Goal: Information Seeking & Learning: Find specific fact

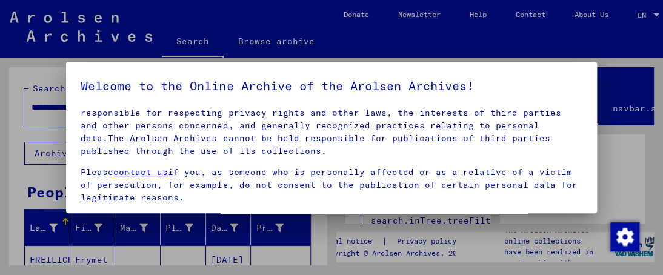
scroll to position [175, 0]
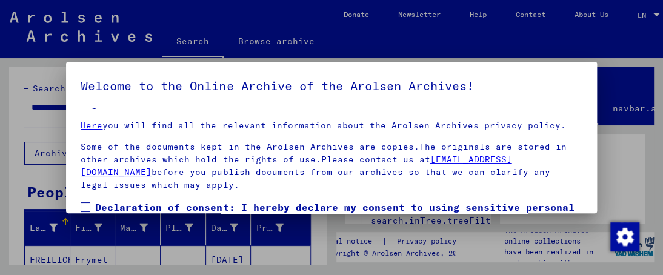
click at [88, 205] on span at bounding box center [86, 207] width 10 height 10
click at [17, 128] on div at bounding box center [331, 137] width 663 height 275
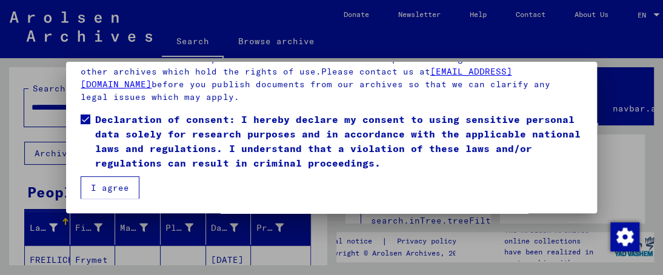
click at [114, 185] on button "I agree" at bounding box center [110, 187] width 59 height 23
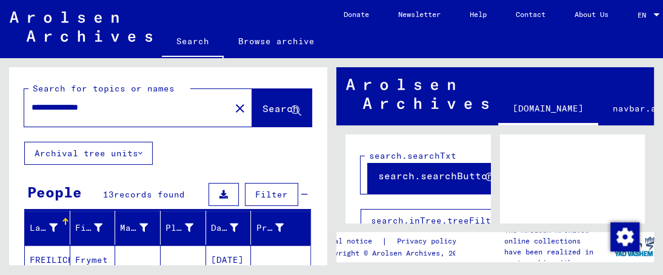
click at [55, 104] on input "**********" at bounding box center [126, 107] width 191 height 13
click at [291, 111] on icon at bounding box center [296, 111] width 10 height 10
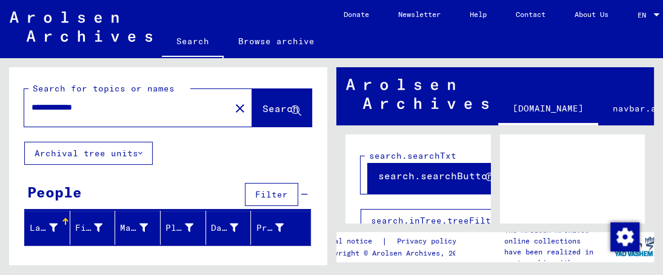
click at [57, 105] on input "**********" at bounding box center [126, 107] width 191 height 13
type input "**********"
click at [291, 108] on icon at bounding box center [296, 111] width 10 height 10
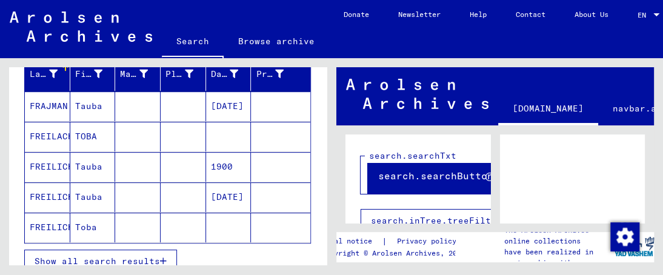
scroll to position [182, 0]
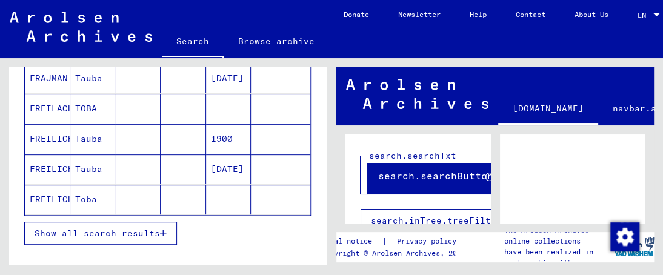
click at [65, 167] on mat-cell "FREILICH" at bounding box center [47, 169] width 45 height 30
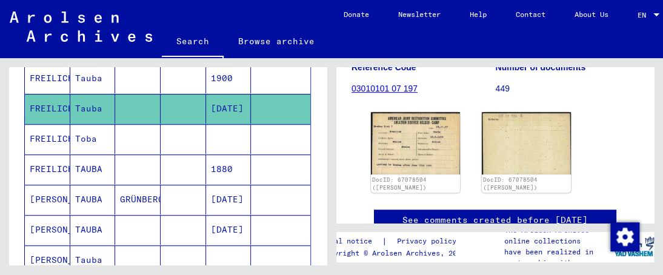
scroll to position [182, 0]
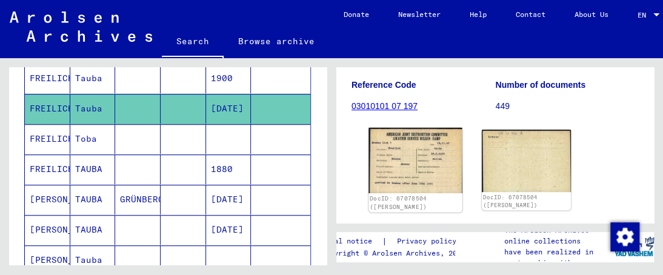
click at [428, 183] on img at bounding box center [414, 160] width 93 height 65
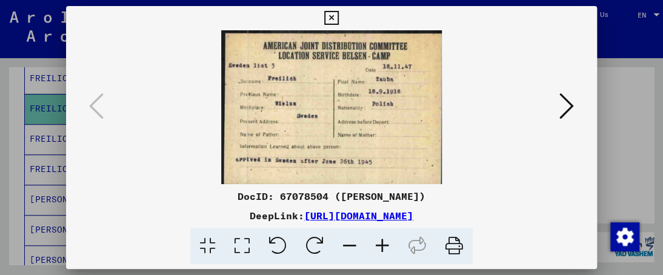
click at [352, 244] on icon at bounding box center [349, 246] width 33 height 37
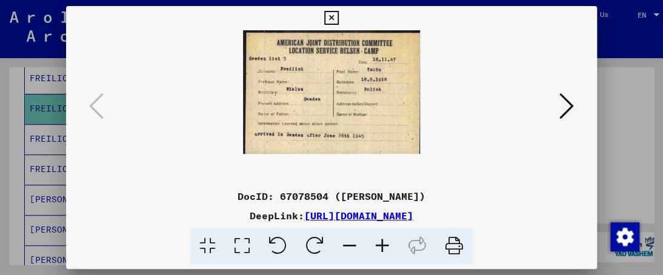
click at [331, 16] on icon at bounding box center [331, 18] width 14 height 15
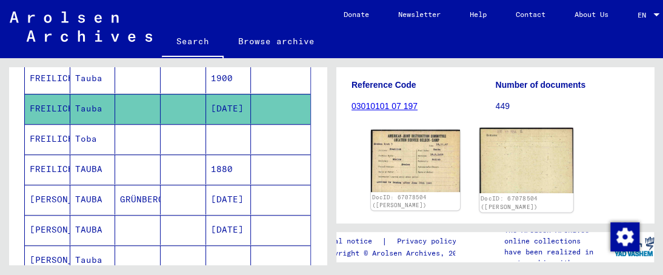
click at [504, 170] on img at bounding box center [525, 160] width 93 height 65
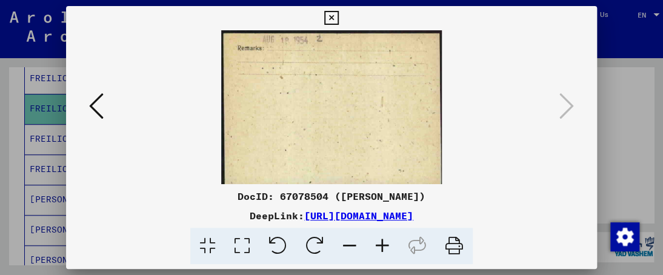
click at [354, 243] on icon at bounding box center [349, 246] width 33 height 37
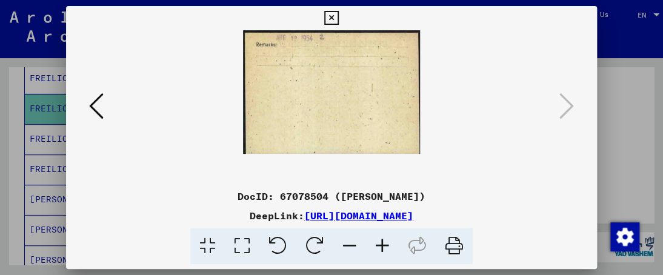
click at [378, 245] on icon at bounding box center [382, 246] width 33 height 37
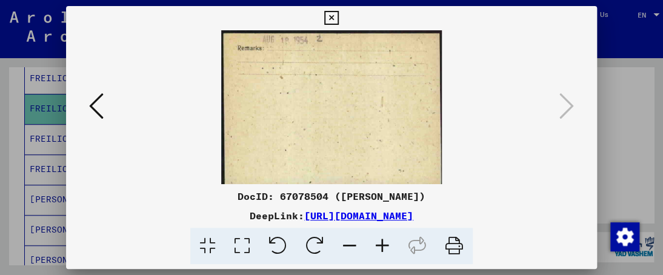
click at [378, 245] on icon at bounding box center [382, 246] width 33 height 37
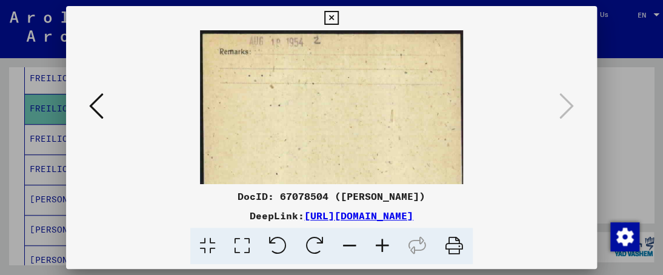
click at [378, 245] on icon at bounding box center [382, 246] width 33 height 37
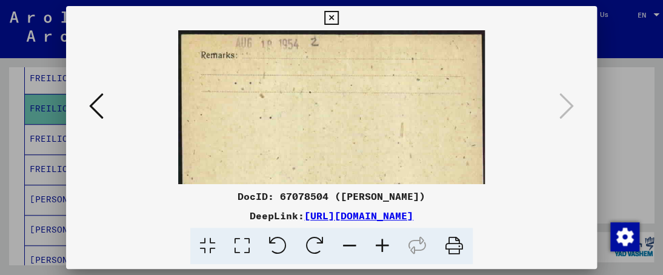
click at [378, 245] on icon at bounding box center [382, 246] width 33 height 37
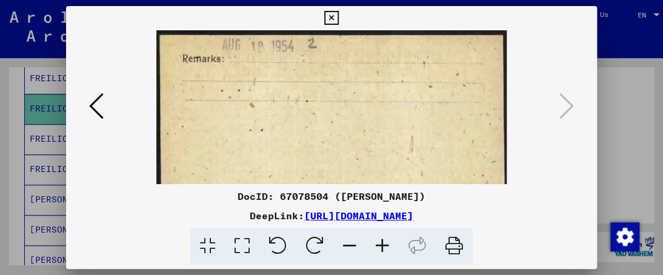
click at [378, 245] on icon at bounding box center [382, 246] width 33 height 37
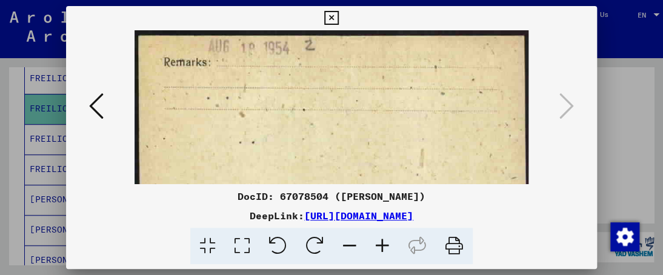
click at [378, 245] on icon at bounding box center [382, 246] width 33 height 37
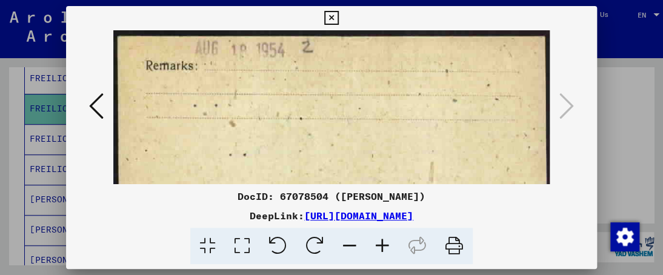
click at [331, 16] on icon at bounding box center [331, 18] width 14 height 15
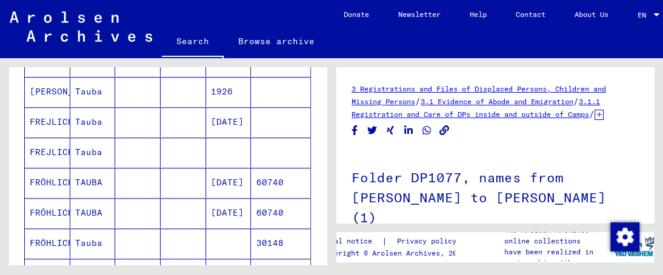
scroll to position [484, 0]
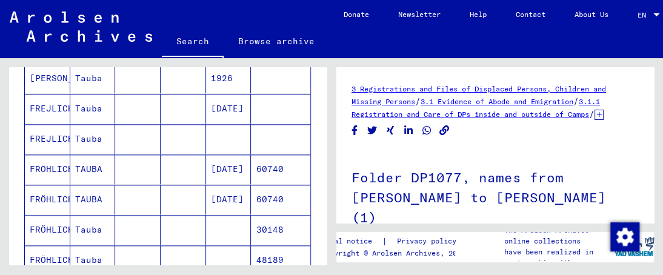
click at [74, 162] on mat-cell "TAUBA" at bounding box center [92, 169] width 45 height 30
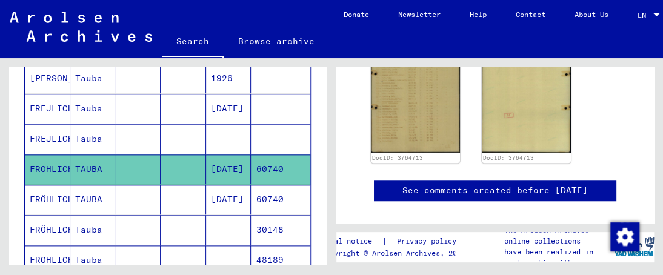
scroll to position [303, 0]
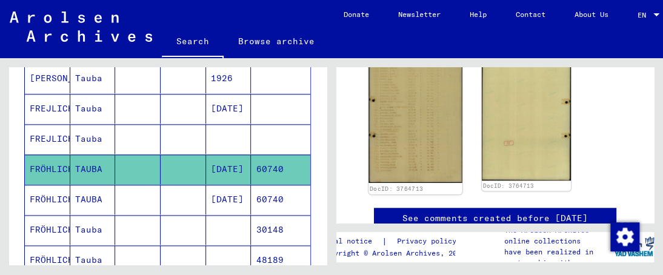
click at [437, 139] on img at bounding box center [414, 117] width 93 height 132
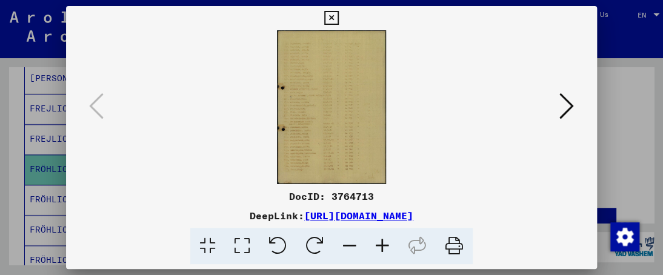
click at [383, 240] on icon at bounding box center [382, 246] width 33 height 37
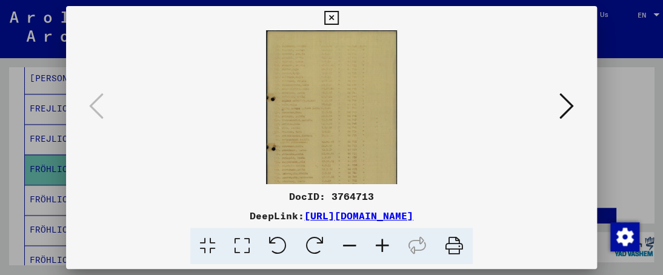
click at [383, 240] on icon at bounding box center [382, 246] width 33 height 37
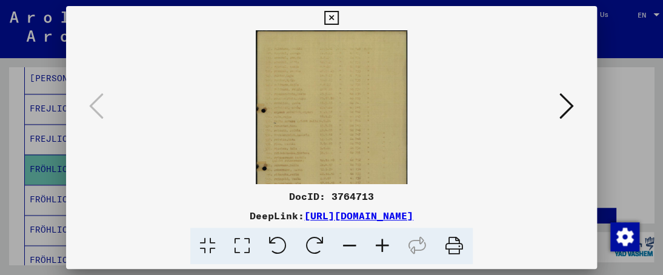
click at [383, 240] on icon at bounding box center [382, 246] width 33 height 37
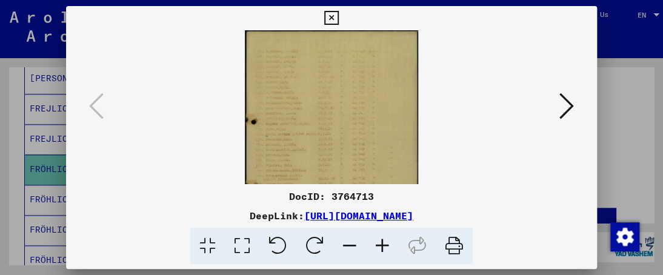
click at [383, 240] on icon at bounding box center [382, 246] width 33 height 37
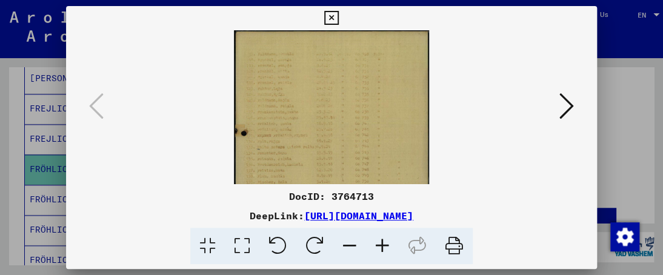
click at [383, 240] on icon at bounding box center [382, 246] width 33 height 37
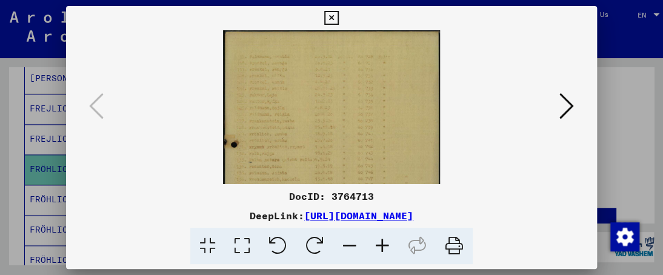
click at [383, 240] on icon at bounding box center [382, 246] width 33 height 37
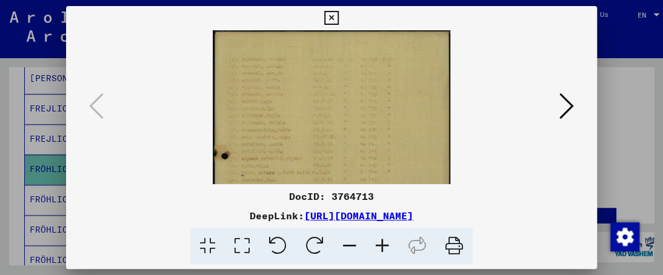
click at [383, 240] on icon at bounding box center [382, 246] width 33 height 37
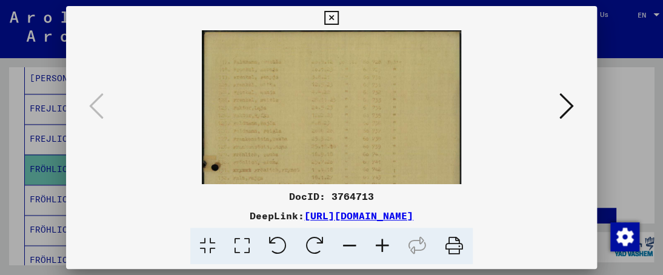
click at [383, 240] on icon at bounding box center [382, 246] width 33 height 37
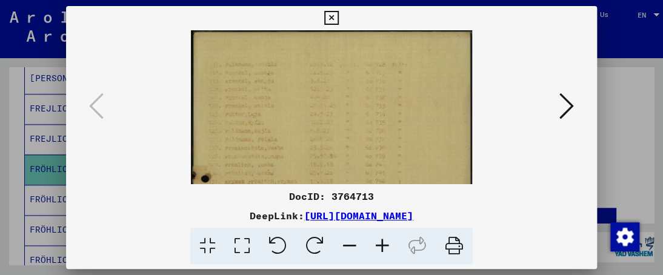
click at [383, 240] on icon at bounding box center [382, 246] width 33 height 37
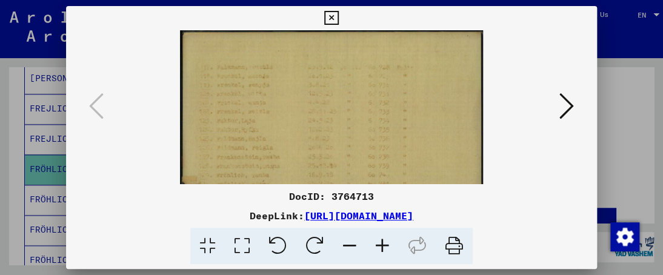
click at [383, 240] on icon at bounding box center [382, 246] width 33 height 37
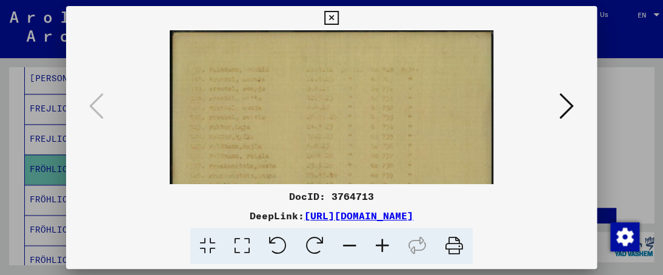
click at [382, 241] on icon at bounding box center [382, 246] width 33 height 37
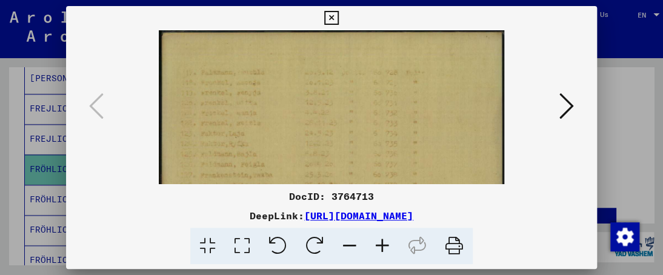
click at [328, 19] on icon at bounding box center [331, 18] width 14 height 15
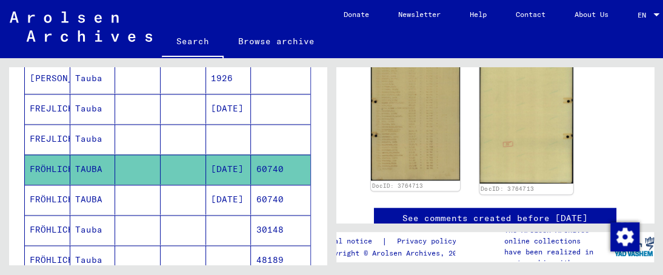
click at [527, 124] on img at bounding box center [525, 117] width 93 height 132
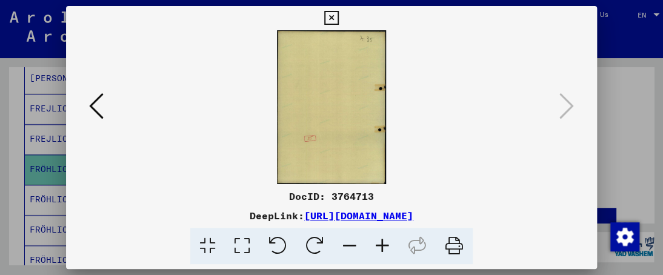
click at [334, 16] on icon at bounding box center [331, 18] width 14 height 15
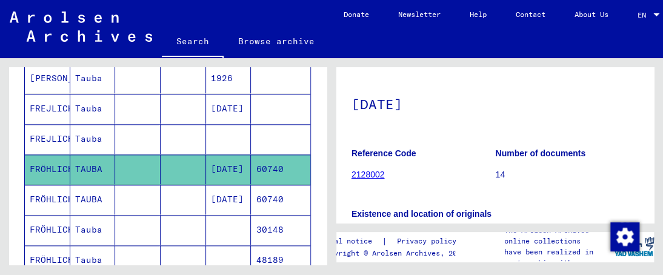
scroll to position [0, 0]
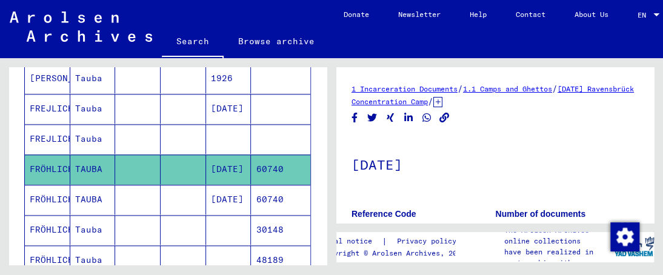
click at [52, 106] on mat-cell "FREJLICH" at bounding box center [47, 109] width 45 height 30
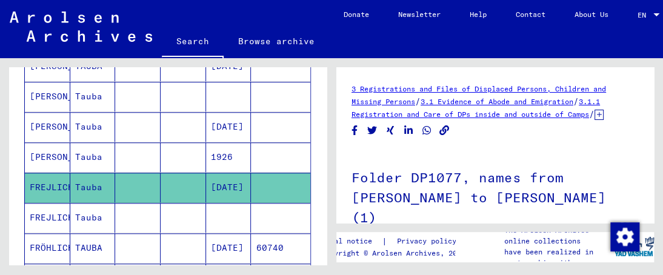
scroll to position [424, 0]
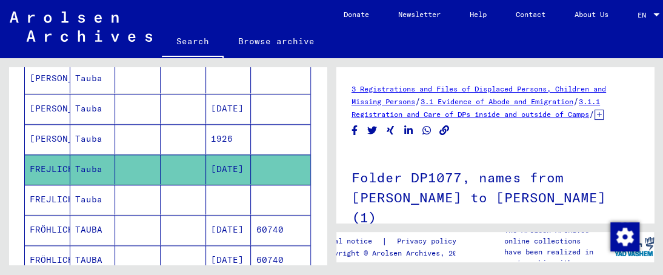
click at [472, 143] on div "3 Registrations and Files of Displaced Persons, Children and Missing Persons / …" at bounding box center [494, 265] width 287 height 366
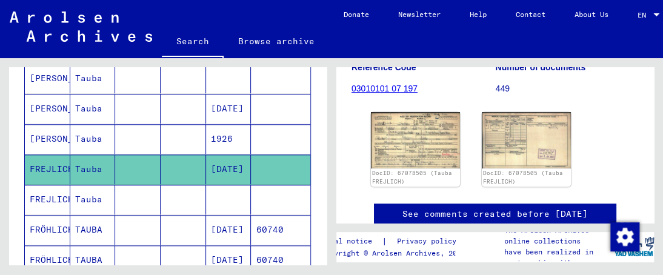
scroll to position [182, 0]
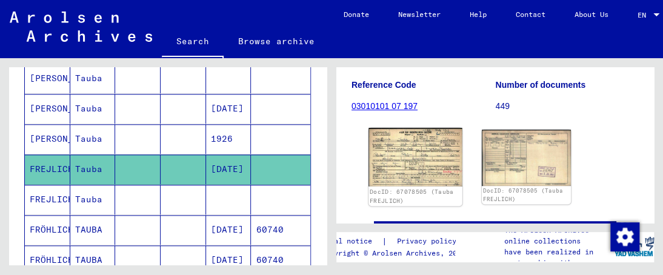
click at [422, 156] on img at bounding box center [414, 157] width 93 height 59
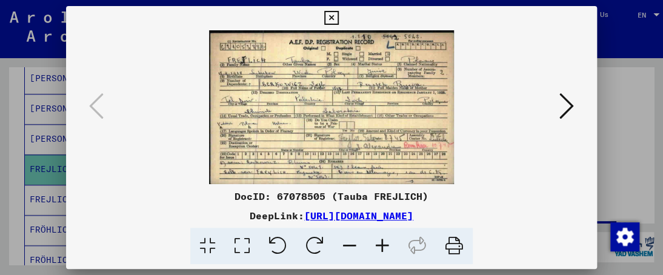
click at [331, 19] on icon at bounding box center [331, 18] width 14 height 15
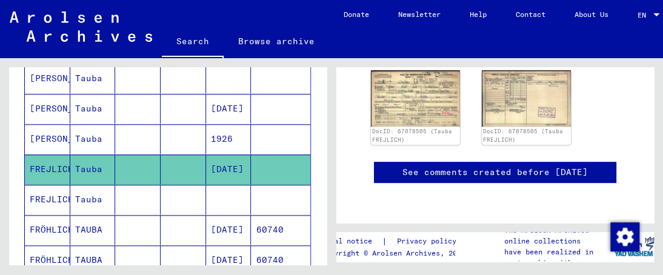
scroll to position [242, 0]
click at [428, 118] on img at bounding box center [414, 97] width 93 height 59
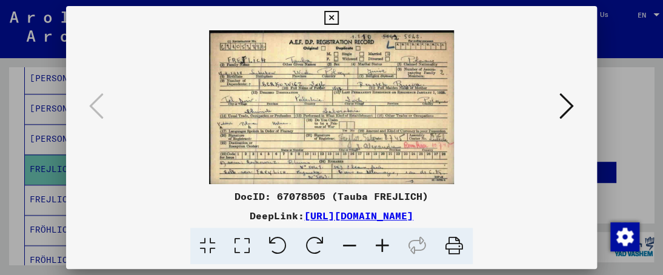
click at [380, 242] on icon at bounding box center [382, 246] width 33 height 37
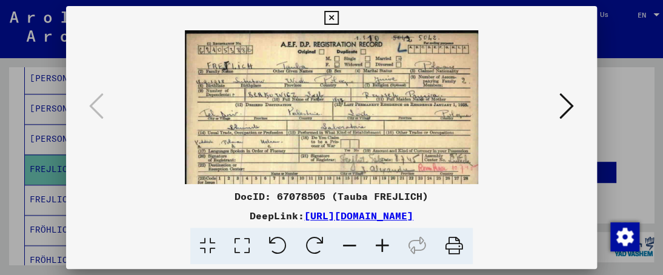
click at [379, 242] on icon at bounding box center [382, 246] width 33 height 37
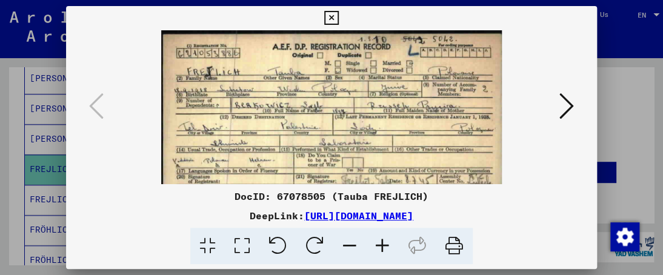
click at [379, 242] on icon at bounding box center [382, 246] width 33 height 37
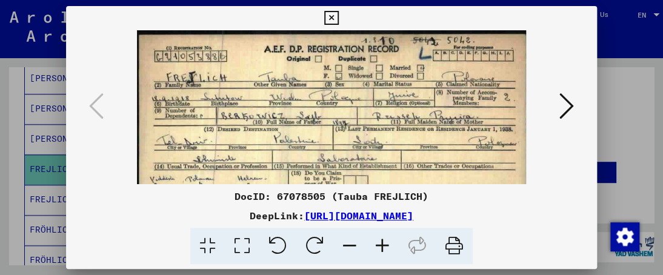
click at [378, 242] on icon at bounding box center [382, 246] width 33 height 37
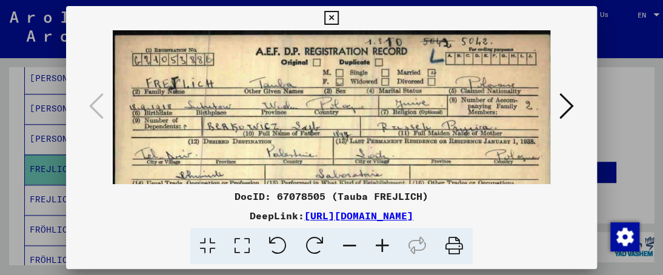
click at [378, 242] on icon at bounding box center [382, 246] width 33 height 37
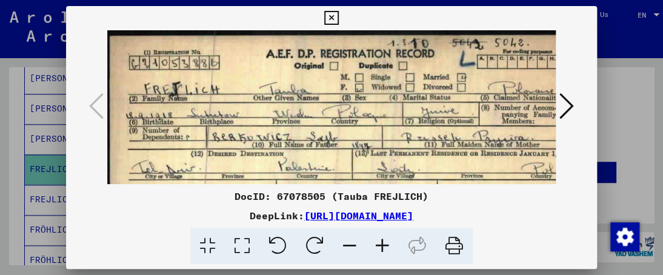
click at [378, 242] on icon at bounding box center [382, 246] width 33 height 37
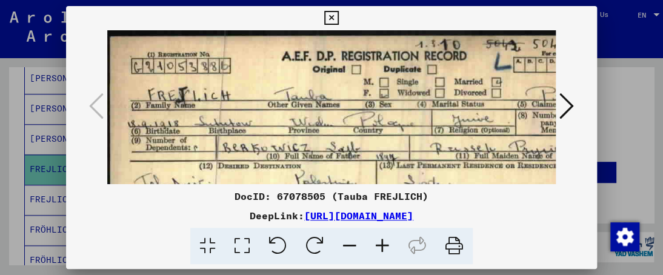
click at [378, 242] on icon at bounding box center [382, 246] width 33 height 37
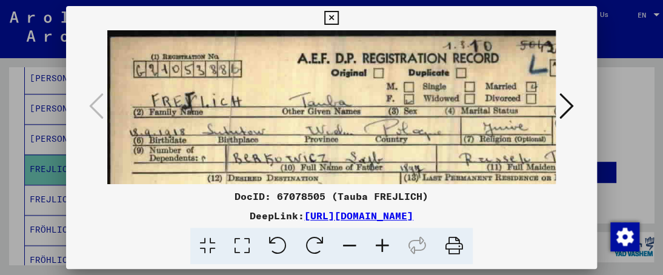
click at [378, 242] on icon at bounding box center [382, 246] width 33 height 37
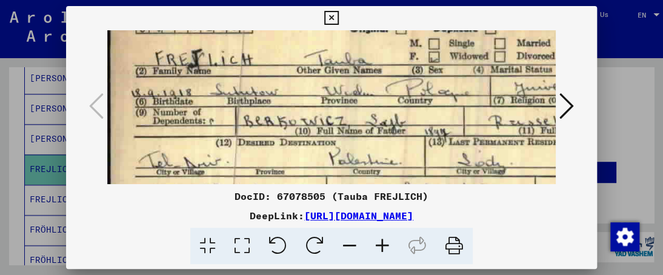
scroll to position [50, 0]
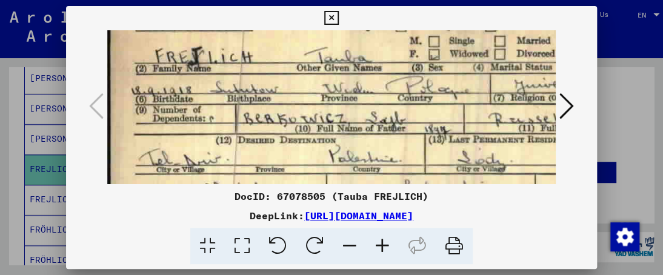
drag, startPoint x: 417, startPoint y: 150, endPoint x: 422, endPoint y: 107, distance: 43.3
click at [422, 107] on img at bounding box center [422, 178] width 630 height 396
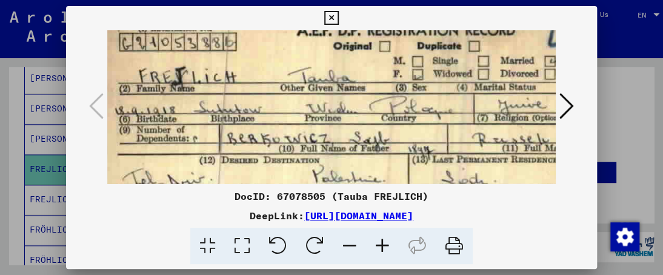
scroll to position [25, 16]
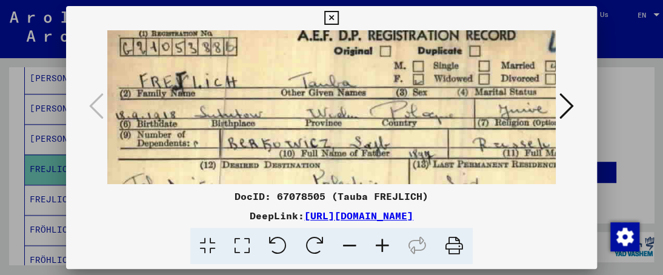
drag, startPoint x: 409, startPoint y: 136, endPoint x: 392, endPoint y: 144, distance: 19.5
click at [394, 164] on img at bounding box center [406, 203] width 630 height 396
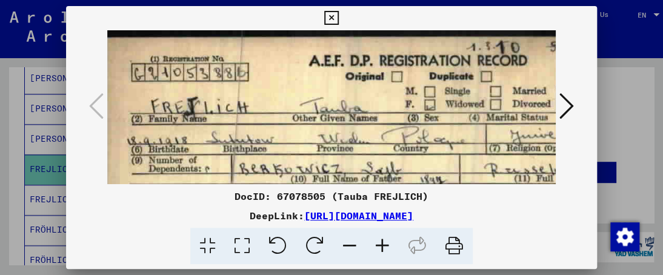
scroll to position [0, 3]
drag, startPoint x: 392, startPoint y: 89, endPoint x: 399, endPoint y: 121, distance: 32.2
click at [399, 121] on img at bounding box center [419, 228] width 630 height 396
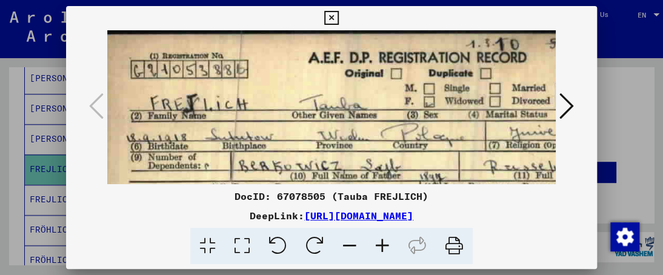
drag, startPoint x: 395, startPoint y: 117, endPoint x: 391, endPoint y: 112, distance: 6.4
click at [392, 113] on img at bounding box center [417, 225] width 630 height 396
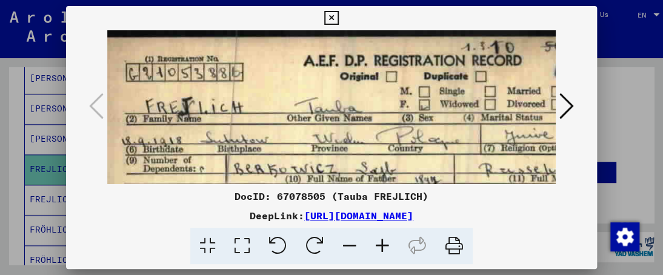
scroll to position [0, 15]
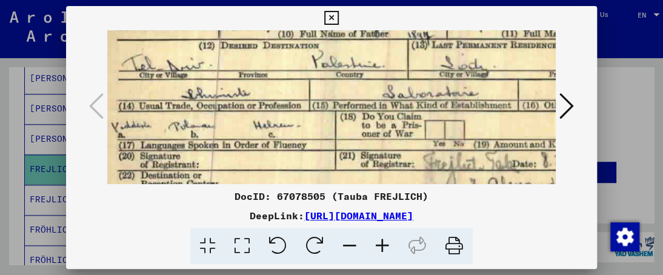
drag, startPoint x: 391, startPoint y: 112, endPoint x: 386, endPoint y: -10, distance: 122.4
click at [386, 0] on html "**********" at bounding box center [331, 137] width 663 height 275
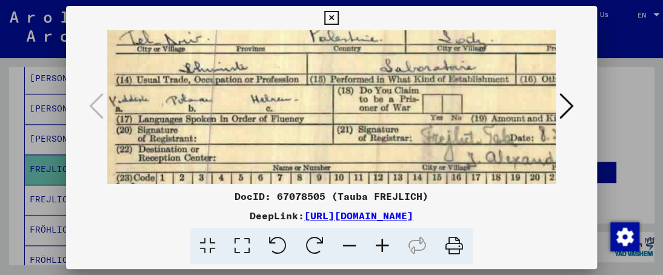
drag, startPoint x: 383, startPoint y: 117, endPoint x: 379, endPoint y: 91, distance: 27.0
click at [379, 91] on img at bounding box center [403, 57] width 630 height 396
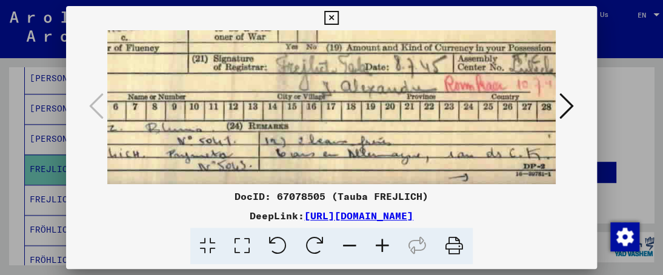
drag, startPoint x: 458, startPoint y: 126, endPoint x: 320, endPoint y: 56, distance: 154.6
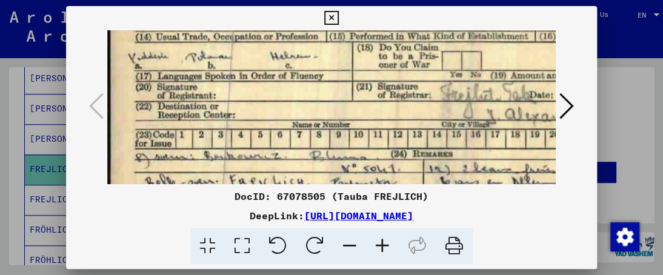
scroll to position [213, 0]
drag, startPoint x: 426, startPoint y: 100, endPoint x: 509, endPoint y: 104, distance: 83.0
click at [509, 104] on img at bounding box center [422, 15] width 630 height 396
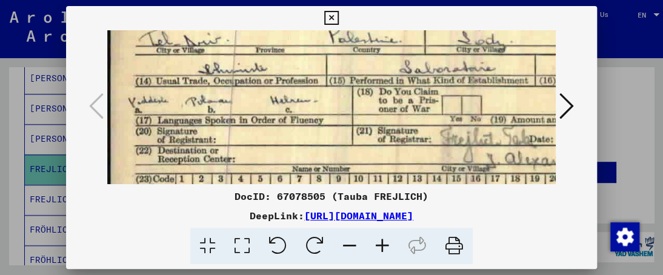
scroll to position [166, 0]
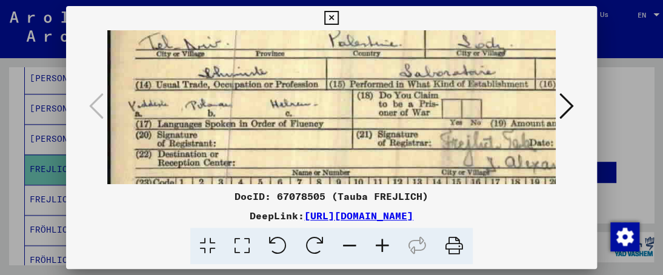
drag, startPoint x: 300, startPoint y: 81, endPoint x: 334, endPoint y: 130, distance: 59.3
click at [334, 133] on img at bounding box center [422, 62] width 630 height 396
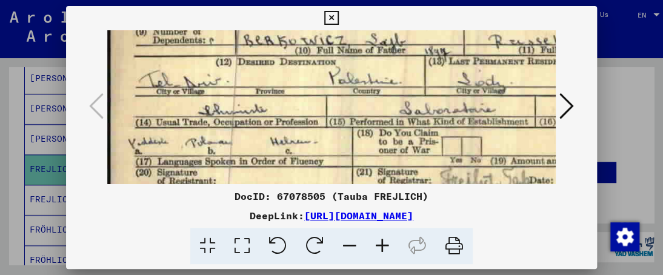
scroll to position [128, 0]
drag, startPoint x: 296, startPoint y: 95, endPoint x: 315, endPoint y: 136, distance: 45.5
click at [315, 137] on img at bounding box center [422, 100] width 630 height 396
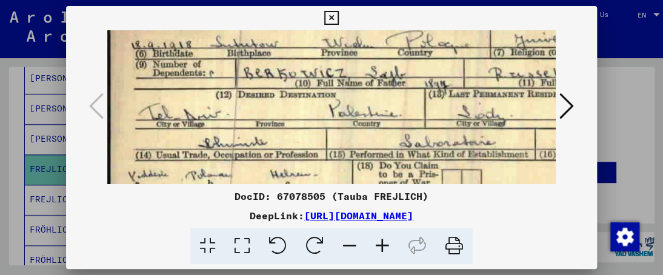
drag, startPoint x: 274, startPoint y: 104, endPoint x: 307, endPoint y: 138, distance: 47.1
click at [307, 138] on img at bounding box center [422, 133] width 630 height 396
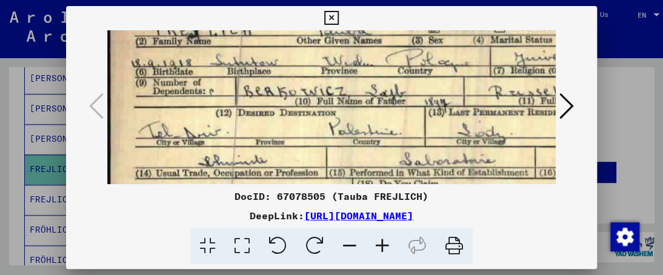
scroll to position [76, 0]
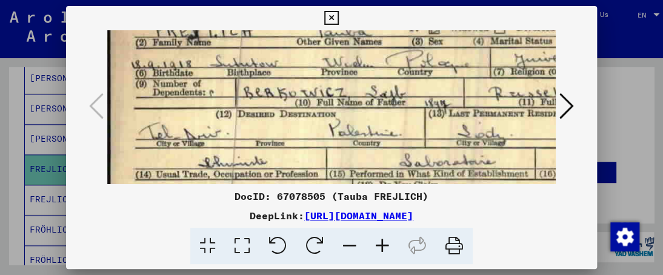
drag, startPoint x: 285, startPoint y: 118, endPoint x: 309, endPoint y: 142, distance: 34.3
click at [309, 142] on img at bounding box center [422, 152] width 630 height 396
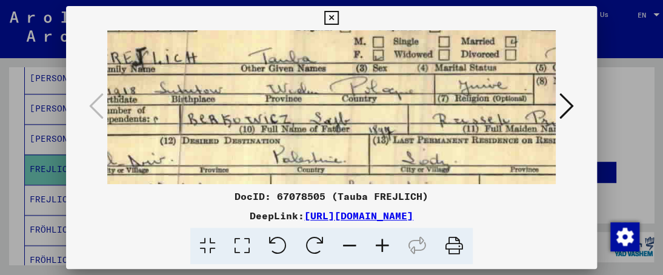
scroll to position [47, 62]
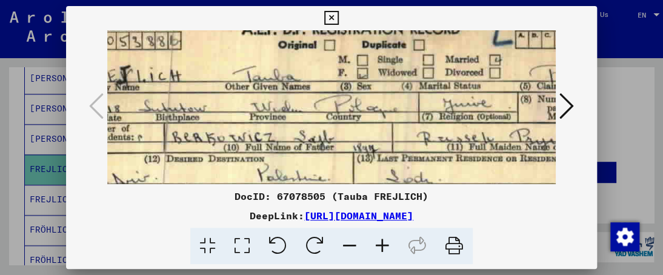
drag, startPoint x: 385, startPoint y: 106, endPoint x: 313, endPoint y: 153, distance: 85.8
click at [313, 153] on img at bounding box center [351, 197] width 630 height 396
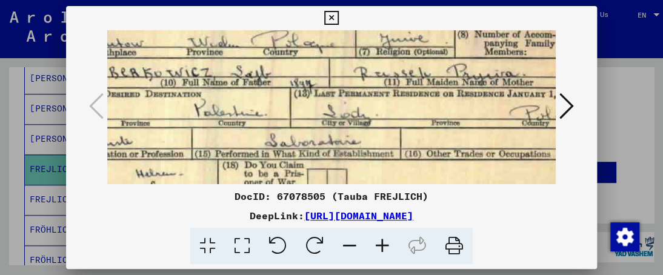
scroll to position [99, 135]
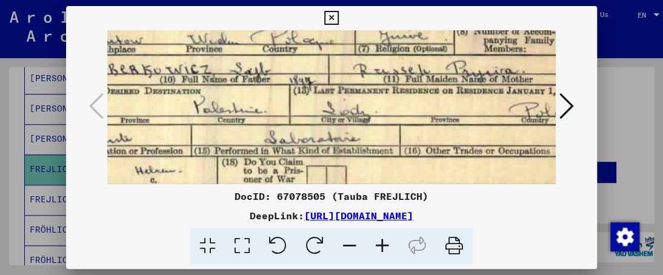
drag, startPoint x: 297, startPoint y: 111, endPoint x: 260, endPoint y: 63, distance: 60.4
click at [259, 63] on img at bounding box center [287, 129] width 630 height 396
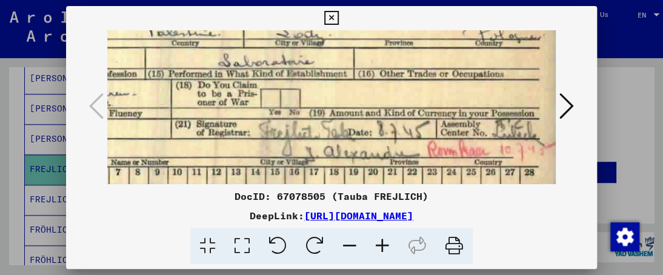
scroll to position [178, 180]
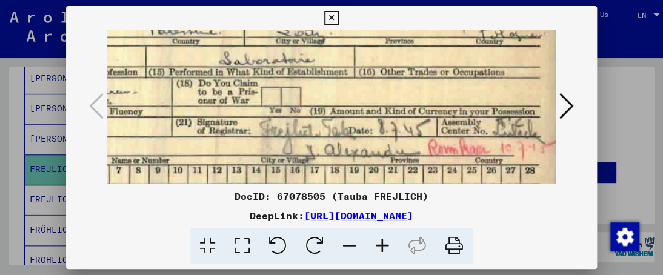
drag, startPoint x: 403, startPoint y: 110, endPoint x: 296, endPoint y: 33, distance: 131.9
click at [296, 33] on img at bounding box center [242, 50] width 630 height 396
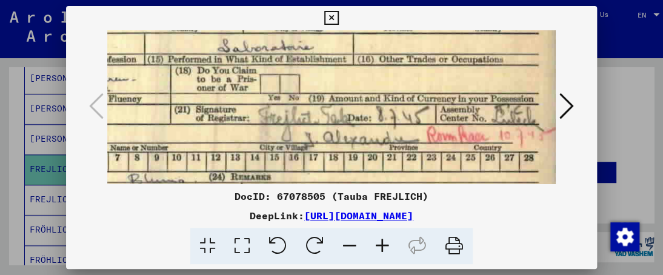
scroll to position [194, 182]
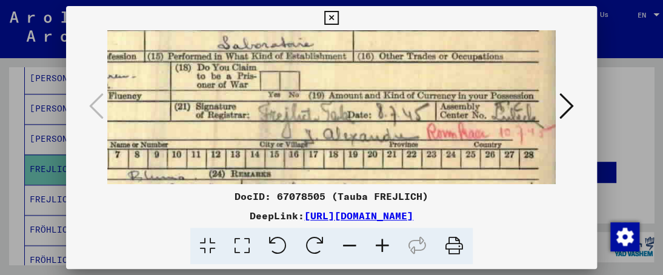
drag, startPoint x: 360, startPoint y: 96, endPoint x: 356, endPoint y: 81, distance: 16.2
click at [356, 81] on img at bounding box center [241, 34] width 630 height 396
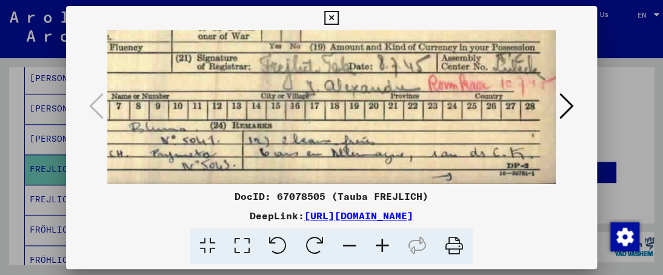
scroll to position [242, 179]
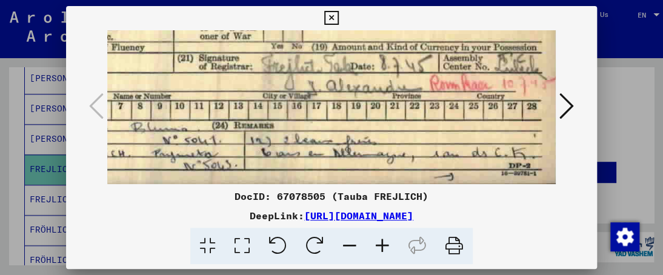
drag, startPoint x: 354, startPoint y: 88, endPoint x: 349, endPoint y: 25, distance: 63.2
click at [349, 25] on div "DocID: 67078505 ([PERSON_NAME]) DeepLink: [URL][DOMAIN_NAME]" at bounding box center [331, 135] width 530 height 259
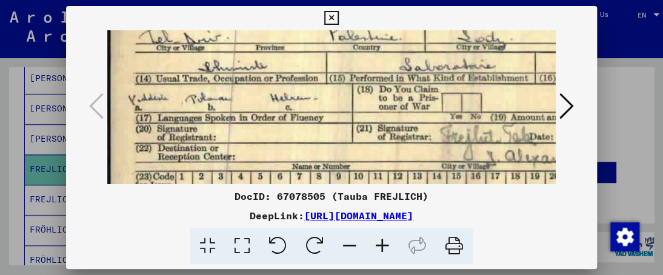
scroll to position [171, 0]
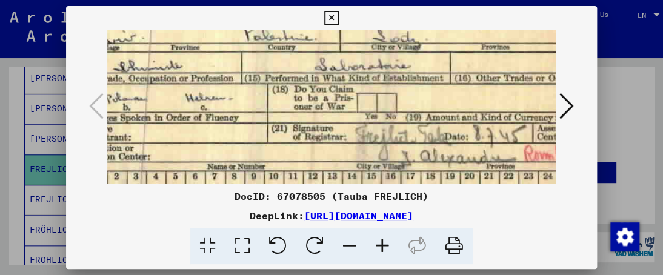
drag, startPoint x: 375, startPoint y: 127, endPoint x: 492, endPoint y: 142, distance: 117.3
click at [492, 142] on img at bounding box center [337, 56] width 630 height 396
click at [332, 14] on icon at bounding box center [331, 18] width 14 height 15
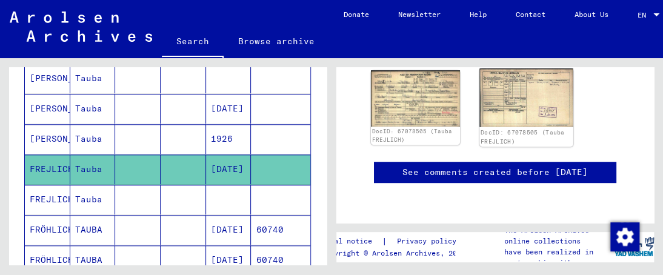
click at [529, 115] on img at bounding box center [525, 97] width 93 height 59
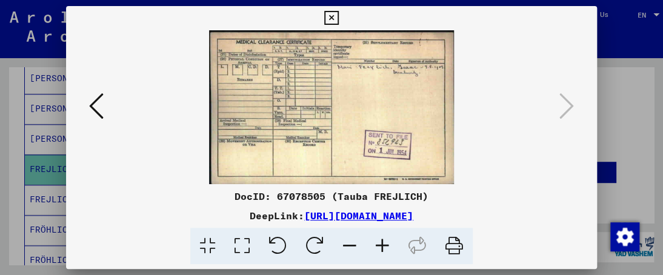
click at [380, 244] on icon at bounding box center [382, 246] width 33 height 37
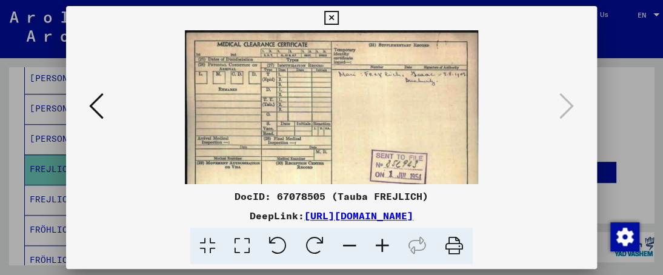
click at [379, 244] on icon at bounding box center [382, 246] width 33 height 37
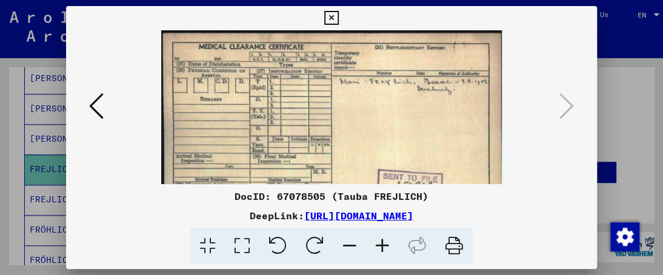
click at [378, 245] on icon at bounding box center [382, 246] width 33 height 37
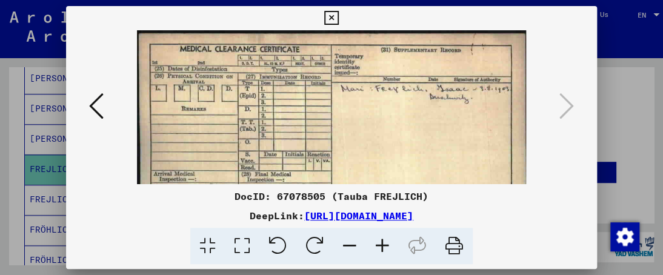
click at [378, 245] on icon at bounding box center [382, 246] width 33 height 37
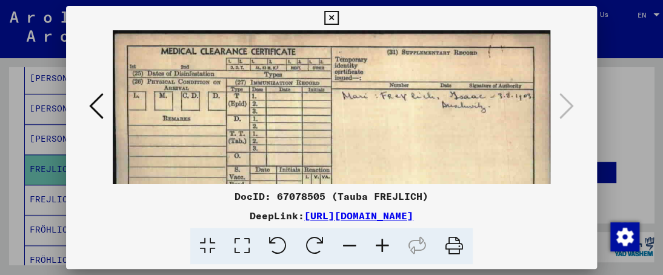
click at [378, 245] on icon at bounding box center [382, 246] width 33 height 37
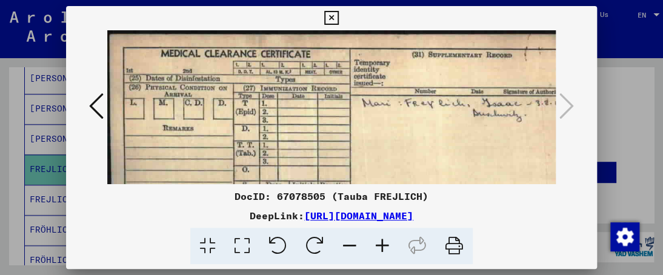
click at [378, 245] on icon at bounding box center [382, 246] width 33 height 37
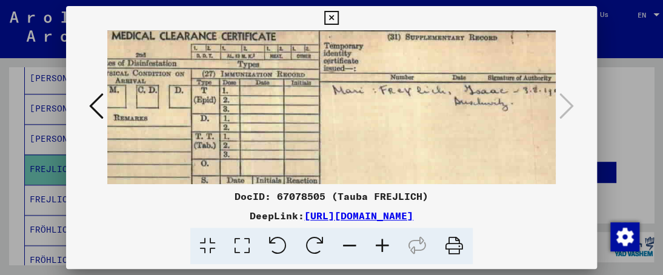
scroll to position [22, 58]
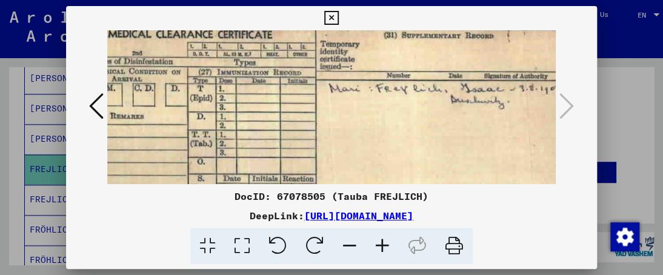
drag, startPoint x: 363, startPoint y: 132, endPoint x: 305, endPoint y: 110, distance: 62.1
click at [305, 110] on img at bounding box center [316, 176] width 534 height 336
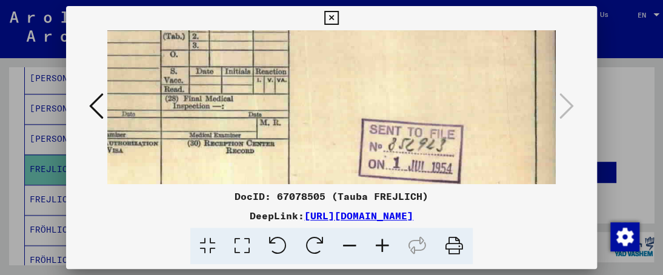
scroll to position [128, 85]
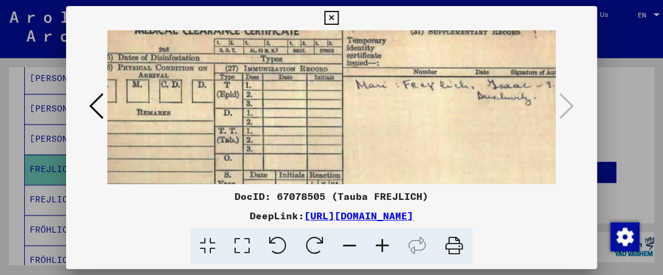
drag, startPoint x: 418, startPoint y: 151, endPoint x: 412, endPoint y: 156, distance: 7.8
click at [412, 156] on img at bounding box center [343, 173] width 534 height 336
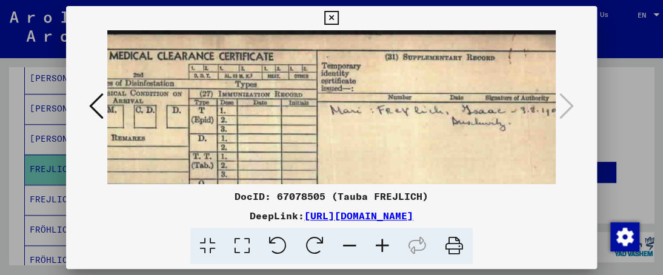
scroll to position [0, 59]
drag, startPoint x: 417, startPoint y: 99, endPoint x: 411, endPoint y: 156, distance: 56.6
click at [411, 157] on img at bounding box center [315, 198] width 534 height 336
click at [322, 119] on img at bounding box center [315, 198] width 534 height 336
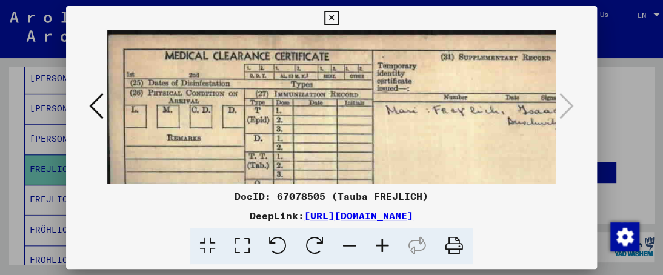
scroll to position [0, 0]
drag, startPoint x: 441, startPoint y: 121, endPoint x: 565, endPoint y: 150, distance: 126.8
click at [565, 150] on div at bounding box center [331, 107] width 530 height 154
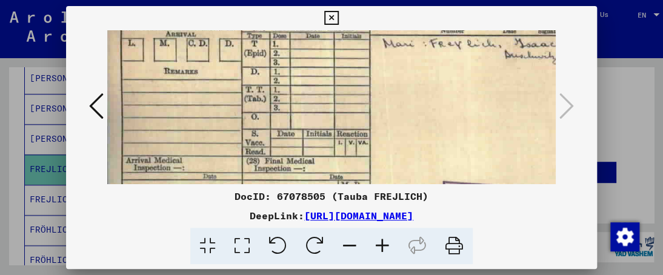
scroll to position [84, 1]
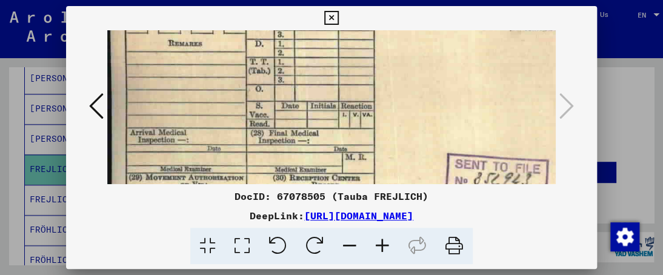
drag, startPoint x: 454, startPoint y: 123, endPoint x: 455, endPoint y: 25, distance: 97.5
click at [455, 28] on div "DocID: 67078505 ([PERSON_NAME]) DeepLink: [URL][DOMAIN_NAME]" at bounding box center [331, 135] width 530 height 259
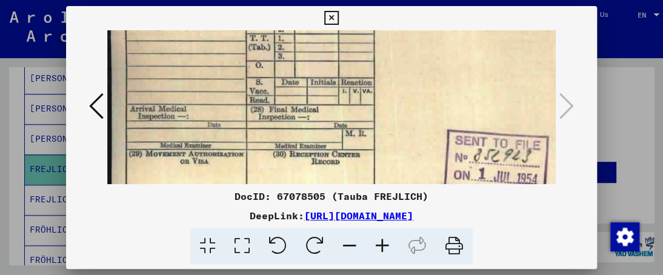
scroll to position [138, 0]
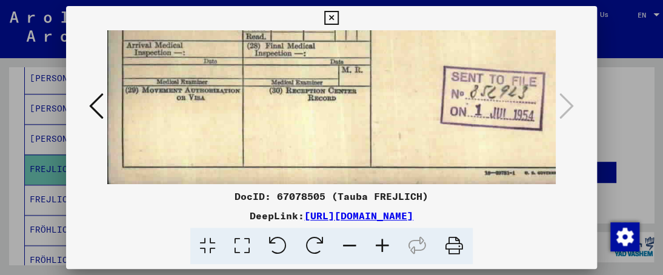
drag, startPoint x: 457, startPoint y: 86, endPoint x: 454, endPoint y: -20, distance: 106.0
click at [454, 0] on html "**********" at bounding box center [331, 137] width 663 height 275
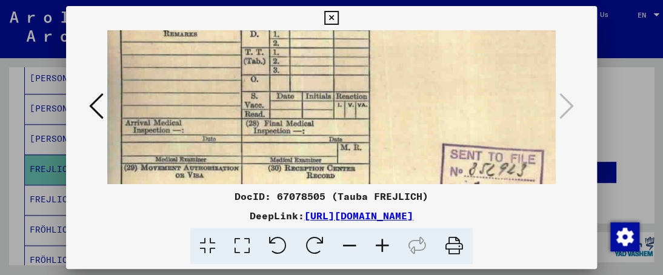
scroll to position [102, 2]
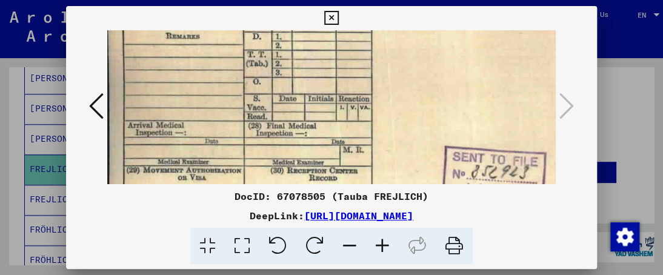
drag, startPoint x: 435, startPoint y: 84, endPoint x: 439, endPoint y: 128, distance: 44.4
click at [439, 128] on img at bounding box center [372, 97] width 534 height 336
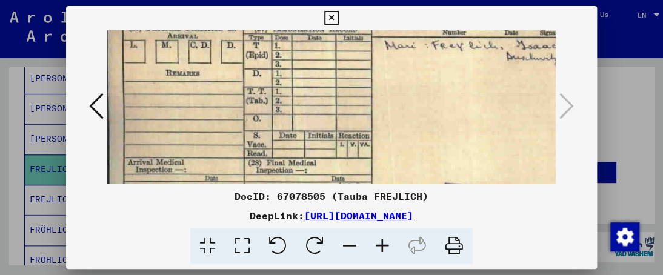
scroll to position [0, 0]
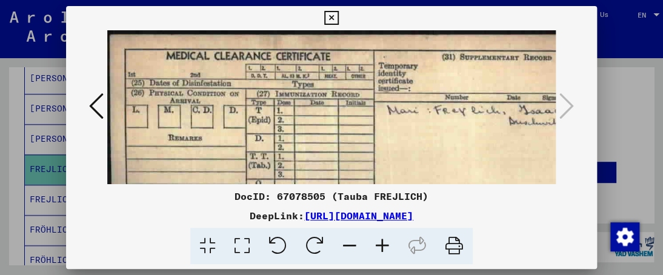
drag, startPoint x: 420, startPoint y: 48, endPoint x: 429, endPoint y: 157, distance: 109.3
click at [429, 157] on img at bounding box center [374, 198] width 534 height 336
drag, startPoint x: 414, startPoint y: 119, endPoint x: 417, endPoint y: 144, distance: 25.6
click at [417, 144] on img at bounding box center [374, 198] width 534 height 336
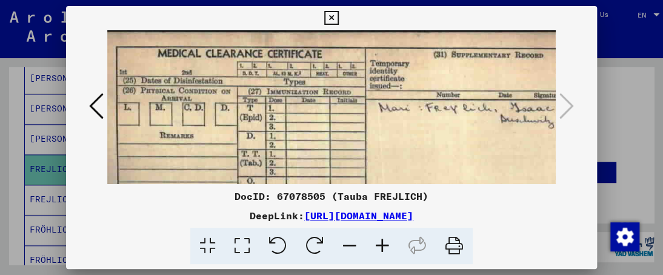
scroll to position [2, 0]
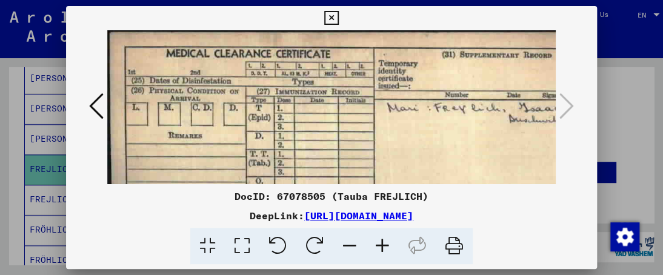
drag, startPoint x: 439, startPoint y: 114, endPoint x: 519, endPoint y: 150, distance: 87.6
click at [519, 150] on img at bounding box center [374, 196] width 534 height 336
drag, startPoint x: 326, startPoint y: 15, endPoint x: 330, endPoint y: 24, distance: 9.2
click at [326, 16] on icon at bounding box center [331, 18] width 14 height 15
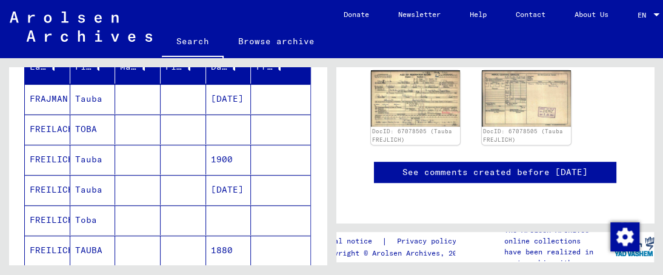
scroll to position [182, 0]
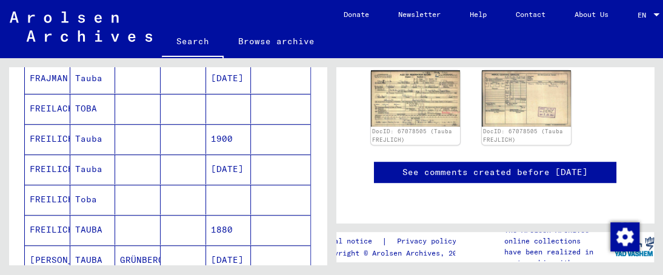
click at [81, 167] on mat-cell "Tauba" at bounding box center [92, 169] width 45 height 30
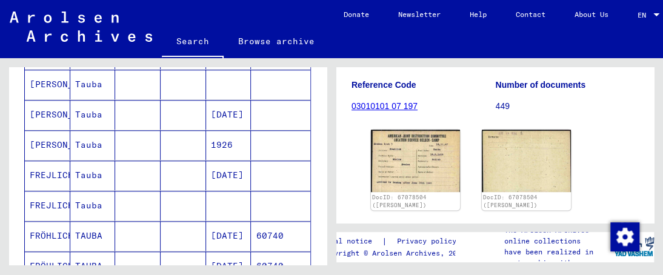
scroll to position [424, 0]
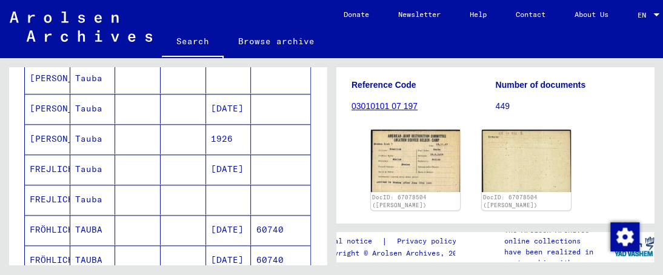
click at [61, 162] on mat-cell "FREJLICH" at bounding box center [47, 169] width 45 height 30
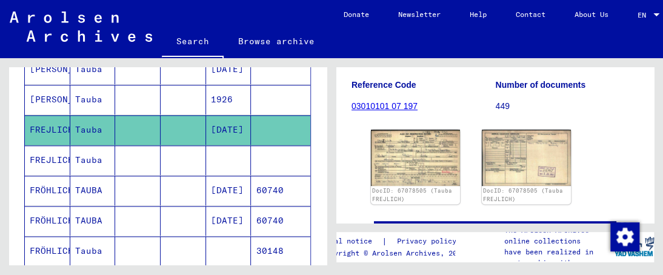
scroll to position [484, 0]
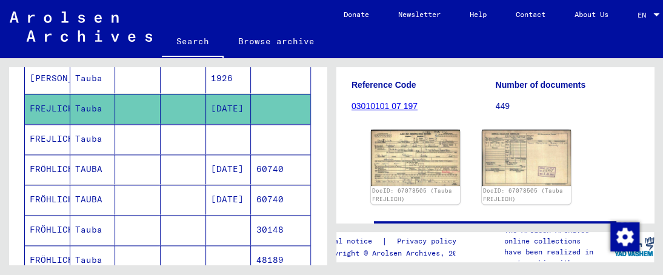
click at [58, 164] on mat-cell "FRÖHLICH" at bounding box center [47, 169] width 45 height 30
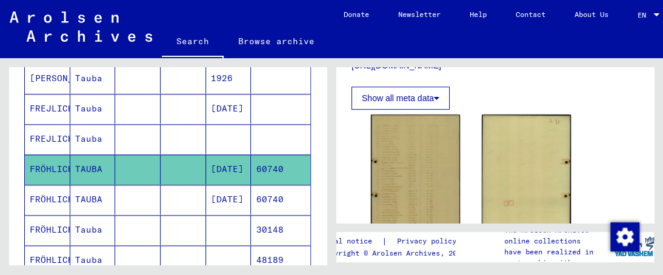
scroll to position [303, 0]
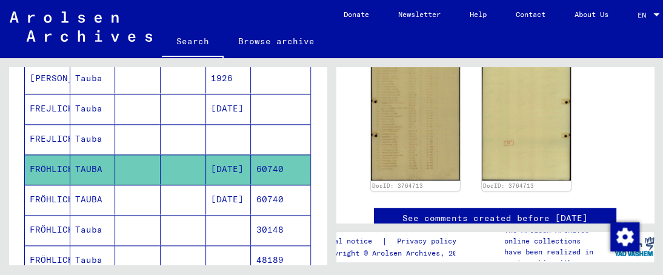
click at [87, 193] on mat-cell "TAUBA" at bounding box center [92, 200] width 45 height 30
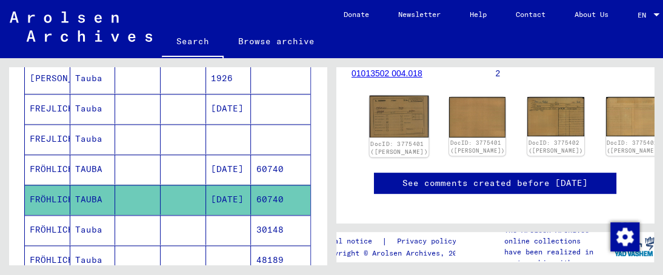
click at [395, 108] on img at bounding box center [398, 117] width 59 height 42
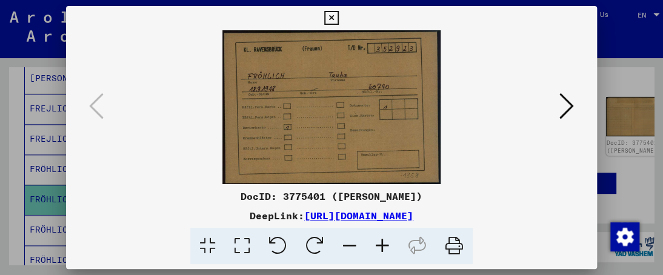
click at [382, 244] on icon at bounding box center [382, 246] width 33 height 37
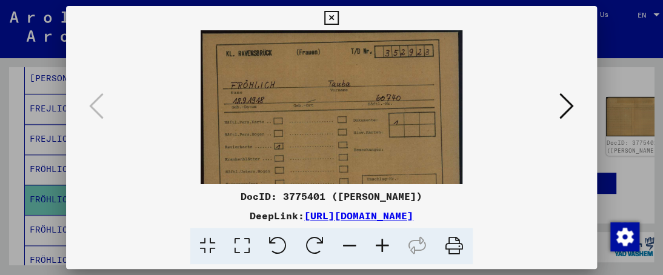
click at [382, 245] on icon at bounding box center [382, 246] width 33 height 37
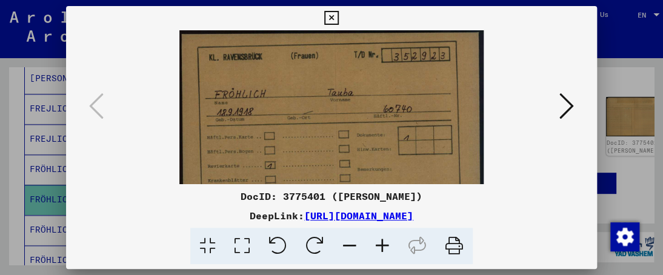
click at [382, 245] on icon at bounding box center [382, 246] width 33 height 37
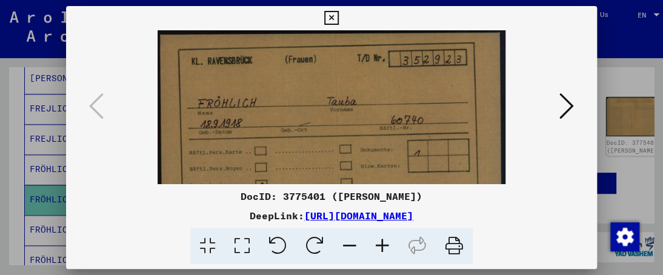
click at [382, 245] on icon at bounding box center [382, 246] width 33 height 37
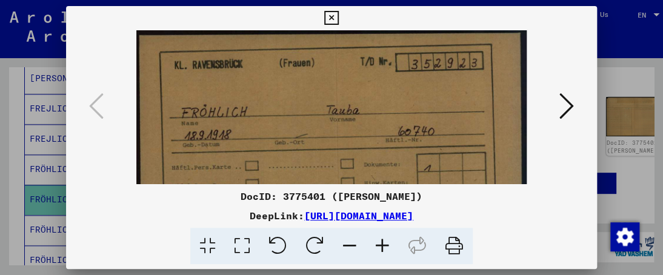
click at [382, 245] on icon at bounding box center [382, 246] width 33 height 37
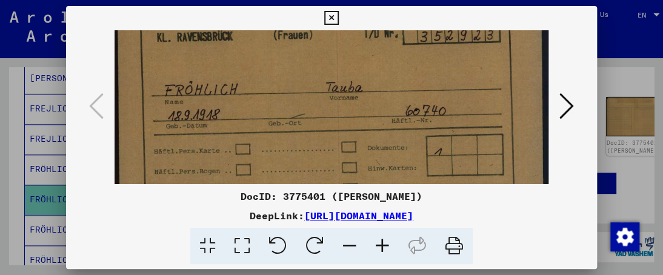
scroll to position [31, 0]
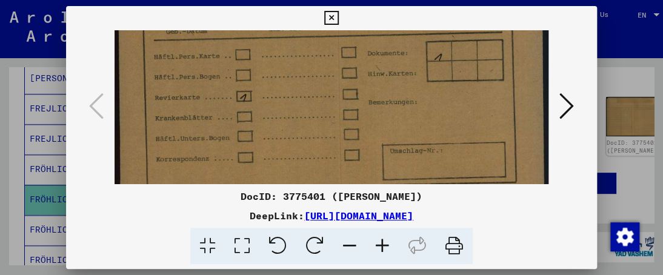
drag, startPoint x: 380, startPoint y: 138, endPoint x: 376, endPoint y: 12, distance: 126.0
click at [376, 13] on div "DocID: 3775401 ([PERSON_NAME]) DeepLink: [URL][DOMAIN_NAME]" at bounding box center [331, 135] width 530 height 259
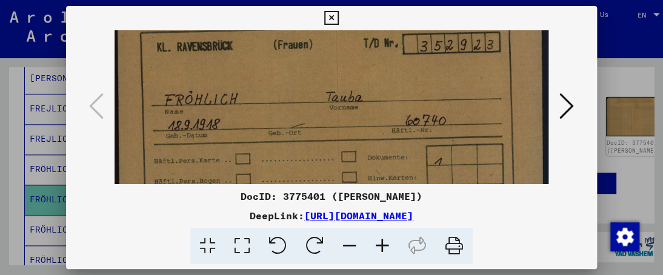
drag, startPoint x: 336, startPoint y: 118, endPoint x: 316, endPoint y: 158, distance: 44.7
click at [314, 180] on img at bounding box center [330, 160] width 433 height 305
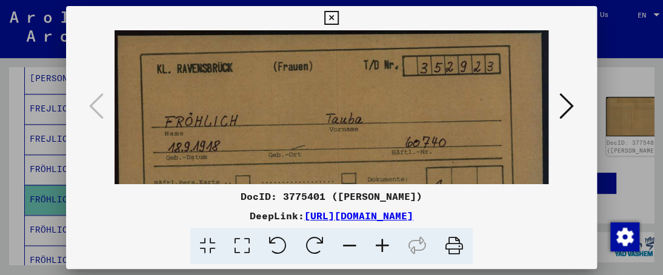
scroll to position [0, 0]
drag, startPoint x: 321, startPoint y: 118, endPoint x: 322, endPoint y: 125, distance: 7.3
click at [322, 125] on img at bounding box center [330, 182] width 433 height 305
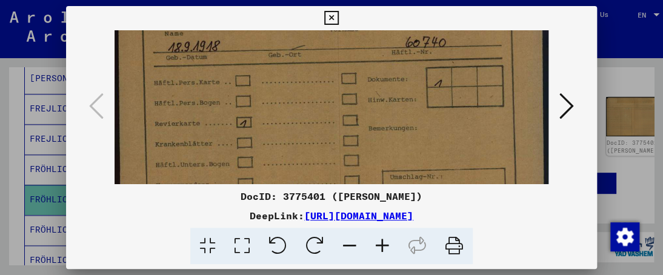
drag, startPoint x: 317, startPoint y: 124, endPoint x: 294, endPoint y: 21, distance: 105.0
click at [294, 22] on div "DocID: 3775401 ([PERSON_NAME]) DeepLink: [URL][DOMAIN_NAME]" at bounding box center [331, 135] width 530 height 259
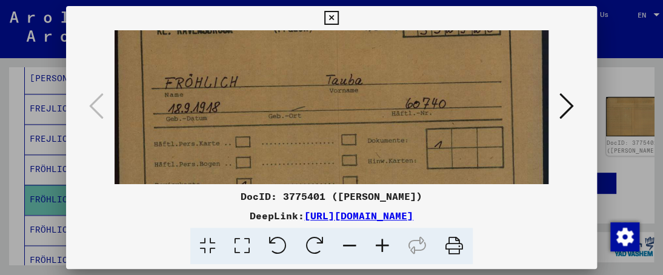
drag, startPoint x: 300, startPoint y: 110, endPoint x: 296, endPoint y: 153, distance: 43.2
click at [297, 162] on img at bounding box center [330, 144] width 433 height 305
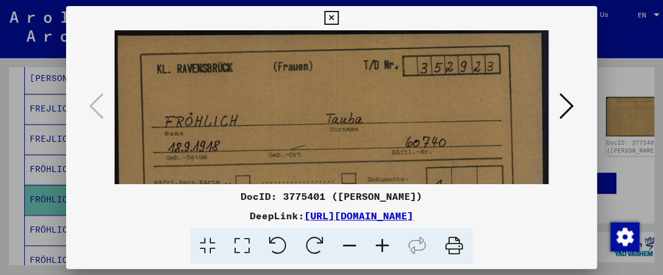
drag, startPoint x: 298, startPoint y: 125, endPoint x: 307, endPoint y: 168, distance: 43.9
click at [307, 168] on img at bounding box center [330, 182] width 433 height 305
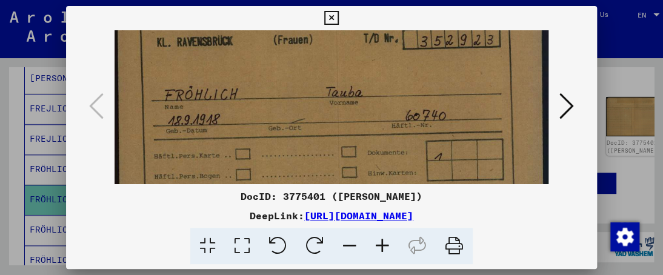
scroll to position [0, 0]
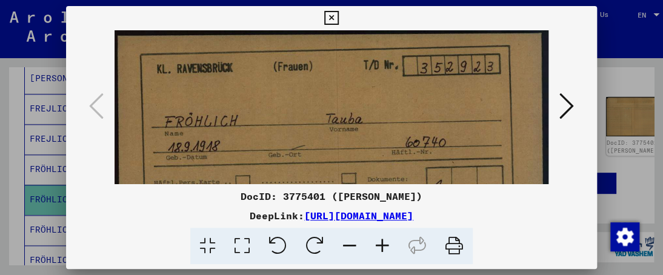
drag, startPoint x: 321, startPoint y: 104, endPoint x: 320, endPoint y: 171, distance: 67.8
click at [326, 179] on img at bounding box center [330, 182] width 433 height 305
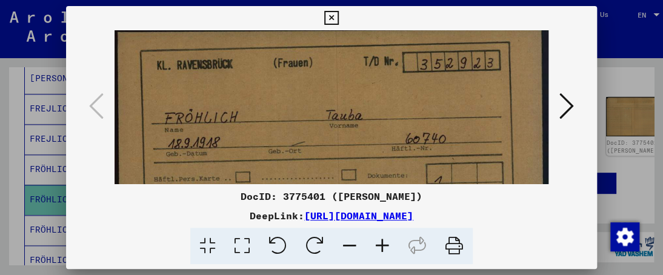
click at [329, 17] on icon at bounding box center [331, 18] width 14 height 15
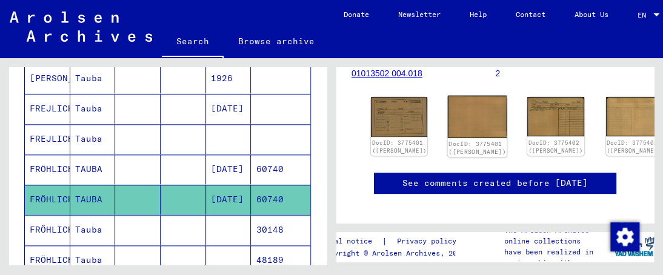
click at [448, 113] on img at bounding box center [477, 117] width 59 height 42
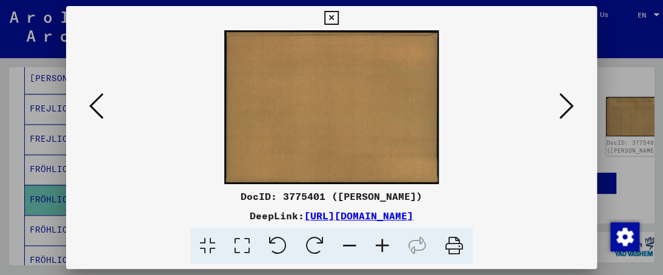
click at [383, 246] on icon at bounding box center [382, 246] width 33 height 37
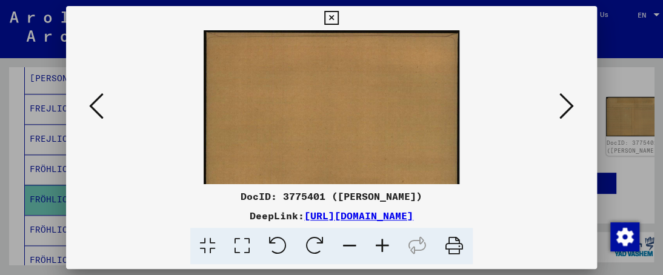
click at [382, 248] on icon at bounding box center [382, 246] width 33 height 37
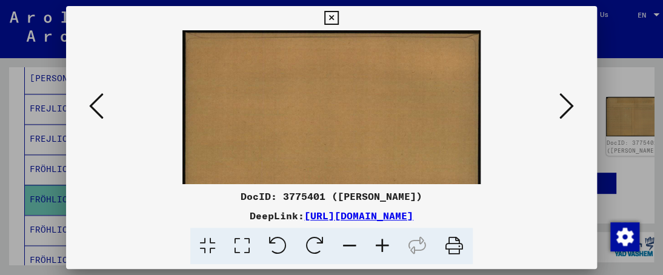
click at [381, 248] on icon at bounding box center [382, 246] width 33 height 37
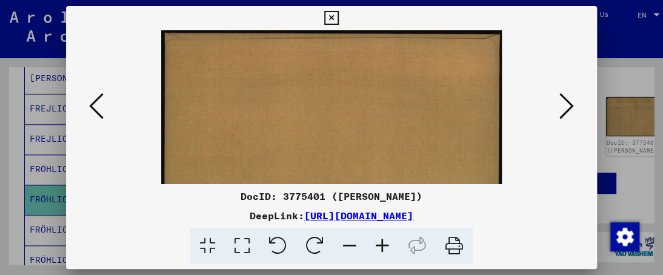
click at [381, 248] on icon at bounding box center [382, 246] width 33 height 37
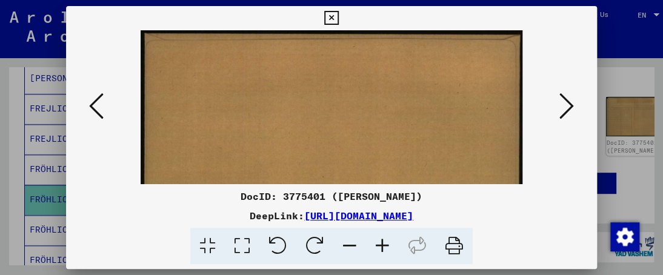
click at [380, 248] on icon at bounding box center [382, 246] width 33 height 37
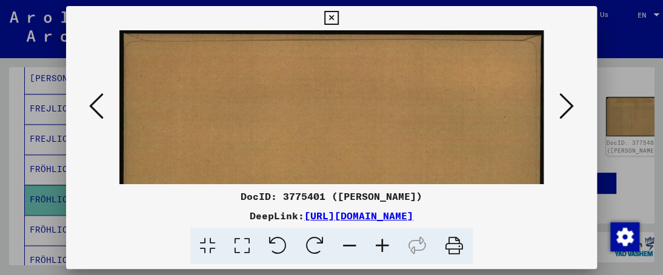
click at [379, 248] on icon at bounding box center [382, 246] width 33 height 37
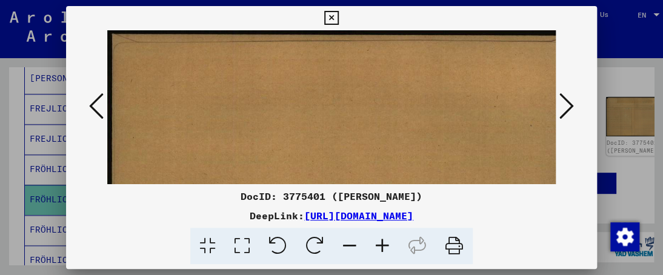
click at [379, 248] on icon at bounding box center [382, 246] width 33 height 37
click at [331, 17] on icon at bounding box center [331, 18] width 14 height 15
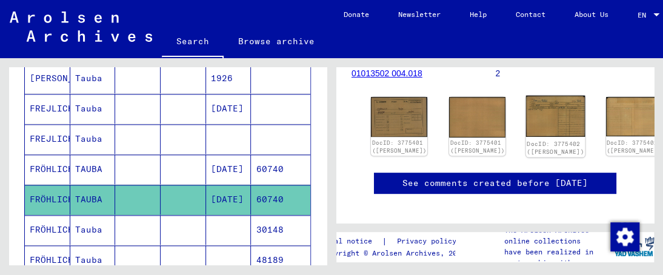
click at [526, 116] on img at bounding box center [555, 116] width 59 height 41
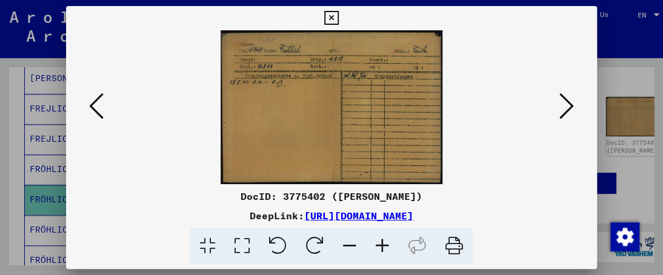
click at [375, 244] on icon at bounding box center [382, 246] width 33 height 37
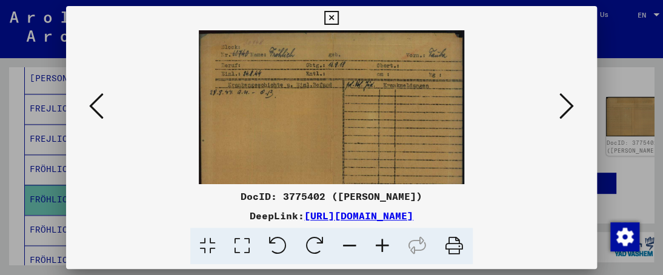
click at [375, 244] on icon at bounding box center [382, 246] width 33 height 37
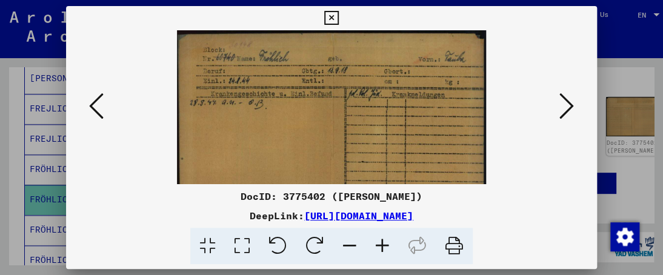
click at [375, 244] on icon at bounding box center [382, 246] width 33 height 37
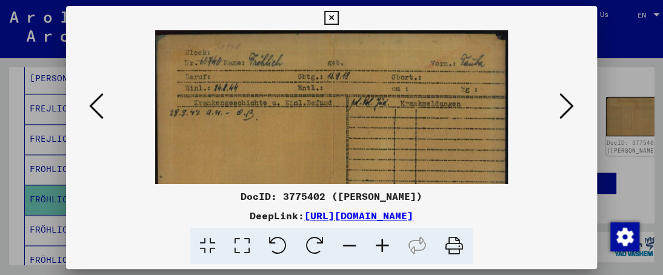
click at [375, 244] on icon at bounding box center [382, 246] width 33 height 37
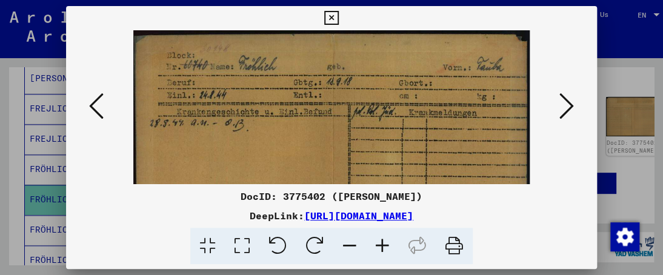
click at [375, 244] on icon at bounding box center [382, 246] width 33 height 37
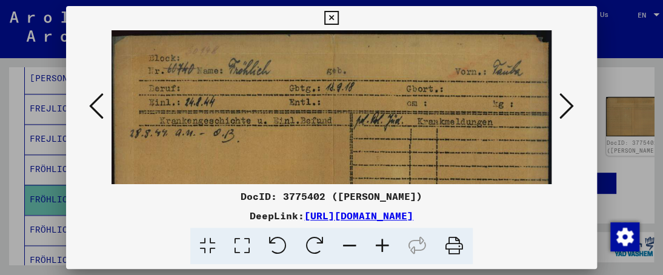
click at [375, 244] on icon at bounding box center [382, 246] width 33 height 37
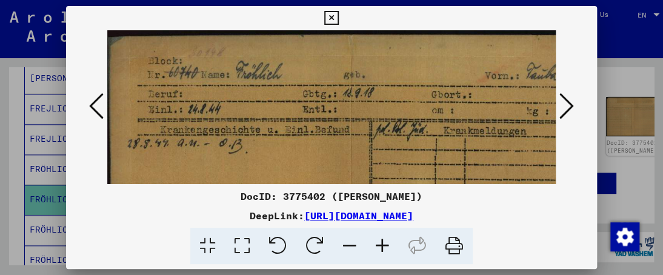
click at [375, 244] on icon at bounding box center [382, 246] width 33 height 37
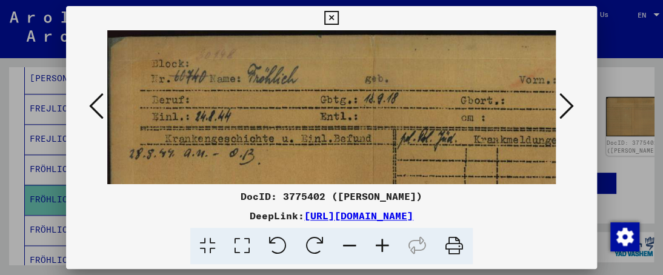
click at [375, 244] on icon at bounding box center [382, 246] width 33 height 37
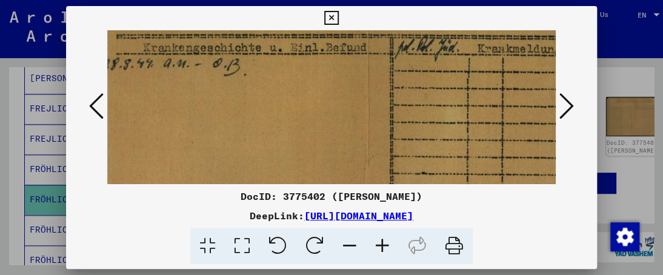
drag, startPoint x: 354, startPoint y: 147, endPoint x: 320, endPoint y: 26, distance: 125.2
click at [325, 39] on img at bounding box center [366, 128] width 570 height 396
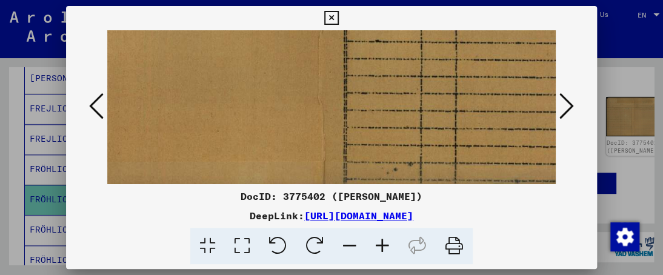
scroll to position [233, 76]
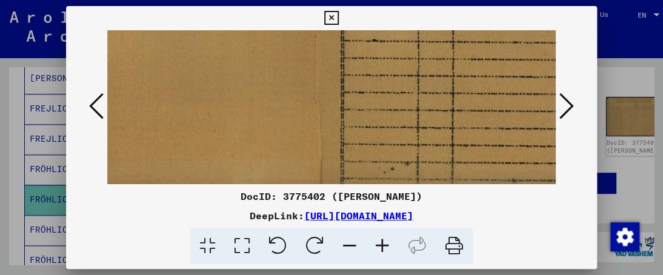
drag, startPoint x: 411, startPoint y: 104, endPoint x: 372, endPoint y: 12, distance: 99.6
click at [372, 12] on div "DocID: 3775402 ([PERSON_NAME]) DeepLink: [URL][DOMAIN_NAME]" at bounding box center [331, 135] width 530 height 259
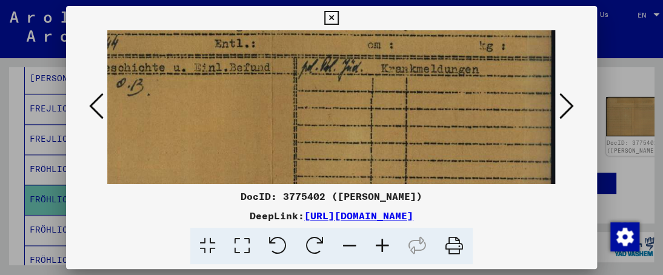
drag, startPoint x: 374, startPoint y: 109, endPoint x: 332, endPoint y: 141, distance: 53.2
click at [322, 203] on div "DocID: 3775402 ([PERSON_NAME]) DeepLink: [URL][DOMAIN_NAME]" at bounding box center [331, 135] width 530 height 259
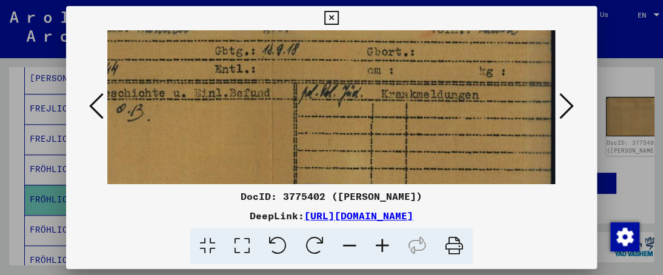
scroll to position [53, 123]
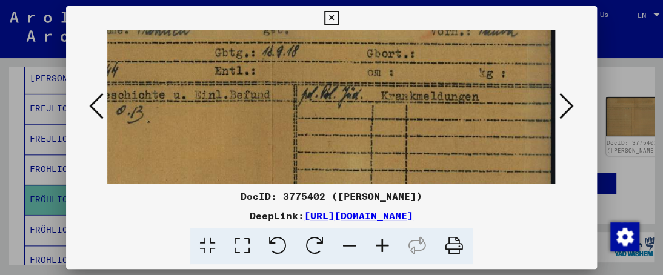
drag, startPoint x: 329, startPoint y: 121, endPoint x: 325, endPoint y: 137, distance: 17.5
click at [325, 137] on img at bounding box center [269, 176] width 570 height 396
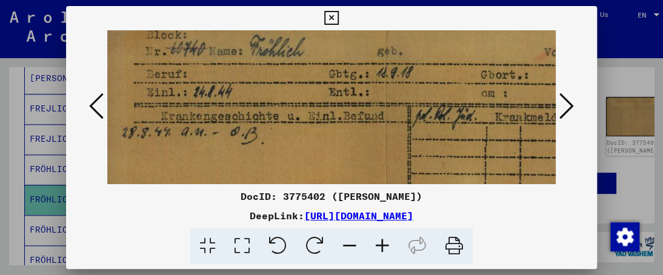
scroll to position [31, 1]
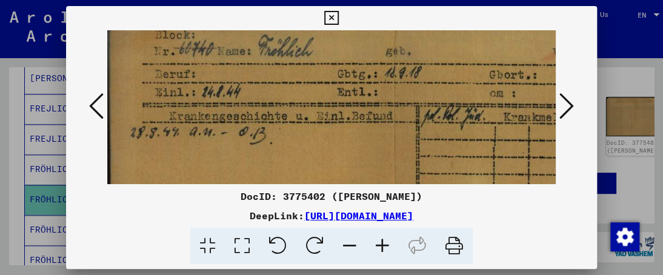
drag, startPoint x: 335, startPoint y: 131, endPoint x: 472, endPoint y: 156, distance: 139.7
click at [469, 157] on img at bounding box center [392, 197] width 570 height 396
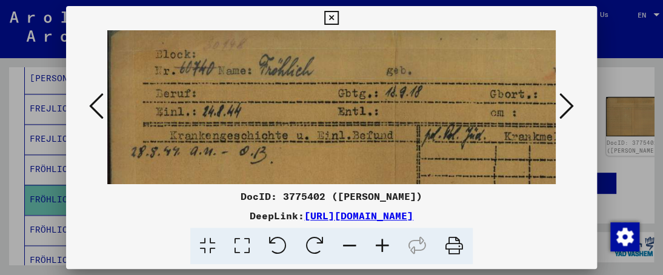
scroll to position [12, 0]
drag, startPoint x: 360, startPoint y: 131, endPoint x: 364, endPoint y: 152, distance: 21.0
click at [364, 152] on img at bounding box center [392, 216] width 570 height 396
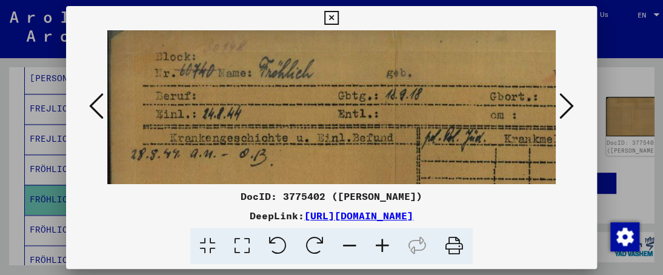
scroll to position [0, 0]
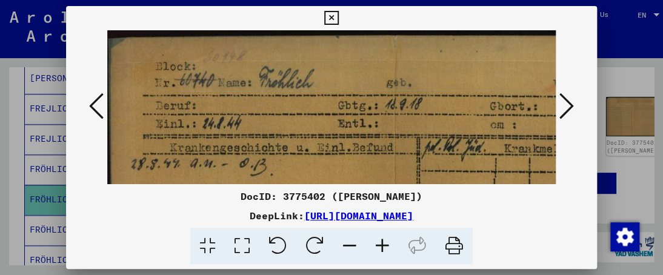
drag, startPoint x: 345, startPoint y: 110, endPoint x: 348, endPoint y: 150, distance: 40.1
click at [348, 150] on img at bounding box center [392, 228] width 570 height 396
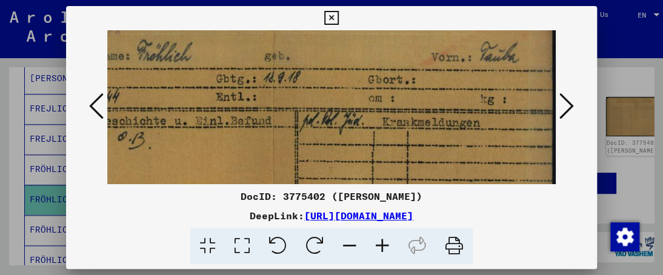
scroll to position [21, 123]
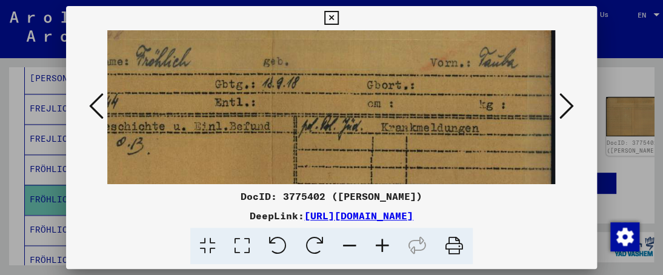
drag, startPoint x: 369, startPoint y: 159, endPoint x: 219, endPoint y: 139, distance: 151.0
click at [219, 138] on img at bounding box center [269, 207] width 570 height 396
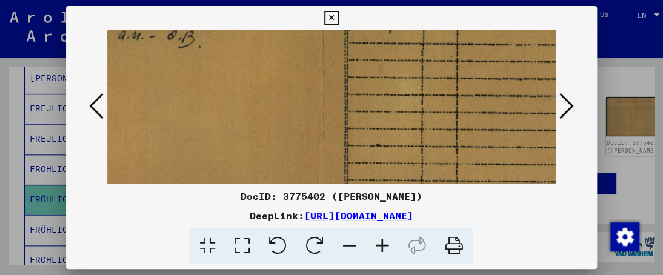
drag, startPoint x: 303, startPoint y: 131, endPoint x: 296, endPoint y: 28, distance: 102.6
click at [295, 28] on div "DocID: 3775402 ([PERSON_NAME]) DeepLink: [URL][DOMAIN_NAME]" at bounding box center [331, 135] width 530 height 259
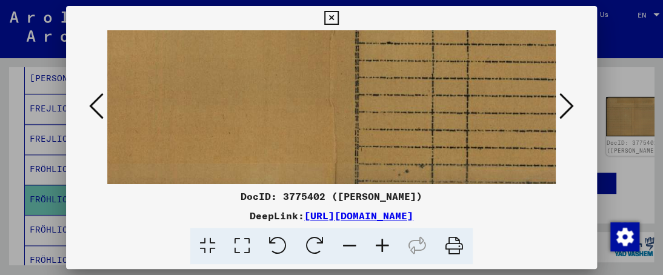
drag, startPoint x: 299, startPoint y: 82, endPoint x: 309, endPoint y: 5, distance: 77.1
click at [309, 6] on div "DocID: 3775402 ([PERSON_NAME]) DeepLink: [URL][DOMAIN_NAME]" at bounding box center [331, 135] width 530 height 259
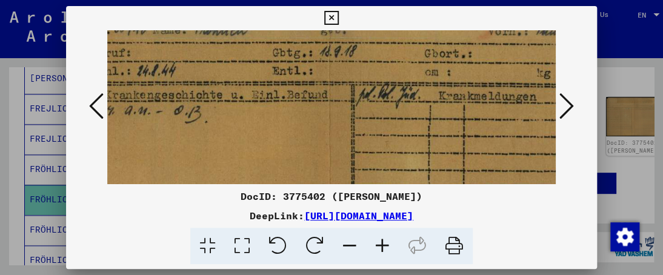
drag, startPoint x: 286, startPoint y: 87, endPoint x: 279, endPoint y: 191, distance: 104.4
click at [281, 196] on div "DocID: 3775402 ([PERSON_NAME]) DeepLink: [URL][DOMAIN_NAME]" at bounding box center [331, 135] width 530 height 259
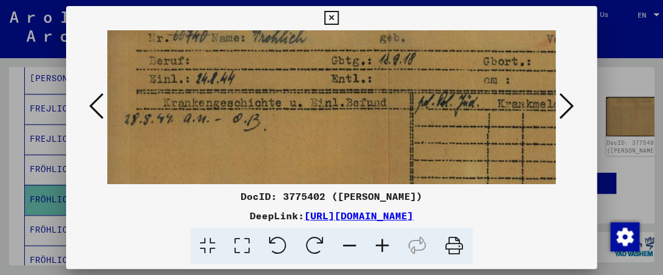
scroll to position [45, 6]
drag, startPoint x: 263, startPoint y: 130, endPoint x: 329, endPoint y: 145, distance: 67.0
click at [329, 145] on img at bounding box center [386, 183] width 570 height 396
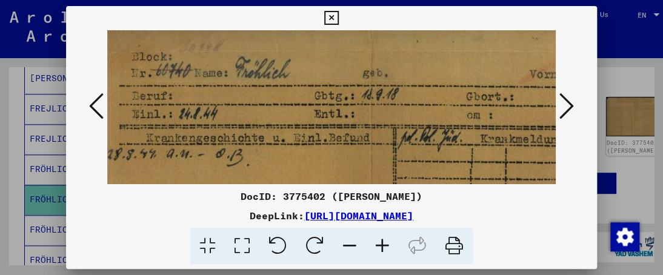
drag, startPoint x: 320, startPoint y: 146, endPoint x: 302, endPoint y: 176, distance: 35.0
click at [302, 176] on img at bounding box center [369, 219] width 570 height 396
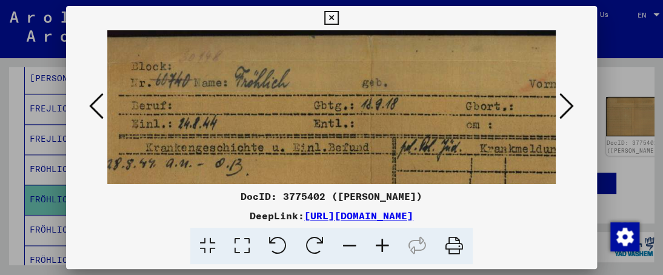
drag, startPoint x: 300, startPoint y: 128, endPoint x: 300, endPoint y: 164, distance: 36.3
click at [300, 164] on img at bounding box center [368, 228] width 570 height 396
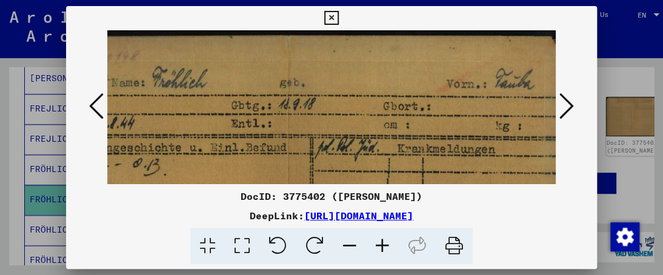
scroll to position [0, 123]
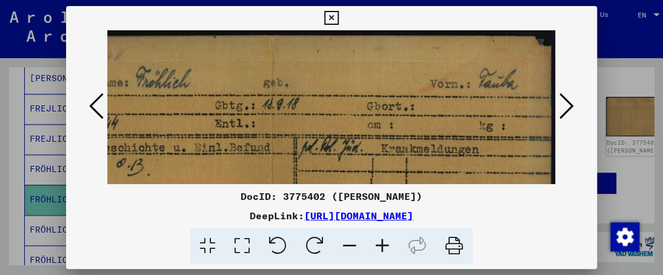
drag, startPoint x: 332, startPoint y: 148, endPoint x: 234, endPoint y: 148, distance: 97.5
click at [233, 148] on img at bounding box center [269, 228] width 570 height 396
drag, startPoint x: 309, startPoint y: 135, endPoint x: 263, endPoint y: 142, distance: 46.6
click at [263, 142] on img at bounding box center [269, 228] width 570 height 396
click at [328, 16] on icon at bounding box center [331, 18] width 14 height 15
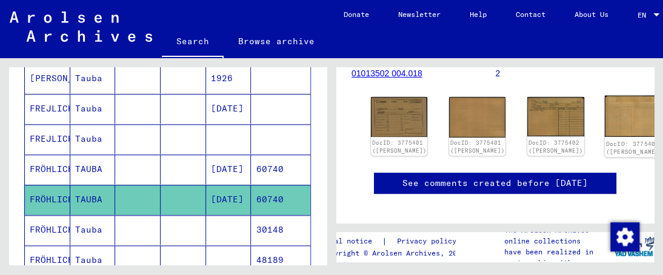
click at [604, 116] on img at bounding box center [633, 116] width 59 height 41
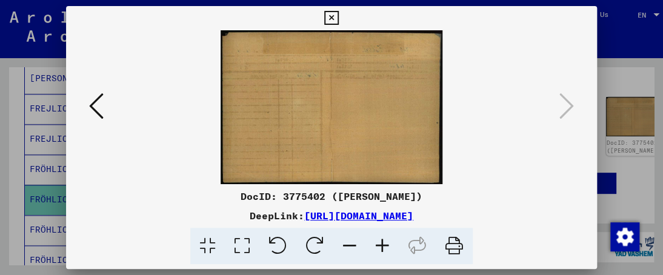
click at [329, 18] on icon at bounding box center [331, 18] width 14 height 15
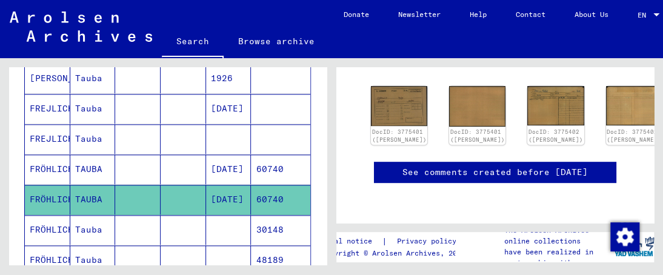
scroll to position [545, 0]
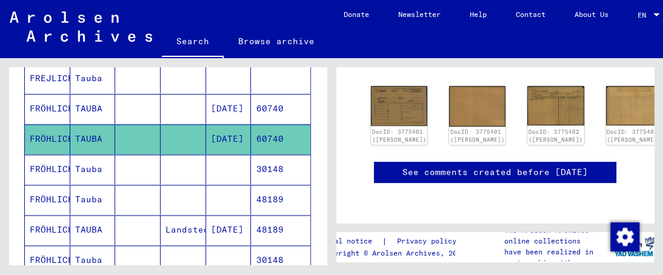
click at [89, 165] on mat-cell "Tauba" at bounding box center [92, 169] width 45 height 30
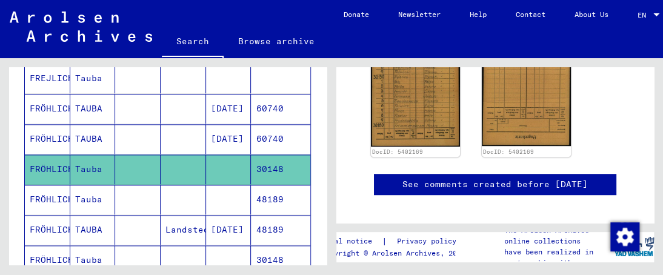
scroll to position [242, 0]
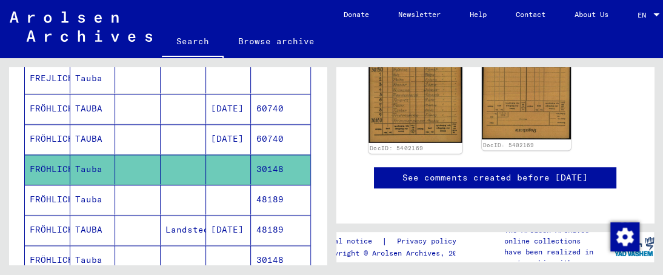
click at [427, 121] on img at bounding box center [414, 78] width 93 height 130
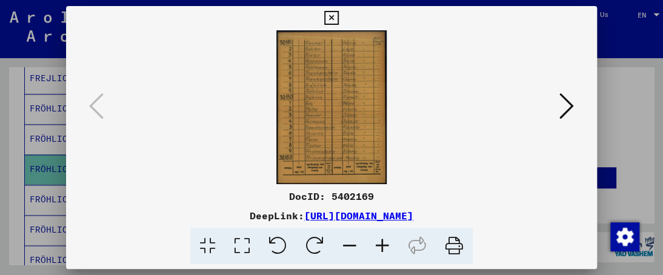
click at [380, 244] on icon at bounding box center [382, 246] width 33 height 37
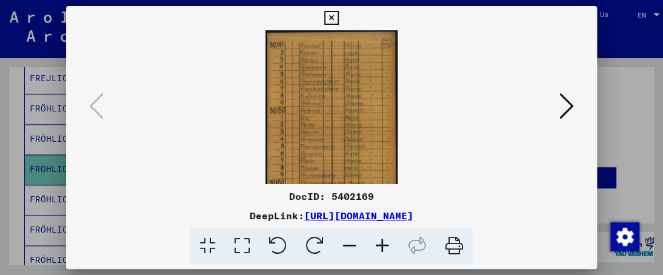
click at [380, 244] on icon at bounding box center [382, 246] width 33 height 37
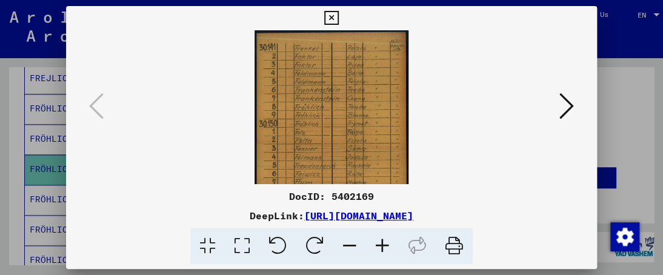
click at [380, 244] on icon at bounding box center [382, 246] width 33 height 37
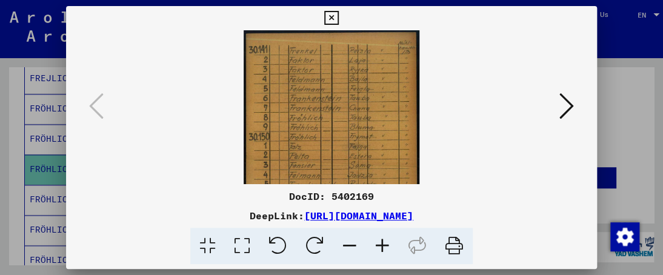
click at [380, 244] on icon at bounding box center [382, 246] width 33 height 37
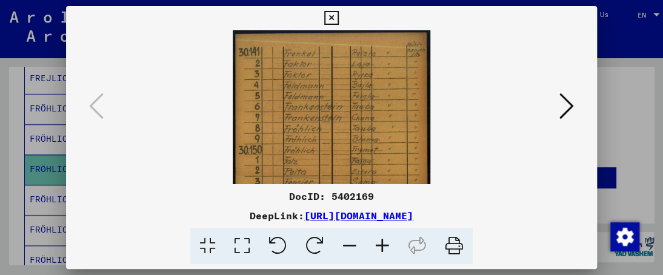
click at [380, 245] on icon at bounding box center [382, 246] width 33 height 37
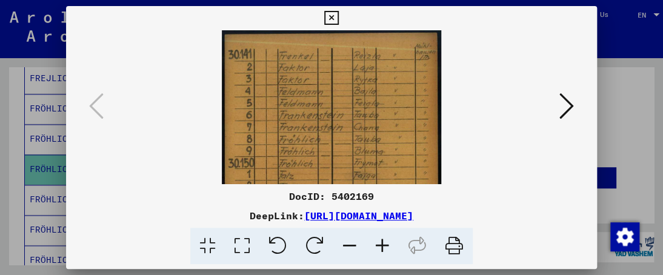
click at [300, 135] on img at bounding box center [332, 182] width 220 height 305
drag, startPoint x: 300, startPoint y: 108, endPoint x: 299, endPoint y: 121, distance: 12.8
click at [300, 114] on img at bounding box center [332, 182] width 220 height 305
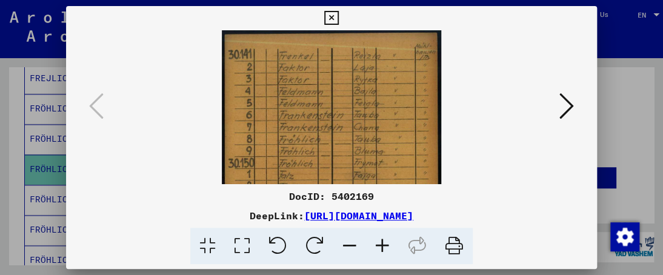
click at [296, 113] on img at bounding box center [332, 182] width 220 height 305
drag, startPoint x: 330, startPoint y: 108, endPoint x: 266, endPoint y: 125, distance: 66.4
click at [266, 122] on img at bounding box center [332, 182] width 220 height 305
drag, startPoint x: 271, startPoint y: 128, endPoint x: 265, endPoint y: 170, distance: 42.1
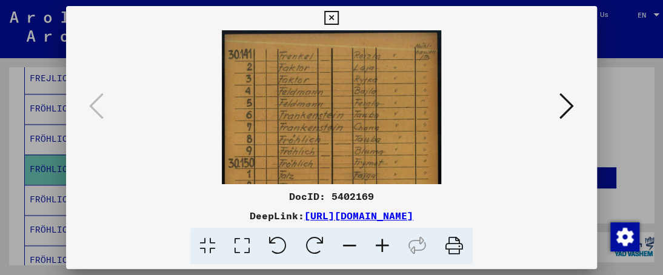
click at [265, 170] on img at bounding box center [332, 182] width 220 height 305
click at [379, 244] on icon at bounding box center [382, 246] width 33 height 37
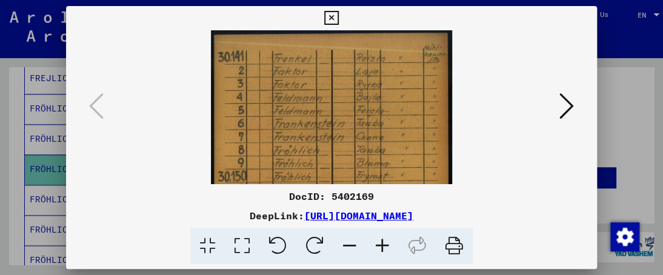
click at [379, 245] on icon at bounding box center [382, 246] width 33 height 37
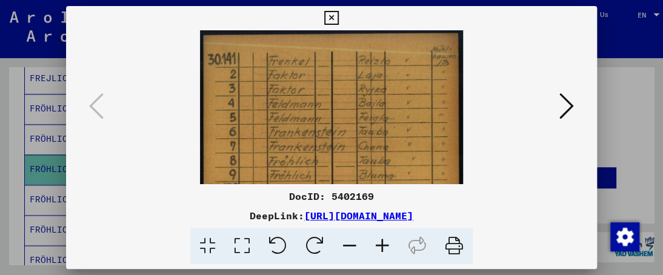
scroll to position [4, 0]
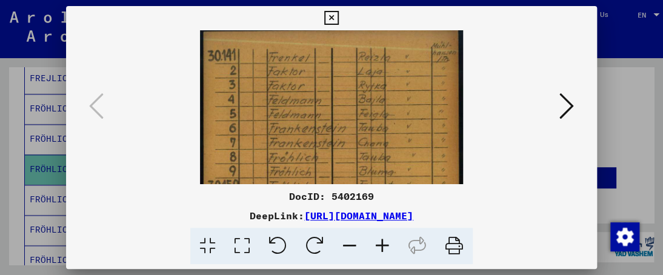
drag, startPoint x: 310, startPoint y: 127, endPoint x: 345, endPoint y: 128, distance: 35.1
click at [345, 128] on img at bounding box center [331, 210] width 263 height 366
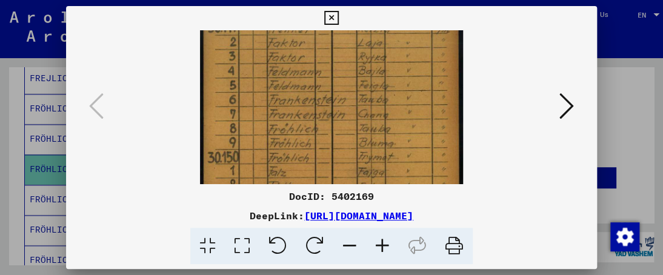
drag, startPoint x: 290, startPoint y: 140, endPoint x: 290, endPoint y: 121, distance: 19.4
click at [290, 119] on img at bounding box center [331, 181] width 263 height 366
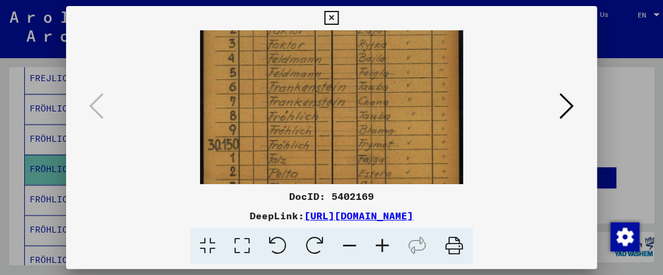
scroll to position [50, 0]
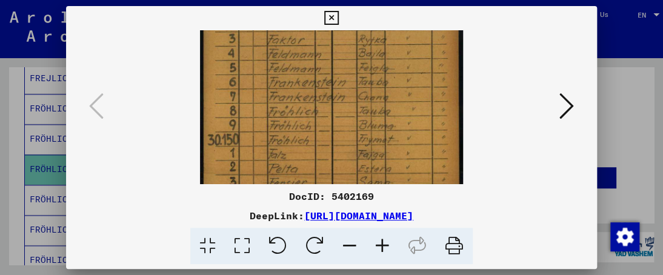
drag, startPoint x: 283, startPoint y: 153, endPoint x: 283, endPoint y: 140, distance: 13.3
click at [283, 140] on img at bounding box center [331, 164] width 263 height 366
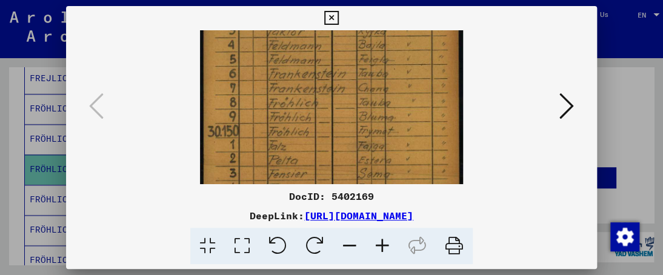
scroll to position [59, 0]
drag, startPoint x: 279, startPoint y: 151, endPoint x: 279, endPoint y: 142, distance: 9.7
click at [279, 142] on img at bounding box center [331, 155] width 263 height 366
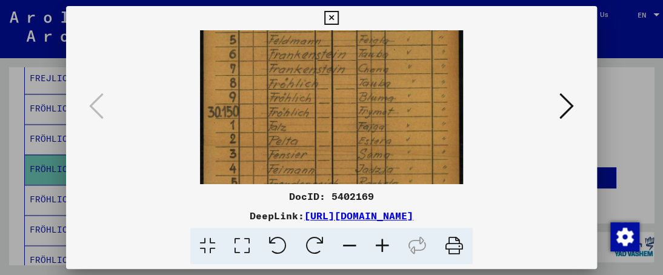
drag, startPoint x: 277, startPoint y: 162, endPoint x: 277, endPoint y: 142, distance: 20.0
click at [277, 145] on img at bounding box center [331, 136] width 263 height 366
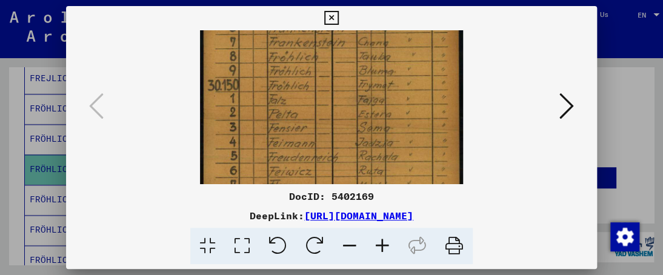
scroll to position [119, 0]
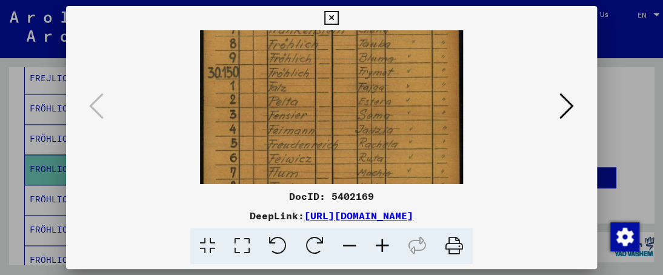
drag, startPoint x: 275, startPoint y: 169, endPoint x: 271, endPoint y: 124, distance: 45.0
click at [272, 131] on img at bounding box center [331, 96] width 263 height 366
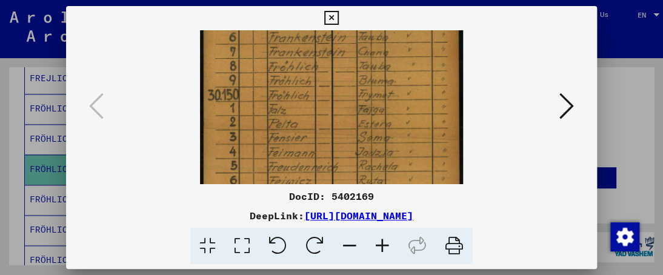
scroll to position [80, 0]
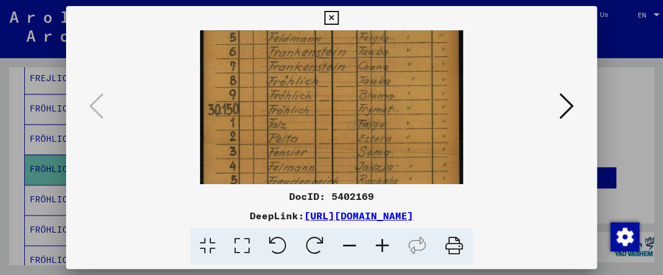
drag, startPoint x: 286, startPoint y: 135, endPoint x: 294, endPoint y: 173, distance: 39.1
click at [294, 173] on img at bounding box center [331, 133] width 263 height 366
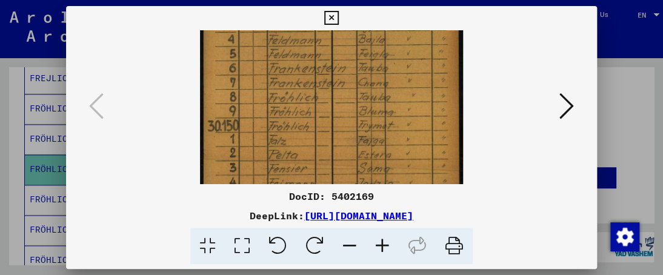
scroll to position [62, 0]
drag, startPoint x: 280, startPoint y: 152, endPoint x: 281, endPoint y: 173, distance: 20.6
click at [281, 173] on img at bounding box center [331, 151] width 263 height 366
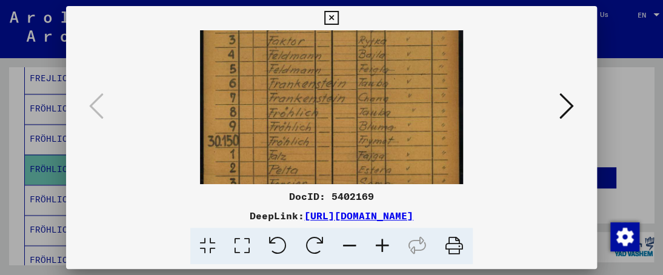
scroll to position [44, 0]
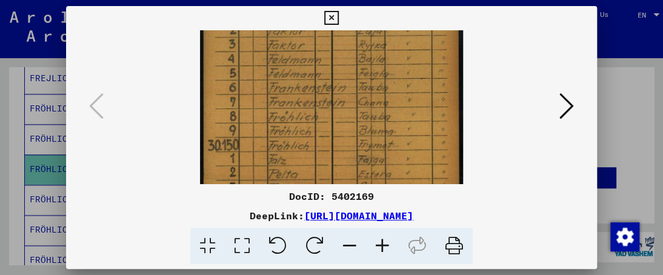
drag, startPoint x: 281, startPoint y: 150, endPoint x: 281, endPoint y: 168, distance: 18.8
click at [281, 168] on img at bounding box center [331, 169] width 263 height 366
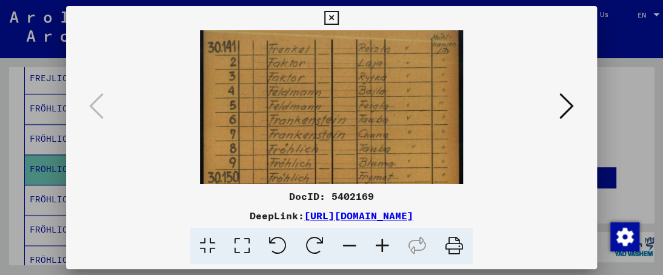
drag, startPoint x: 281, startPoint y: 159, endPoint x: 286, endPoint y: 181, distance: 22.5
click at [286, 181] on img at bounding box center [331, 201] width 263 height 366
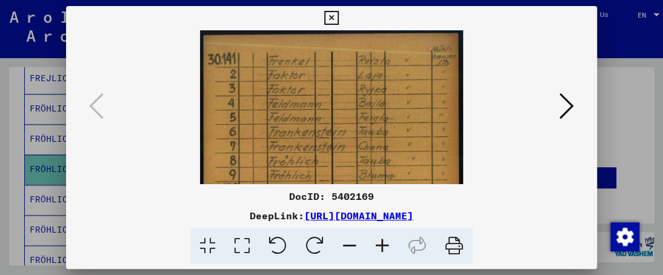
drag, startPoint x: 276, startPoint y: 103, endPoint x: 288, endPoint y: 160, distance: 58.1
click at [288, 160] on img at bounding box center [331, 213] width 263 height 366
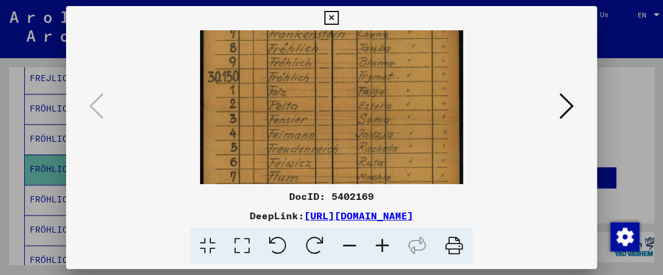
scroll to position [98, 0]
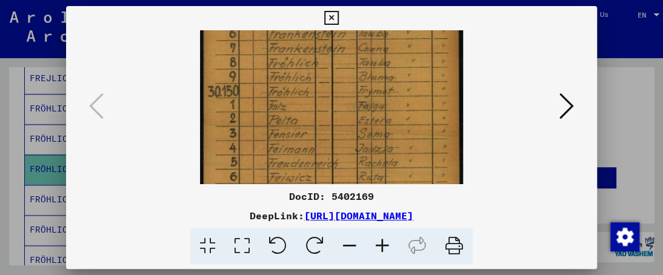
drag, startPoint x: 334, startPoint y: 135, endPoint x: 296, endPoint y: 51, distance: 92.7
click at [296, 51] on img at bounding box center [331, 115] width 263 height 366
click at [329, 18] on icon at bounding box center [331, 18] width 14 height 15
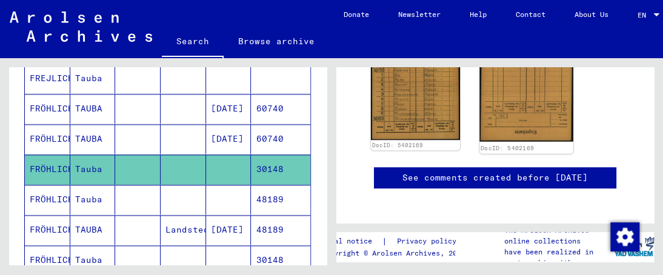
click at [511, 99] on img at bounding box center [525, 77] width 93 height 129
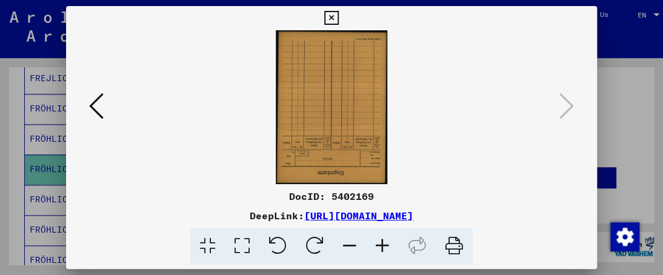
click at [380, 242] on icon at bounding box center [382, 246] width 33 height 37
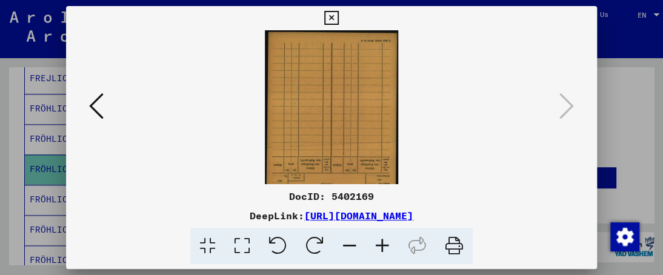
click at [380, 242] on icon at bounding box center [382, 246] width 33 height 37
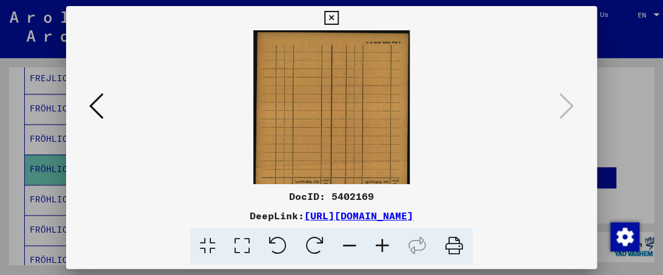
click at [380, 242] on icon at bounding box center [382, 246] width 33 height 37
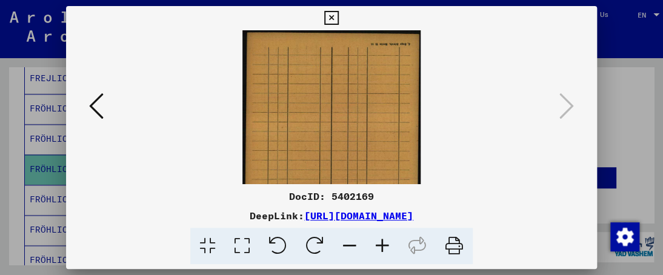
click at [379, 242] on icon at bounding box center [382, 246] width 33 height 37
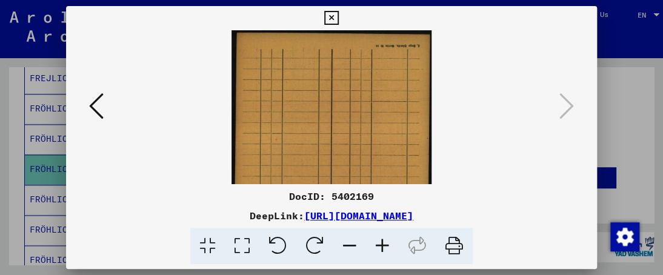
click at [379, 242] on icon at bounding box center [382, 246] width 33 height 37
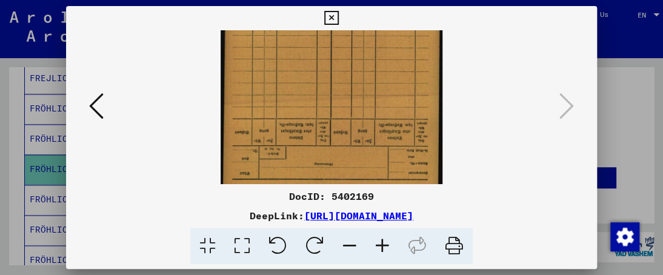
scroll to position [151, 0]
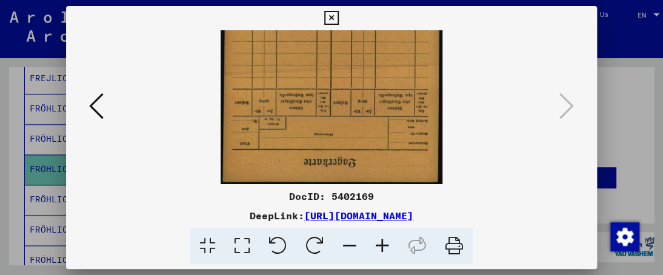
drag, startPoint x: 353, startPoint y: 142, endPoint x: 353, endPoint y: -10, distance: 152.6
click at [353, 0] on html "**********" at bounding box center [331, 137] width 663 height 275
drag, startPoint x: 353, startPoint y: 94, endPoint x: 348, endPoint y: 70, distance: 24.8
click at [348, 70] on img at bounding box center [331, 31] width 222 height 305
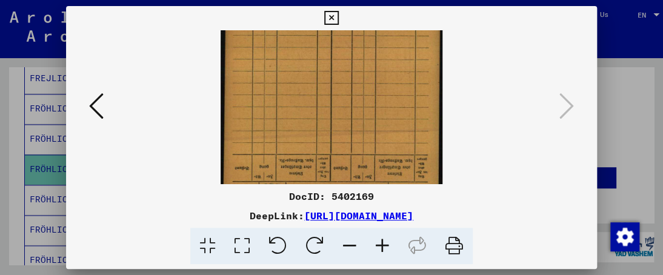
drag, startPoint x: 351, startPoint y: 74, endPoint x: 351, endPoint y: 147, distance: 72.7
click at [351, 147] on img at bounding box center [331, 97] width 222 height 305
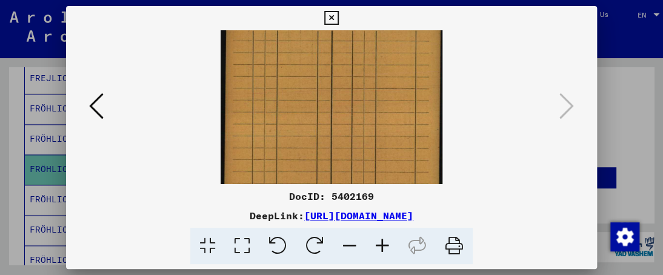
scroll to position [15, 0]
drag, startPoint x: 349, startPoint y: 94, endPoint x: 342, endPoint y: 154, distance: 60.3
click at [343, 156] on img at bounding box center [331, 167] width 222 height 305
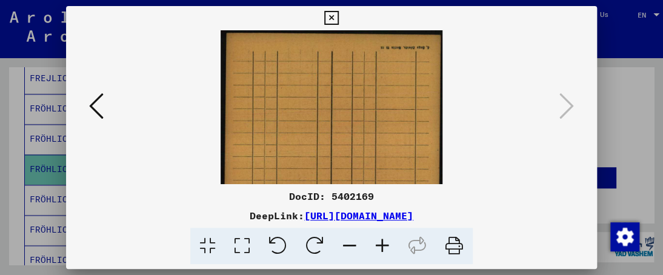
drag, startPoint x: 336, startPoint y: 133, endPoint x: 332, endPoint y: 151, distance: 18.5
click at [332, 154] on img at bounding box center [331, 182] width 222 height 305
drag, startPoint x: 337, startPoint y: 128, endPoint x: 337, endPoint y: 137, distance: 9.7
click at [337, 137] on img at bounding box center [331, 182] width 222 height 305
drag, startPoint x: 337, startPoint y: 117, endPoint x: 339, endPoint y: 104, distance: 14.0
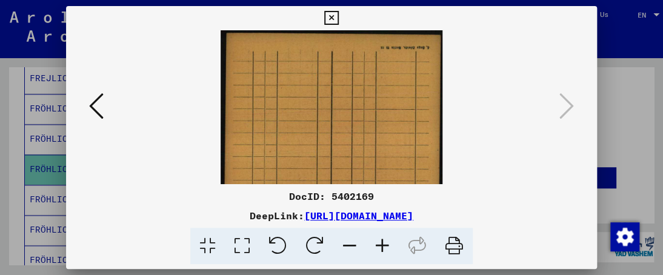
click at [339, 104] on img at bounding box center [331, 182] width 222 height 305
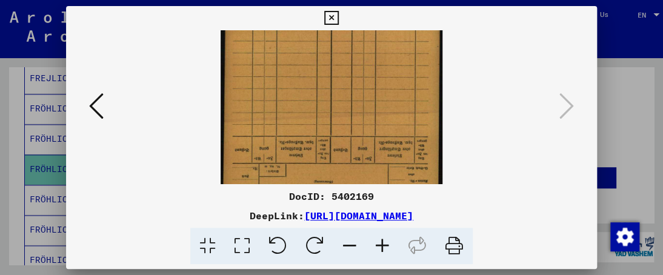
drag, startPoint x: 333, startPoint y: 117, endPoint x: 325, endPoint y: 33, distance: 84.0
click at [322, 25] on div "DocID: 5402169 DeepLink: [URL][DOMAIN_NAME]" at bounding box center [331, 135] width 530 height 259
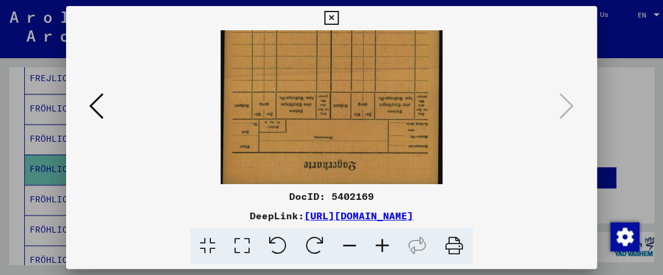
scroll to position [151, 0]
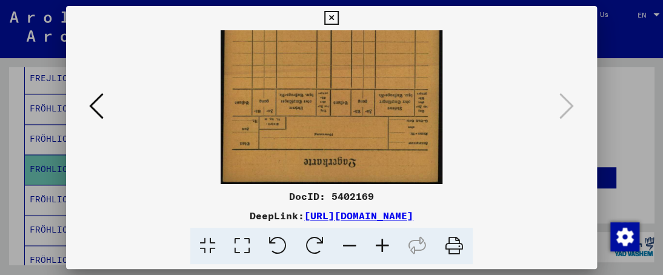
drag, startPoint x: 320, startPoint y: 87, endPoint x: 319, endPoint y: 25, distance: 61.8
click at [320, 26] on div "DocID: 5402169 DeepLink: [URL][DOMAIN_NAME]" at bounding box center [331, 135] width 530 height 259
click at [333, 15] on icon at bounding box center [331, 18] width 14 height 15
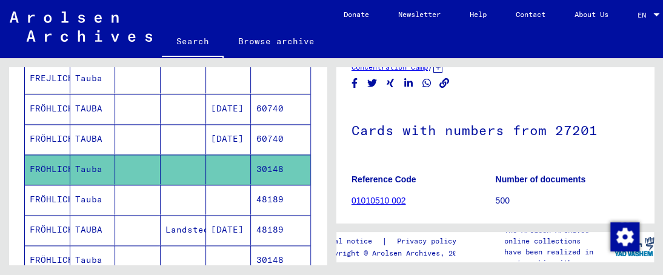
scroll to position [0, 0]
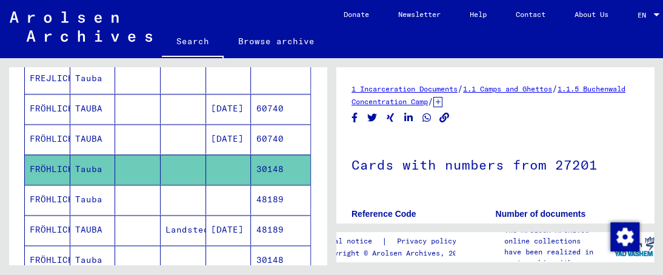
click at [48, 191] on mat-cell "FRÖHLICH" at bounding box center [47, 200] width 45 height 30
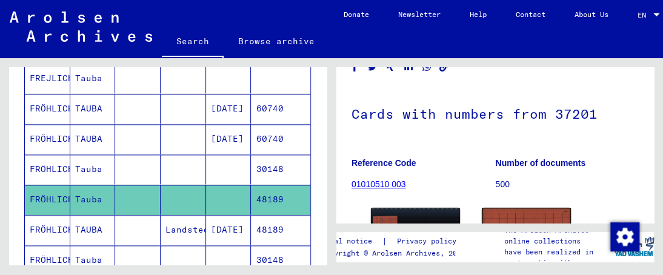
scroll to position [121, 0]
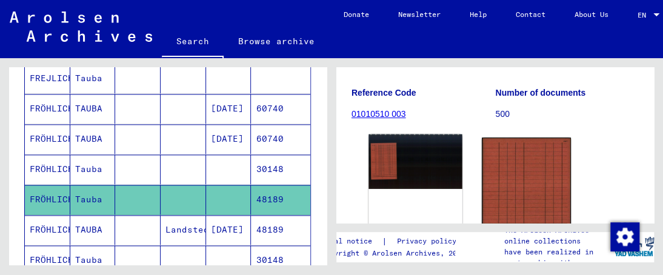
click at [397, 156] on img at bounding box center [414, 161] width 93 height 55
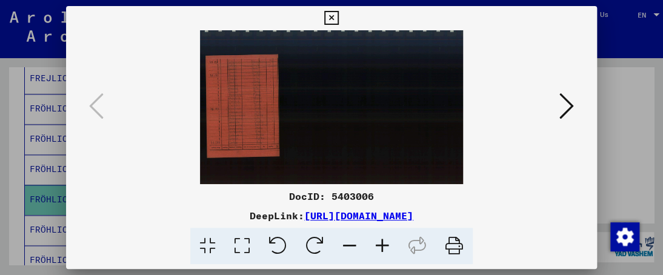
click at [379, 243] on icon at bounding box center [382, 246] width 33 height 37
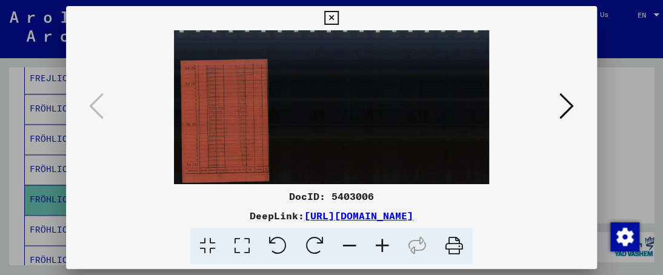
click at [379, 243] on icon at bounding box center [382, 246] width 33 height 37
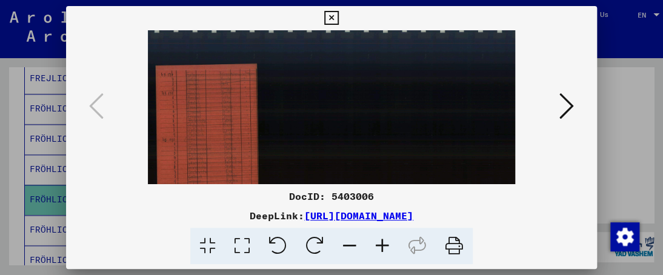
click at [379, 243] on icon at bounding box center [382, 246] width 33 height 37
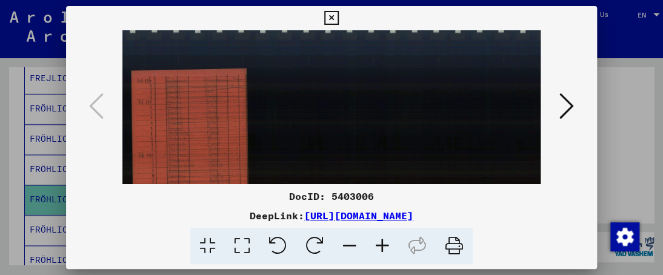
click at [379, 243] on icon at bounding box center [382, 246] width 33 height 37
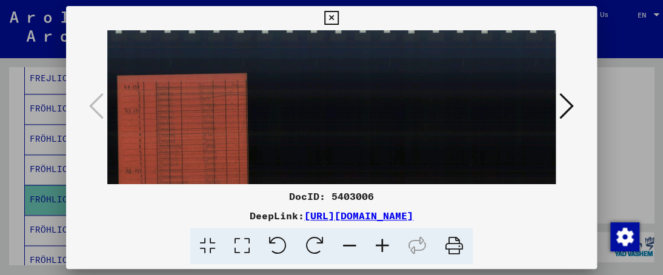
click at [379, 243] on icon at bounding box center [382, 246] width 33 height 37
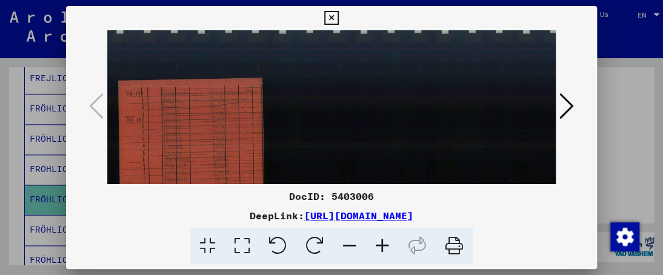
click at [379, 242] on icon at bounding box center [382, 246] width 33 height 37
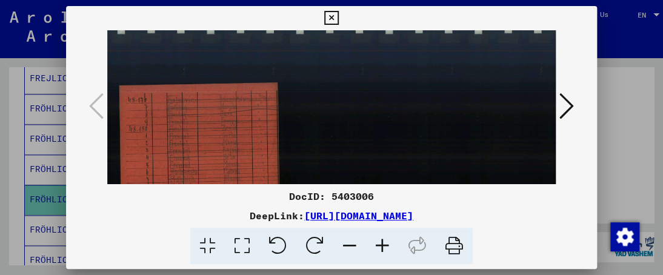
click at [379, 242] on icon at bounding box center [382, 246] width 33 height 37
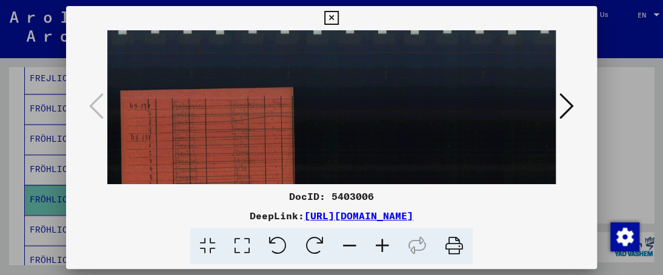
click at [379, 242] on icon at bounding box center [382, 246] width 33 height 37
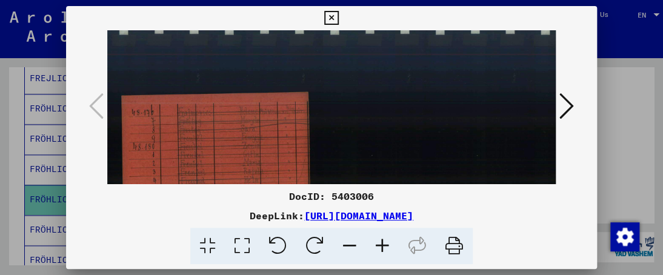
click at [379, 242] on icon at bounding box center [382, 246] width 33 height 37
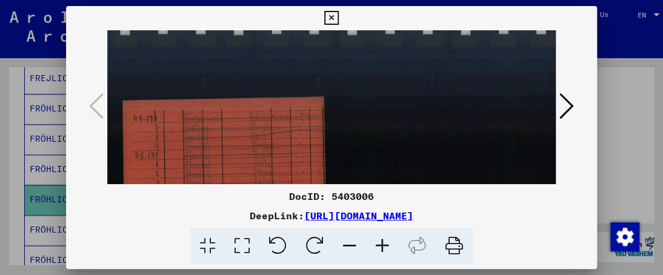
click at [378, 242] on icon at bounding box center [382, 246] width 33 height 37
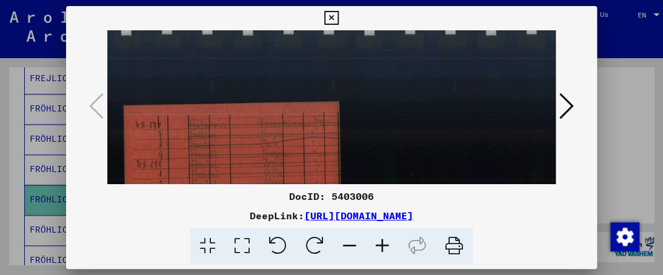
click at [377, 242] on icon at bounding box center [382, 246] width 33 height 37
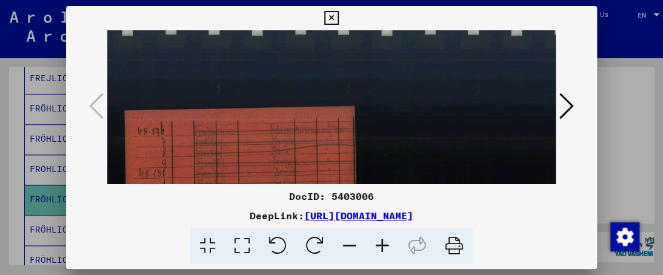
click at [377, 242] on icon at bounding box center [382, 246] width 33 height 37
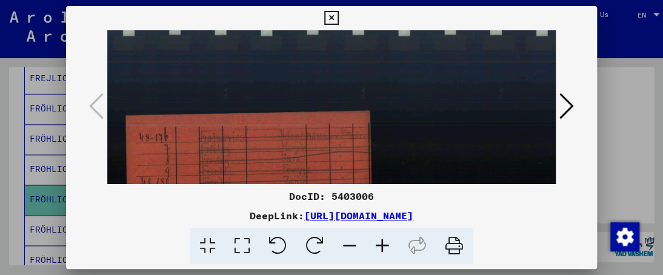
drag, startPoint x: 377, startPoint y: 242, endPoint x: 371, endPoint y: 241, distance: 6.1
click at [376, 242] on icon at bounding box center [382, 246] width 33 height 37
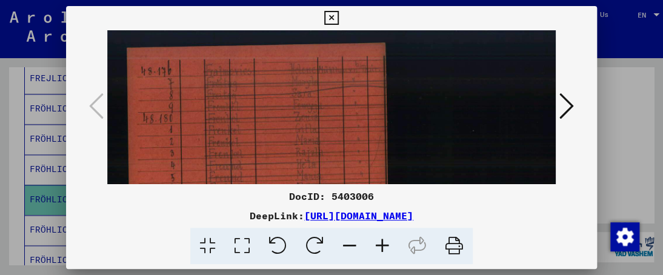
scroll to position [101, 0]
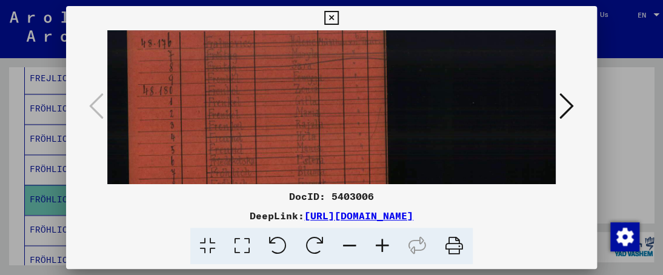
drag, startPoint x: 272, startPoint y: 145, endPoint x: 298, endPoint y: 64, distance: 84.7
click at [298, 64] on img at bounding box center [575, 203] width 936 height 547
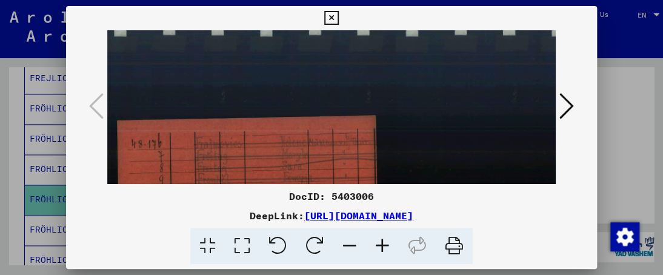
scroll to position [29, 3]
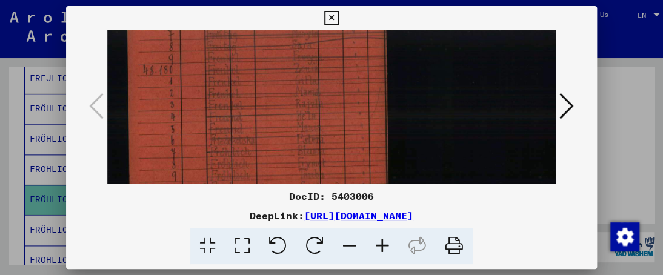
drag, startPoint x: 273, startPoint y: 52, endPoint x: 291, endPoint y: 35, distance: 24.9
click at [291, 36] on img at bounding box center [575, 182] width 936 height 547
click at [380, 243] on icon at bounding box center [382, 246] width 33 height 37
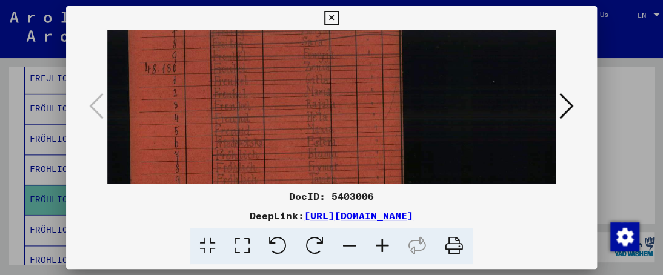
click at [380, 243] on icon at bounding box center [382, 246] width 33 height 37
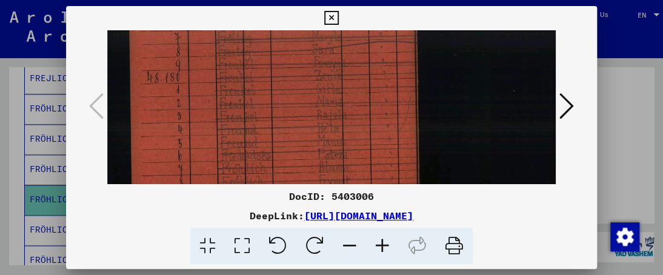
click at [380, 243] on icon at bounding box center [382, 246] width 33 height 37
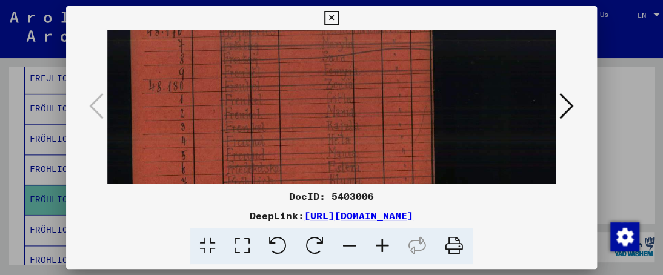
click at [380, 243] on icon at bounding box center [382, 246] width 33 height 37
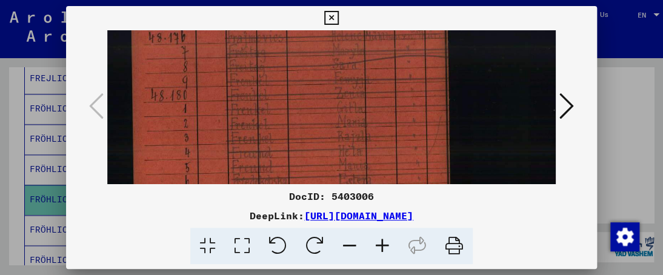
click at [380, 243] on icon at bounding box center [382, 246] width 33 height 37
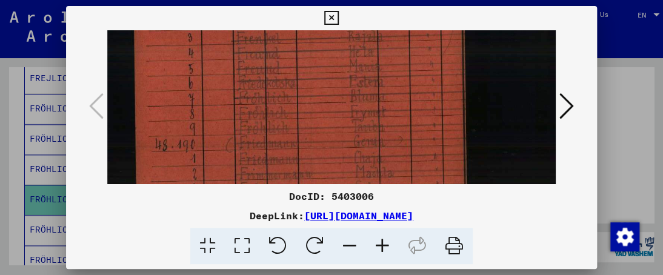
scroll to position [253, 0]
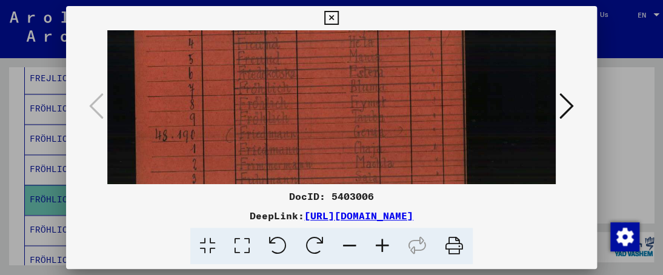
drag, startPoint x: 320, startPoint y: 148, endPoint x: 320, endPoint y: 25, distance: 122.9
click at [320, 28] on div "DocID: 5403006 DeepLink: [URL][DOMAIN_NAME]" at bounding box center [331, 135] width 530 height 259
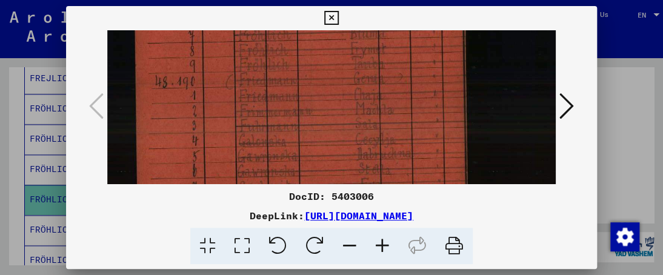
scroll to position [344, 0]
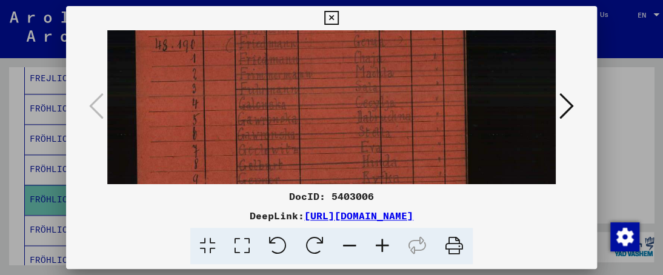
drag, startPoint x: 322, startPoint y: 139, endPoint x: 322, endPoint y: 48, distance: 90.2
click at [331, 14] on icon at bounding box center [331, 18] width 14 height 15
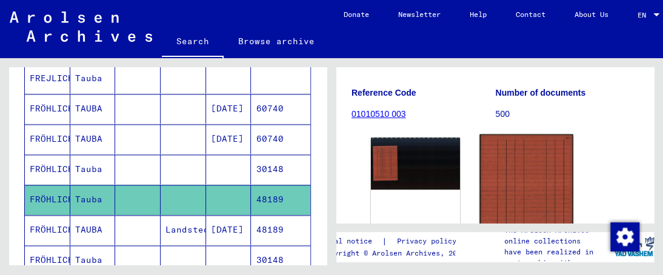
click at [526, 170] on img at bounding box center [525, 199] width 93 height 130
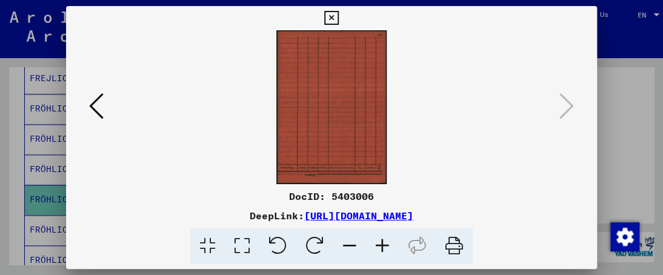
click at [382, 244] on icon at bounding box center [382, 246] width 33 height 37
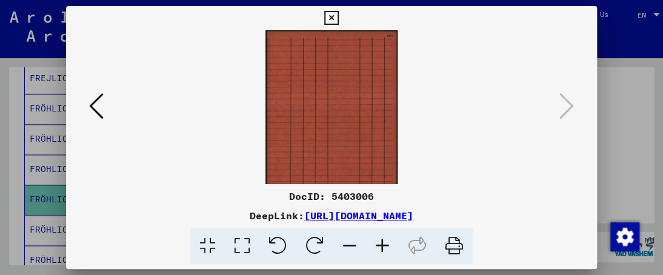
click at [381, 244] on icon at bounding box center [382, 246] width 33 height 37
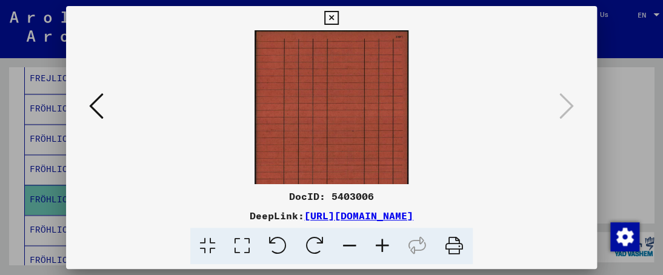
click at [381, 244] on icon at bounding box center [382, 246] width 33 height 37
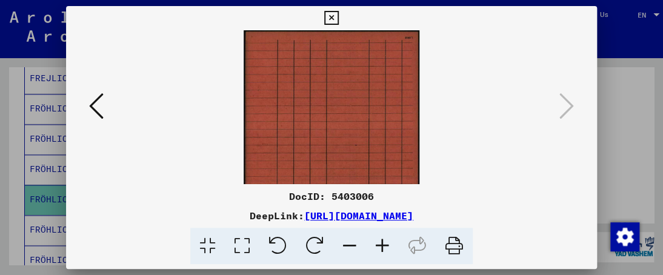
click at [381, 244] on icon at bounding box center [382, 246] width 33 height 37
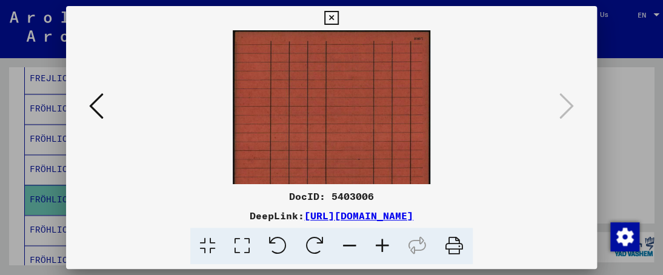
click at [381, 244] on icon at bounding box center [382, 246] width 33 height 37
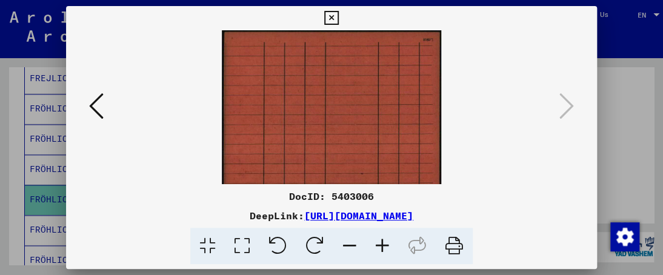
click at [380, 245] on icon at bounding box center [382, 246] width 33 height 37
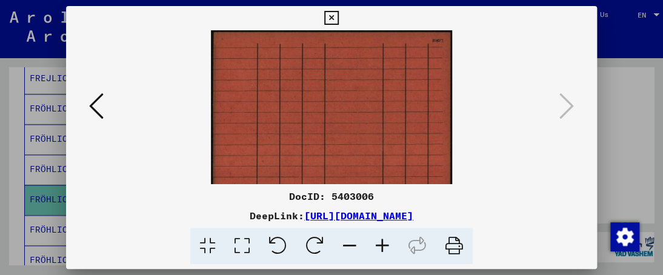
click at [380, 245] on icon at bounding box center [382, 246] width 33 height 37
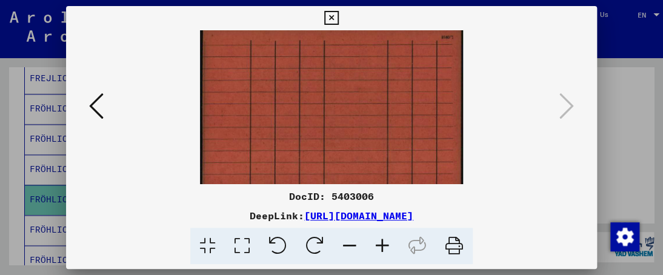
scroll to position [0, 0]
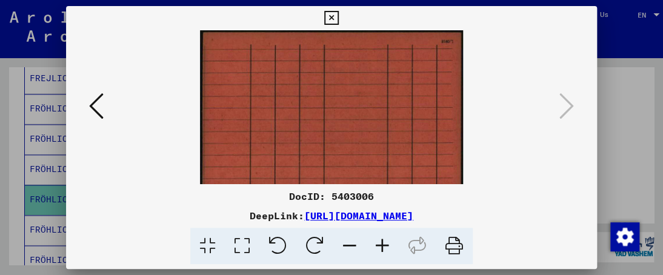
drag, startPoint x: 392, startPoint y: 97, endPoint x: 383, endPoint y: 188, distance: 91.9
click at [388, 191] on div "DocID: 5403006 DeepLink: [URL][DOMAIN_NAME]" at bounding box center [331, 135] width 530 height 259
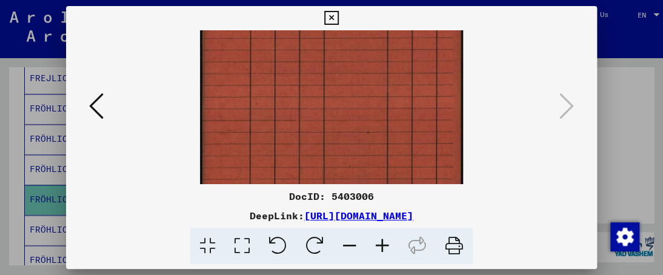
drag, startPoint x: 358, startPoint y: 114, endPoint x: 361, endPoint y: 72, distance: 41.9
click at [363, 54] on img at bounding box center [331, 144] width 263 height 366
drag, startPoint x: 355, startPoint y: 87, endPoint x: 362, endPoint y: 46, distance: 41.1
click at [357, 41] on img at bounding box center [331, 59] width 263 height 366
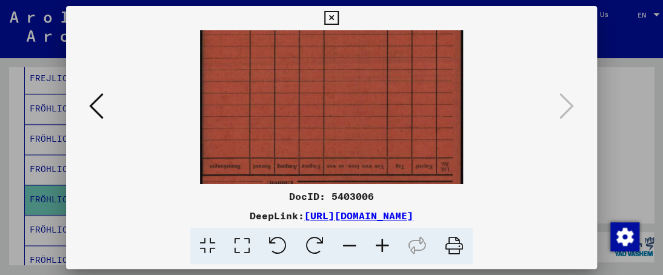
scroll to position [211, 0]
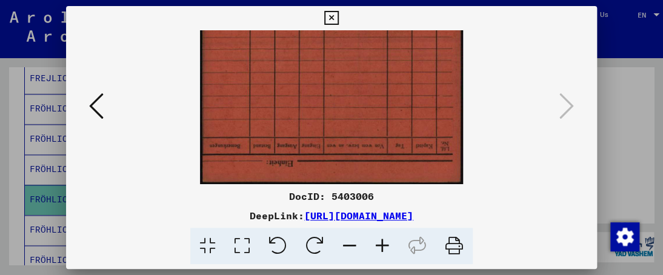
drag, startPoint x: 369, startPoint y: 99, endPoint x: 375, endPoint y: 48, distance: 51.9
click at [375, 48] on img at bounding box center [331, 2] width 263 height 366
click at [334, 19] on icon at bounding box center [331, 18] width 14 height 15
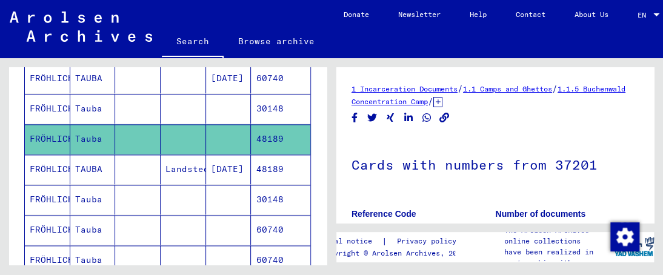
scroll to position [666, 0]
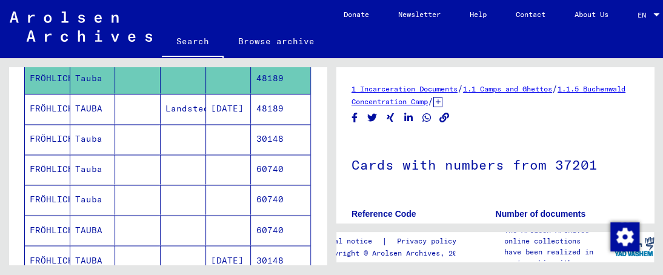
click at [78, 101] on mat-cell "TAUBA" at bounding box center [92, 109] width 45 height 30
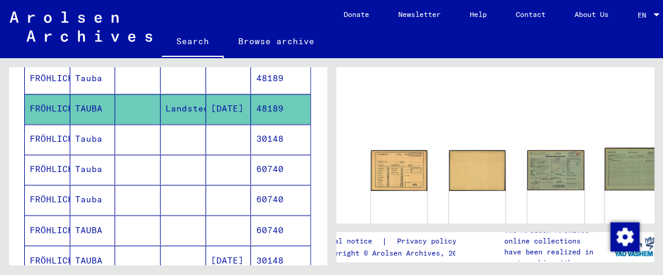
scroll to position [61, 0]
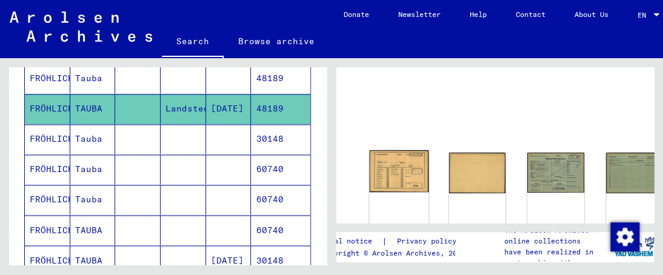
click at [378, 164] on img at bounding box center [398, 171] width 59 height 42
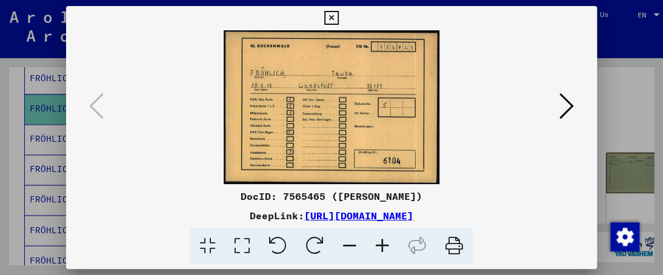
click at [379, 245] on icon at bounding box center [382, 246] width 33 height 37
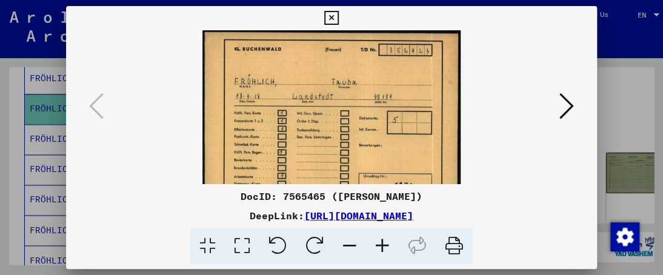
click at [380, 245] on icon at bounding box center [382, 246] width 33 height 37
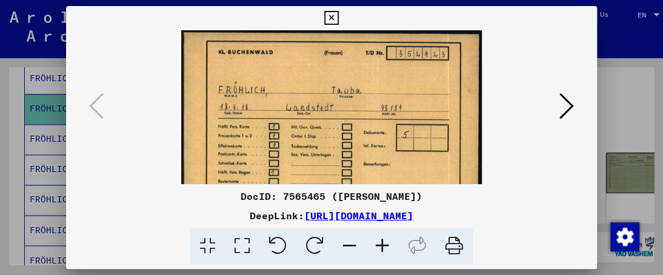
click at [380, 245] on icon at bounding box center [382, 246] width 33 height 37
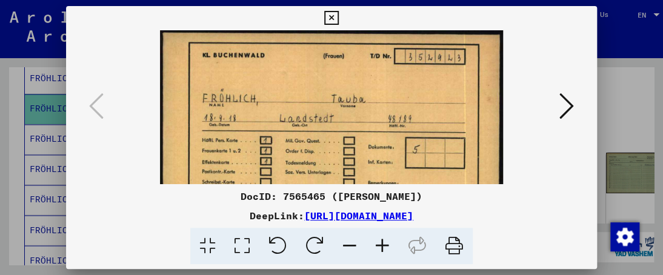
click at [380, 245] on icon at bounding box center [382, 246] width 33 height 37
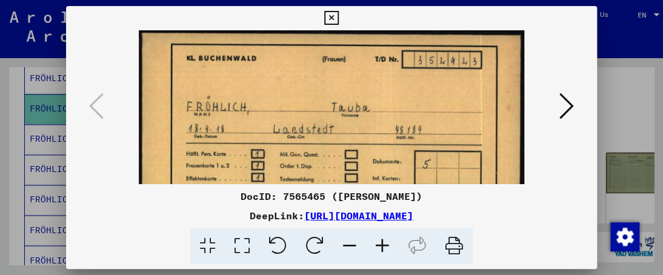
click at [380, 245] on icon at bounding box center [382, 246] width 33 height 37
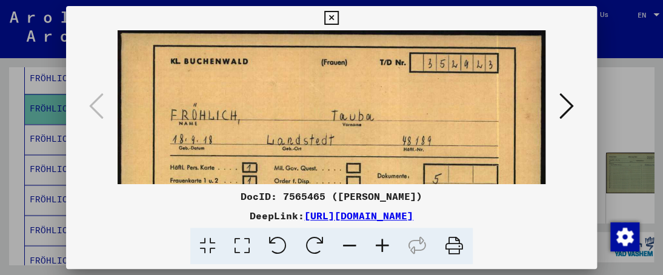
click at [380, 245] on icon at bounding box center [382, 246] width 33 height 37
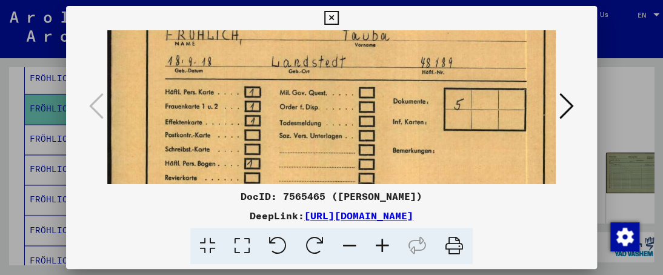
drag, startPoint x: 386, startPoint y: 150, endPoint x: 386, endPoint y: 62, distance: 87.8
click at [386, 63] on img at bounding box center [342, 109] width 471 height 336
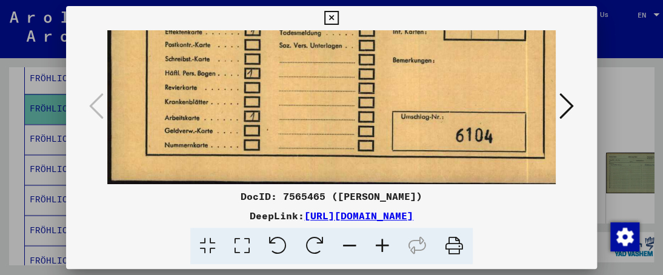
scroll to position [182, 0]
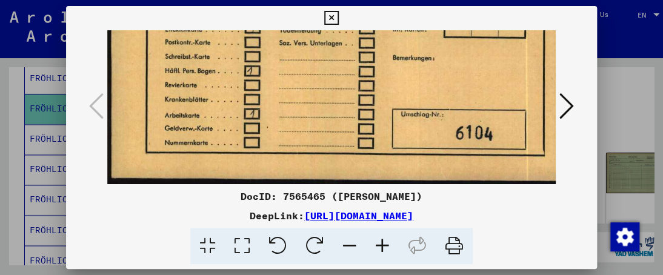
drag, startPoint x: 386, startPoint y: 131, endPoint x: 397, endPoint y: 24, distance: 107.8
click at [397, 27] on div "DocID: 7565465 ([PERSON_NAME]) DeepLink: [URL][DOMAIN_NAME]" at bounding box center [331, 135] width 530 height 259
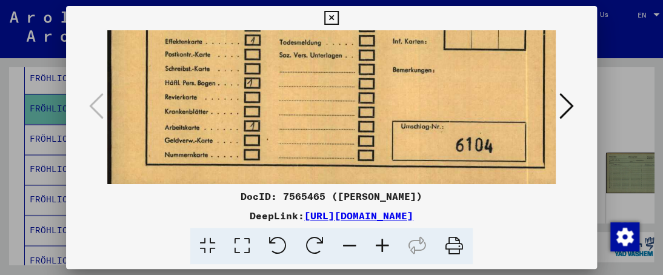
scroll to position [153, 0]
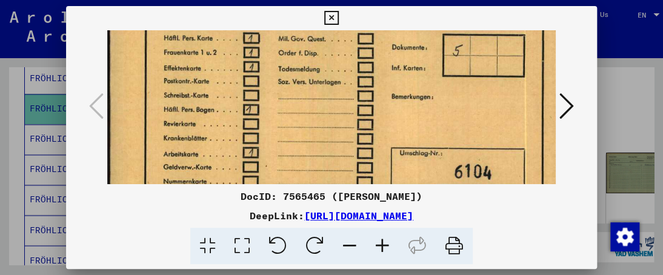
drag, startPoint x: 390, startPoint y: 108, endPoint x: 390, endPoint y: 131, distance: 23.0
click at [390, 131] on img at bounding box center [341, 55] width 471 height 336
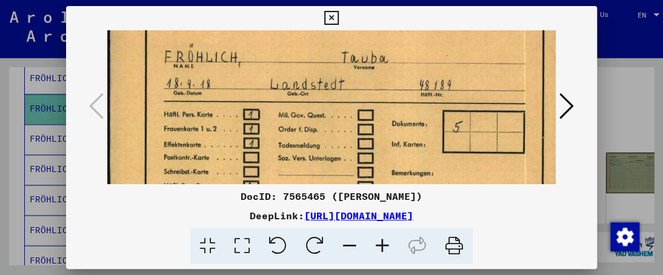
drag, startPoint x: 390, startPoint y: 78, endPoint x: 390, endPoint y: 150, distance: 71.5
click at [390, 152] on img at bounding box center [341, 132] width 471 height 336
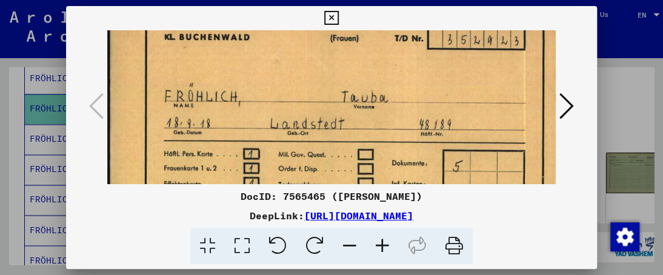
scroll to position [27, 1]
drag, startPoint x: 382, startPoint y: 102, endPoint x: 382, endPoint y: 142, distance: 40.0
click at [382, 142] on img at bounding box center [341, 172] width 471 height 336
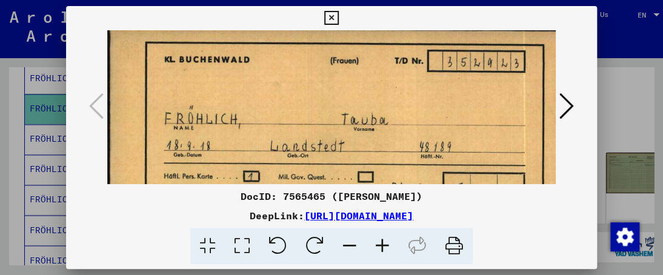
scroll to position [0, 1]
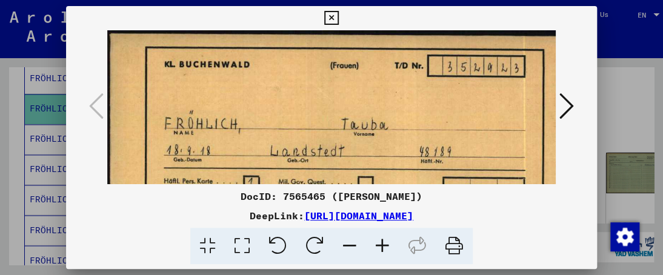
drag, startPoint x: 379, startPoint y: 102, endPoint x: 379, endPoint y: 154, distance: 52.1
click at [379, 154] on img at bounding box center [341, 198] width 471 height 336
click at [379, 152] on img at bounding box center [341, 198] width 471 height 336
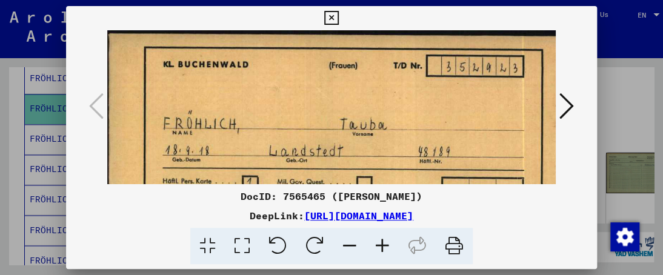
scroll to position [0, 2]
drag, startPoint x: 365, startPoint y: 142, endPoint x: 363, endPoint y: 164, distance: 21.9
click at [363, 164] on img at bounding box center [340, 198] width 471 height 336
click at [331, 16] on icon at bounding box center [331, 18] width 14 height 15
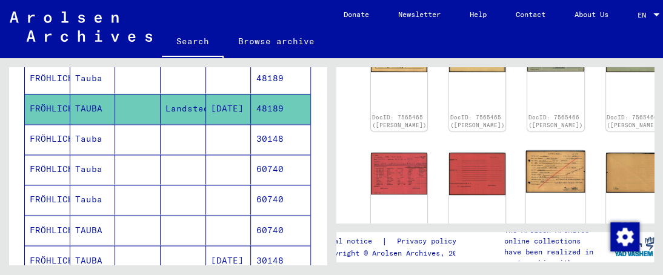
scroll to position [121, 0]
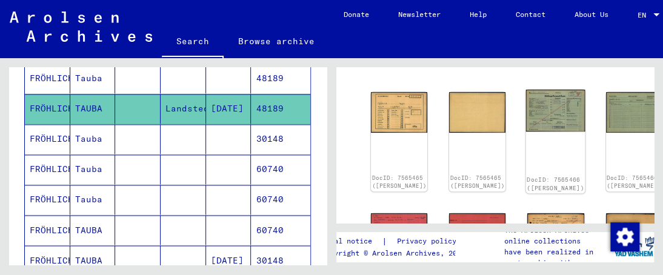
click at [526, 105] on img at bounding box center [555, 111] width 59 height 42
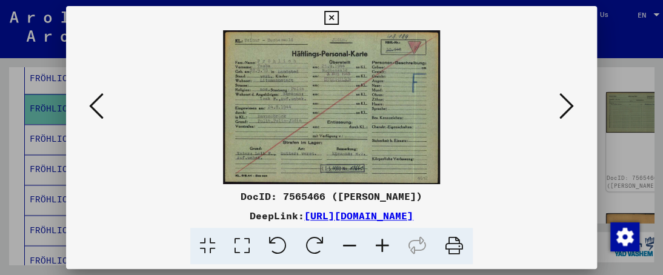
click at [379, 246] on icon at bounding box center [382, 246] width 33 height 37
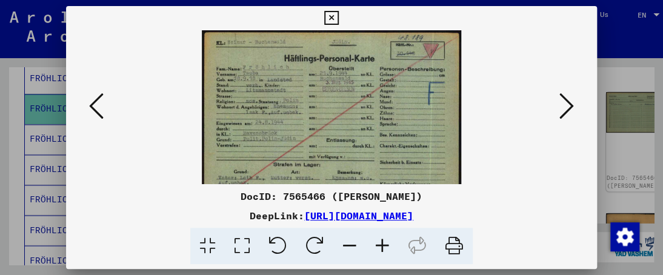
click at [379, 246] on icon at bounding box center [382, 246] width 33 height 37
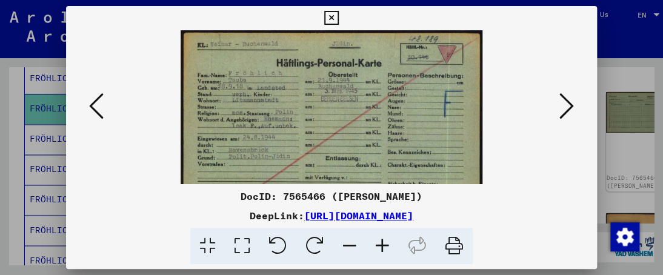
click at [379, 246] on icon at bounding box center [382, 246] width 33 height 37
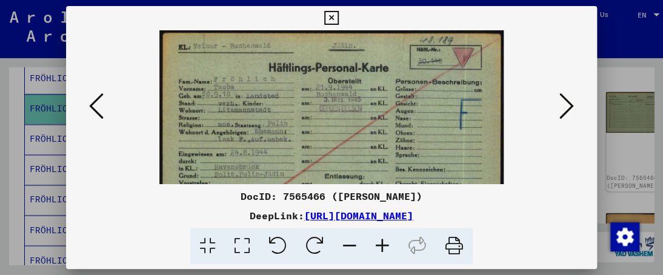
click at [379, 246] on icon at bounding box center [382, 246] width 33 height 37
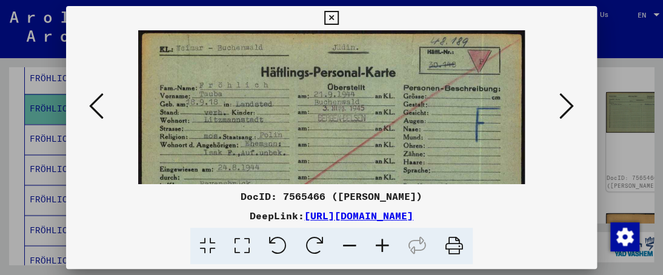
click at [379, 246] on icon at bounding box center [382, 246] width 33 height 37
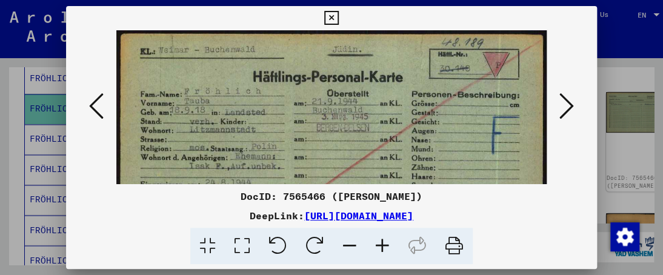
click at [379, 246] on icon at bounding box center [382, 246] width 33 height 37
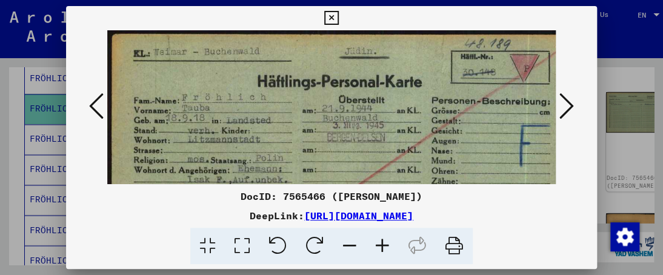
click at [379, 246] on icon at bounding box center [382, 246] width 33 height 37
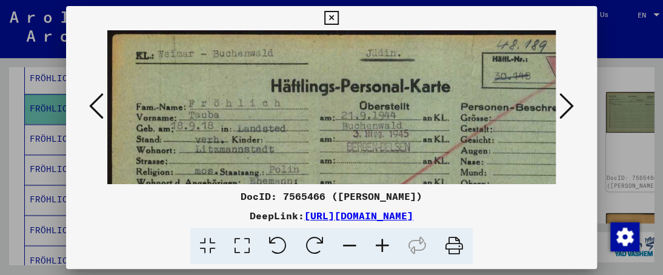
click at [378, 247] on icon at bounding box center [382, 246] width 33 height 37
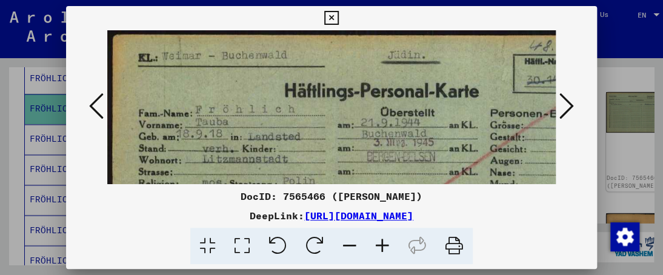
click at [329, 19] on icon at bounding box center [331, 18] width 14 height 15
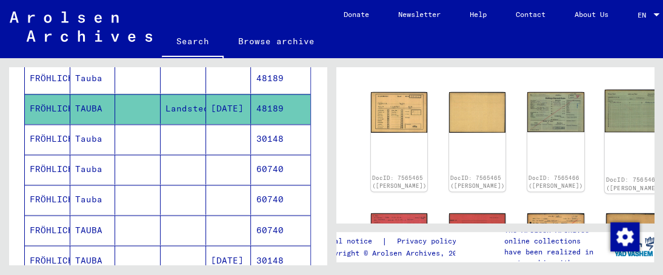
click at [604, 103] on img at bounding box center [633, 111] width 59 height 42
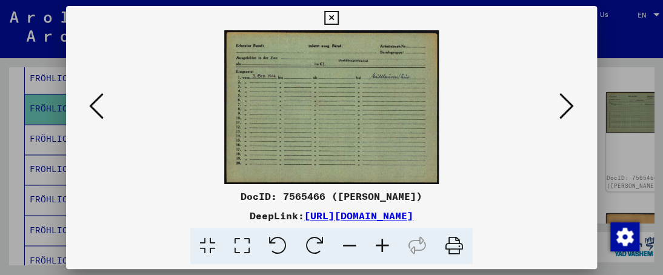
click at [385, 243] on icon at bounding box center [382, 246] width 33 height 37
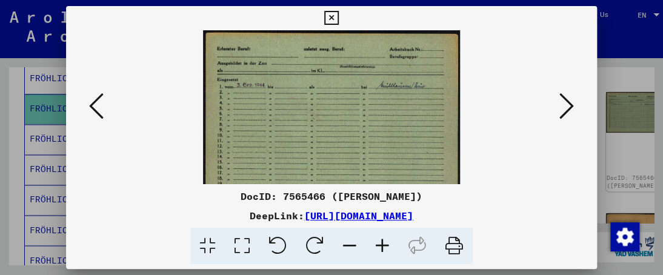
click at [382, 242] on icon at bounding box center [382, 246] width 33 height 37
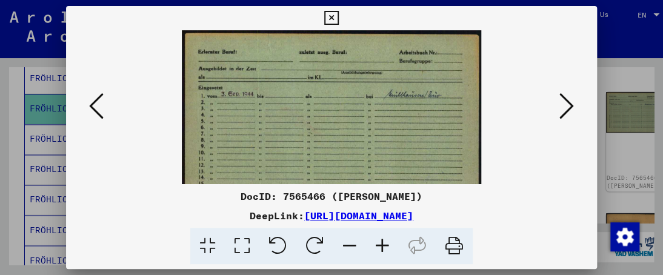
click at [382, 242] on icon at bounding box center [382, 246] width 33 height 37
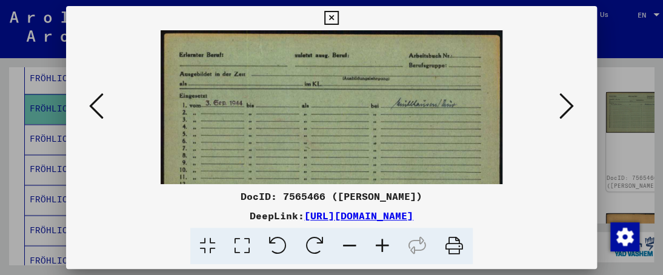
click at [382, 242] on icon at bounding box center [382, 246] width 33 height 37
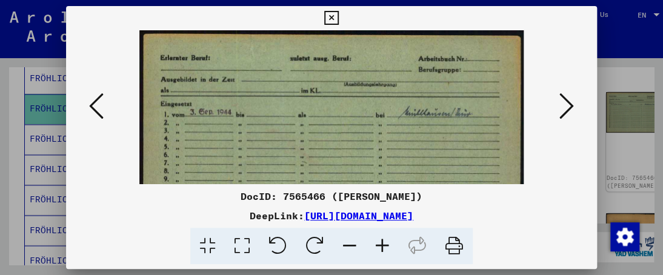
click at [382, 242] on icon at bounding box center [382, 246] width 33 height 37
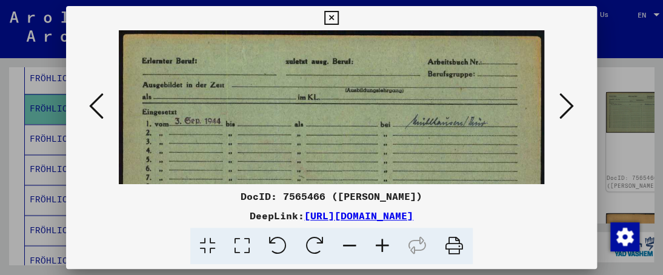
click at [382, 243] on icon at bounding box center [382, 246] width 33 height 37
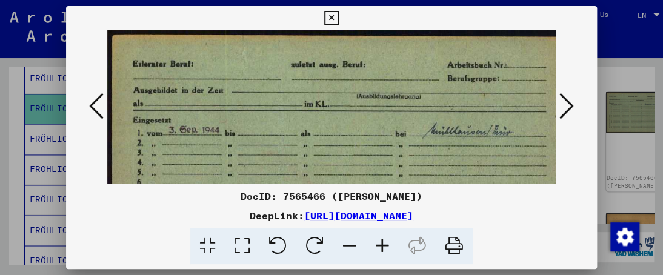
click at [382, 243] on icon at bounding box center [382, 246] width 33 height 37
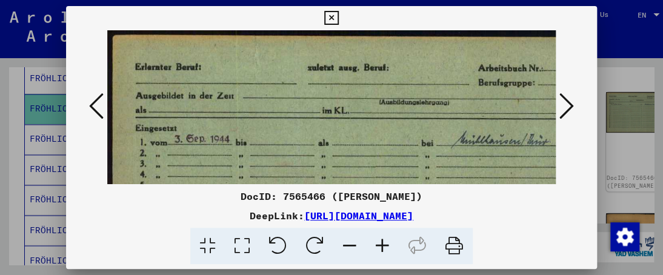
click at [382, 243] on icon at bounding box center [382, 246] width 33 height 37
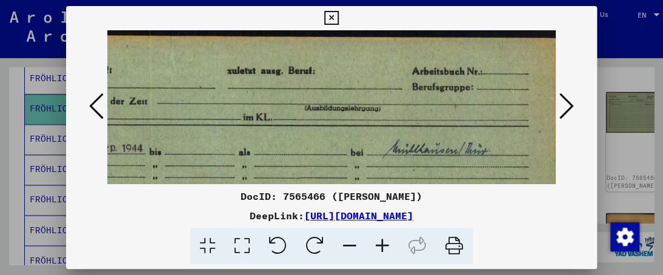
scroll to position [0, 104]
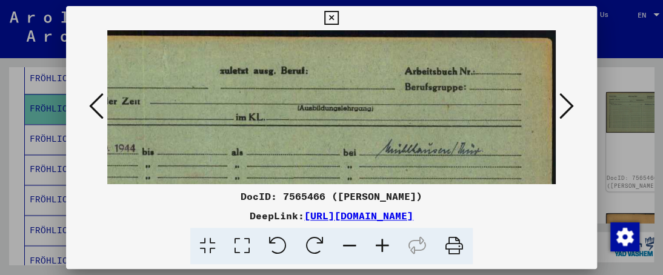
drag, startPoint x: 397, startPoint y: 117, endPoint x: 288, endPoint y: 126, distance: 109.4
click at [288, 126] on img at bounding box center [279, 228] width 552 height 396
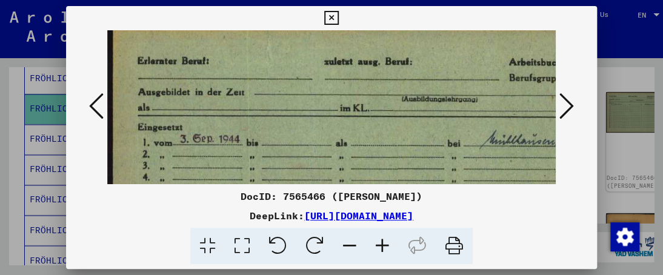
scroll to position [11, 0]
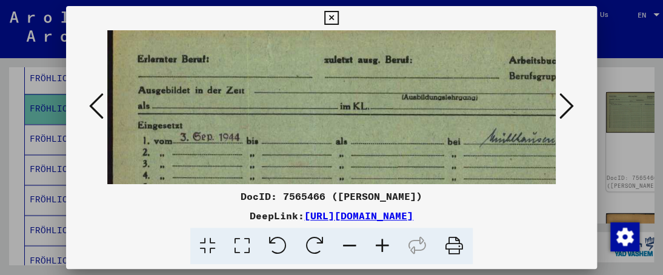
drag, startPoint x: 282, startPoint y: 126, endPoint x: 465, endPoint y: 114, distance: 183.3
click at [465, 114] on img at bounding box center [383, 217] width 552 height 396
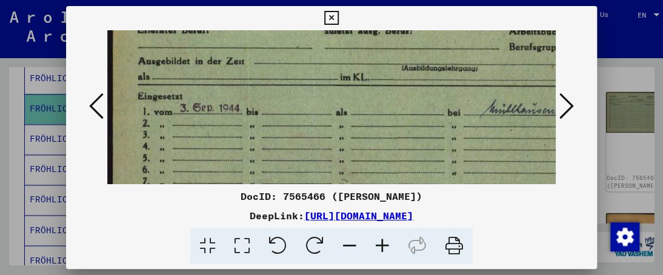
drag, startPoint x: 429, startPoint y: 125, endPoint x: 429, endPoint y: 98, distance: 27.9
click at [429, 98] on img at bounding box center [383, 188] width 552 height 396
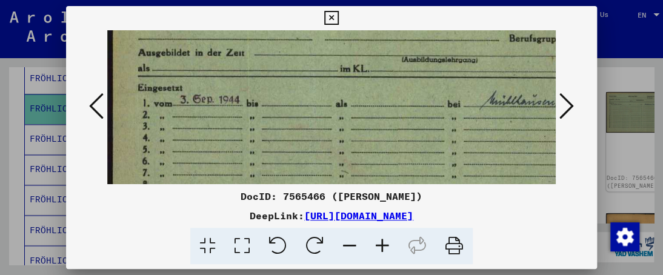
drag, startPoint x: 429, startPoint y: 96, endPoint x: 426, endPoint y: 68, distance: 28.6
click at [429, 84] on img at bounding box center [383, 180] width 552 height 396
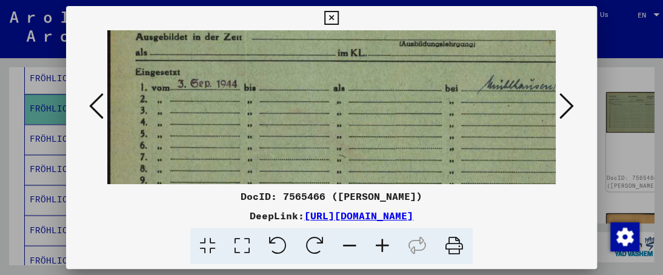
drag, startPoint x: 426, startPoint y: 68, endPoint x: 420, endPoint y: 50, distance: 18.6
click at [422, 52] on img at bounding box center [381, 164] width 552 height 396
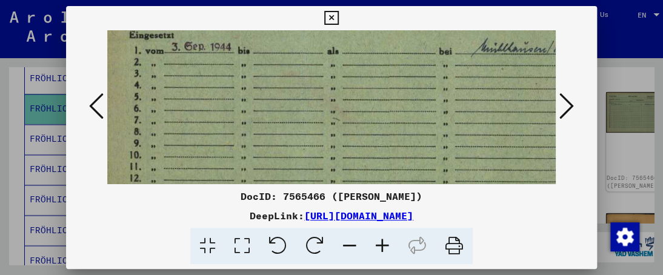
scroll to position [102, 8]
drag, startPoint x: 384, startPoint y: 97, endPoint x: 384, endPoint y: 87, distance: 10.3
click at [384, 87] on img at bounding box center [375, 127] width 552 height 396
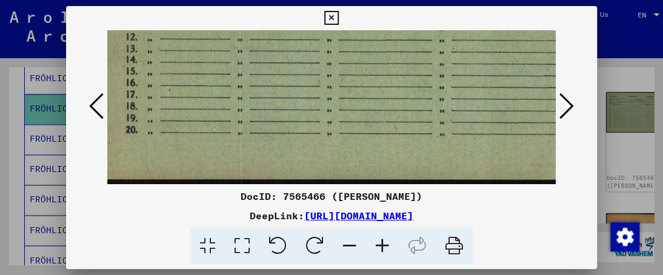
drag, startPoint x: 375, startPoint y: 121, endPoint x: 372, endPoint y: -25, distance: 145.4
click at [372, 0] on html "**********" at bounding box center [331, 137] width 663 height 275
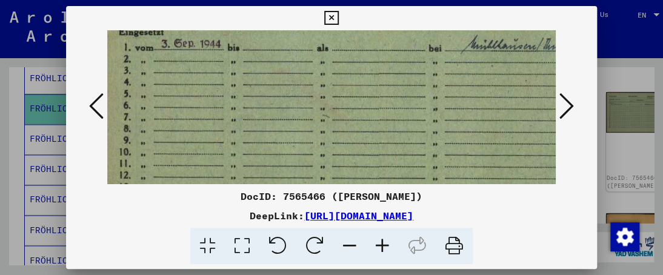
drag, startPoint x: 352, startPoint y: 41, endPoint x: 342, endPoint y: 183, distance: 142.1
click at [344, 188] on div "DocID: 7565466 ([PERSON_NAME]) DeepLink: [URL][DOMAIN_NAME]" at bounding box center [331, 135] width 530 height 259
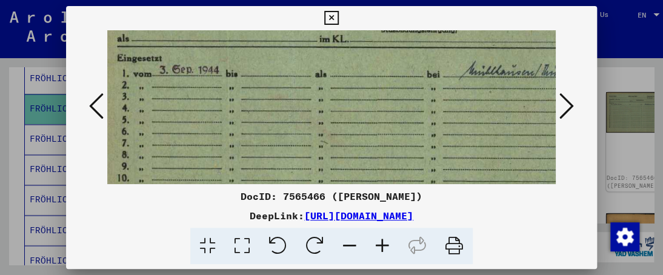
drag, startPoint x: 332, startPoint y: 117, endPoint x: 332, endPoint y: 139, distance: 21.8
click at [332, 139] on img at bounding box center [363, 150] width 552 height 396
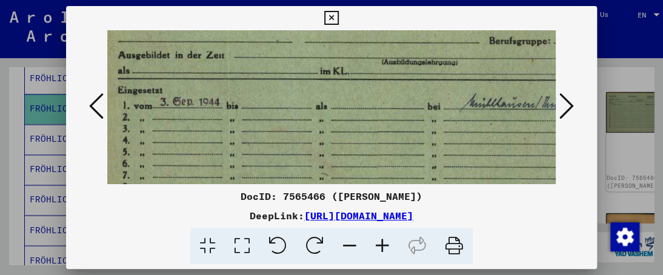
drag, startPoint x: 331, startPoint y: 120, endPoint x: 332, endPoint y: 152, distance: 32.1
click at [332, 152] on img at bounding box center [363, 182] width 552 height 396
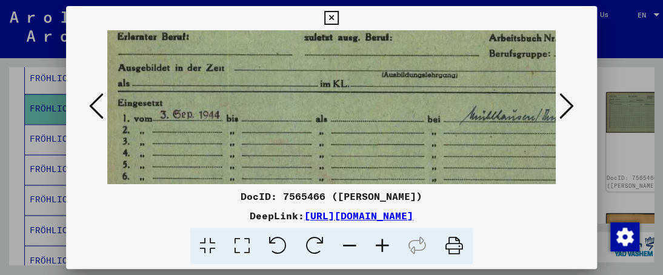
scroll to position [31, 20]
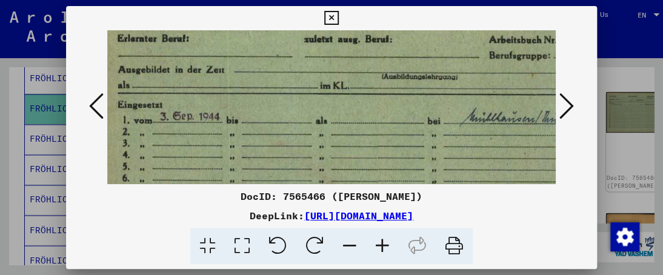
drag, startPoint x: 337, startPoint y: 124, endPoint x: 337, endPoint y: 140, distance: 15.7
click at [337, 140] on img at bounding box center [363, 197] width 552 height 396
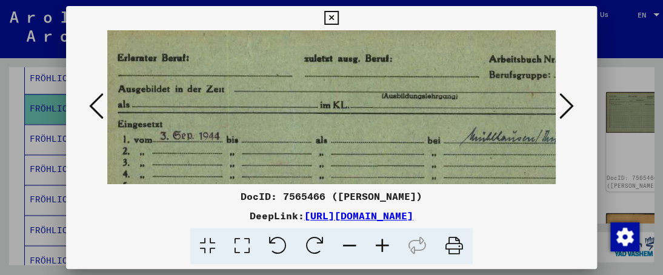
scroll to position [11, 20]
drag, startPoint x: 341, startPoint y: 127, endPoint x: 341, endPoint y: 149, distance: 21.8
click at [341, 149] on img at bounding box center [363, 217] width 552 height 396
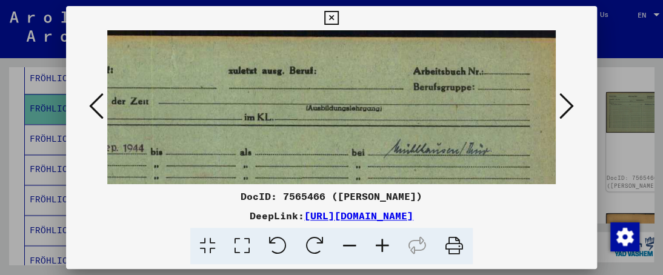
scroll to position [0, 104]
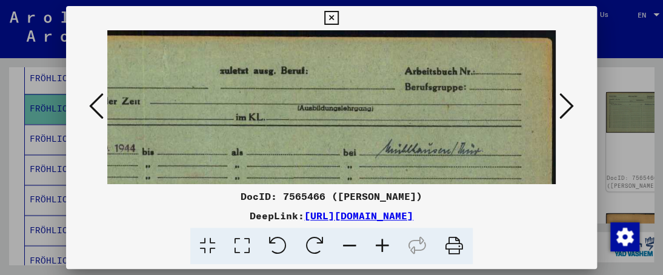
drag, startPoint x: 340, startPoint y: 121, endPoint x: 206, endPoint y: 157, distance: 138.5
click at [206, 157] on img at bounding box center [279, 228] width 552 height 396
click at [330, 19] on icon at bounding box center [331, 18] width 14 height 15
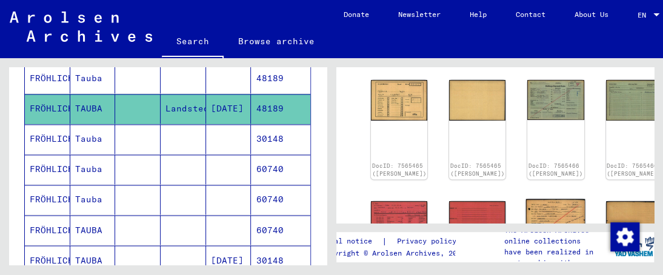
scroll to position [182, 0]
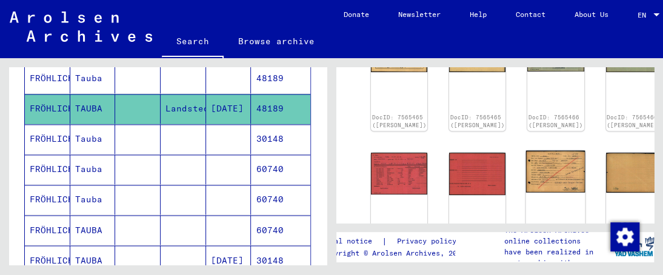
click at [526, 151] on img at bounding box center [555, 171] width 59 height 42
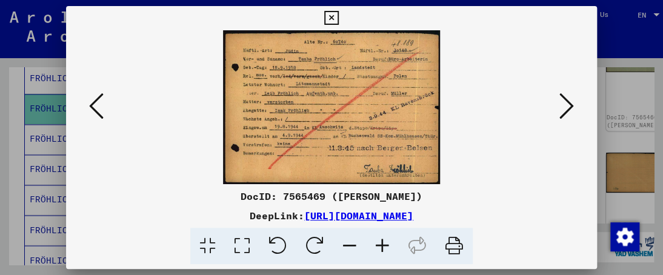
click at [331, 16] on icon at bounding box center [331, 18] width 14 height 15
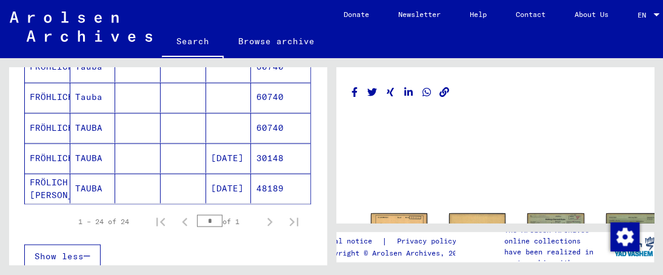
scroll to position [787, 0]
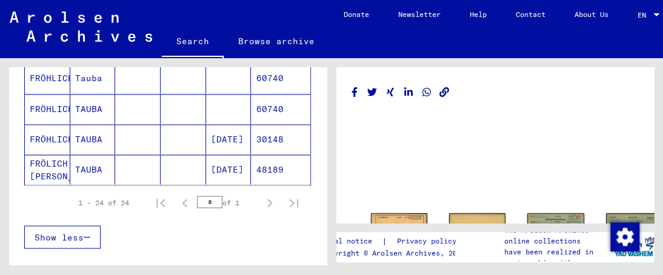
click at [39, 130] on mat-cell "FRÖHLICH" at bounding box center [47, 139] width 45 height 30
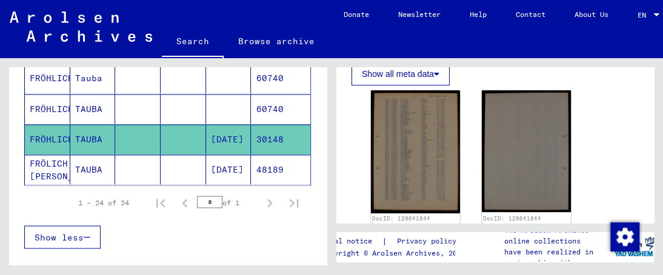
scroll to position [242, 0]
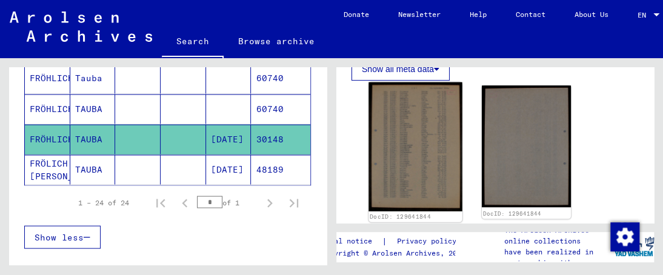
click at [399, 151] on img at bounding box center [414, 146] width 93 height 129
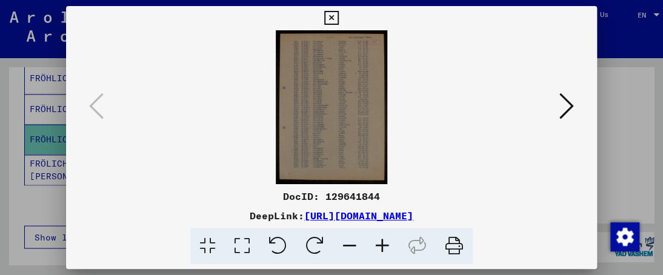
click at [329, 15] on icon at bounding box center [331, 18] width 14 height 15
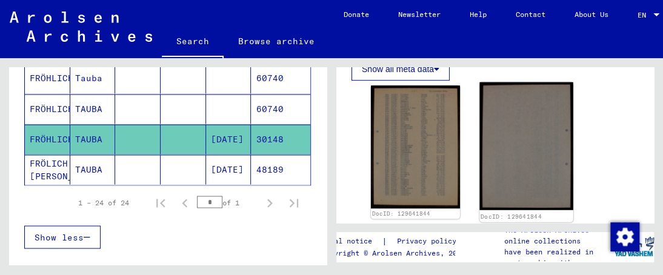
click at [512, 134] on img at bounding box center [525, 146] width 93 height 128
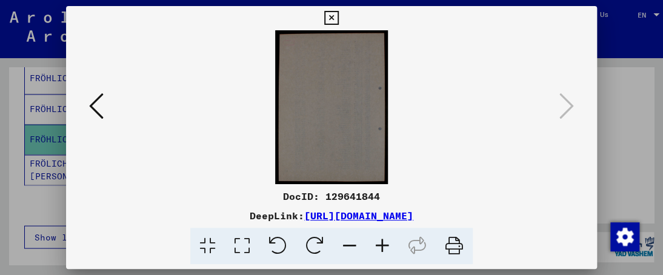
click at [330, 18] on icon at bounding box center [331, 18] width 14 height 15
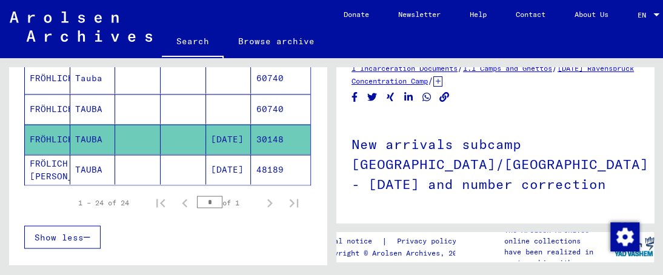
scroll to position [0, 0]
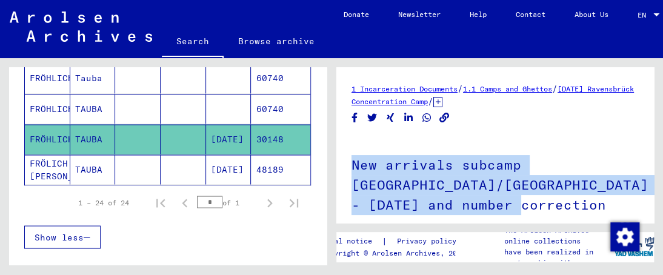
drag, startPoint x: 350, startPoint y: 164, endPoint x: 621, endPoint y: 202, distance: 273.9
copy h1 "New arrivals subcamp [GEOGRAPHIC_DATA]/[GEOGRAPHIC_DATA] - [DATE] and number co…"
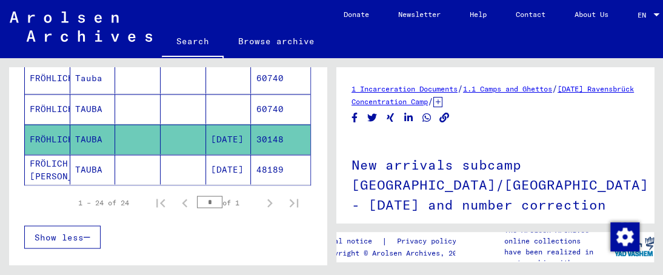
click at [53, 162] on mat-cell "FRÖLICH [PERSON_NAME]" at bounding box center [47, 169] width 45 height 30
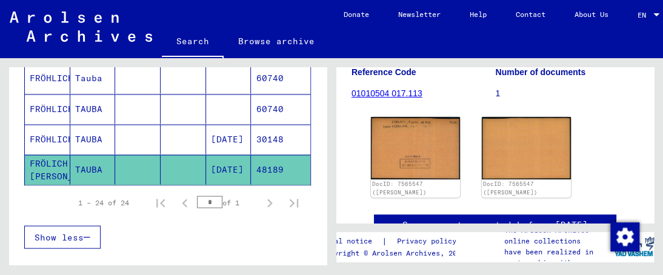
scroll to position [182, 0]
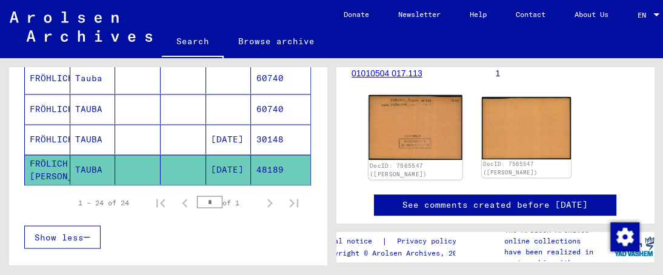
click at [423, 136] on img at bounding box center [414, 127] width 93 height 65
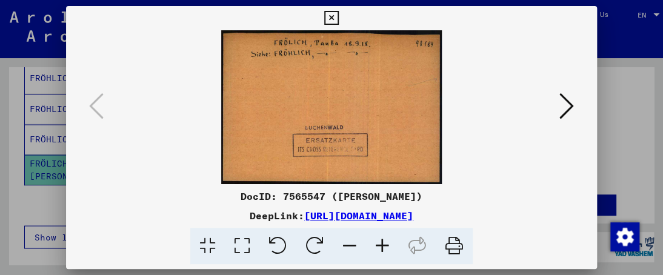
click at [382, 247] on icon at bounding box center [382, 246] width 33 height 37
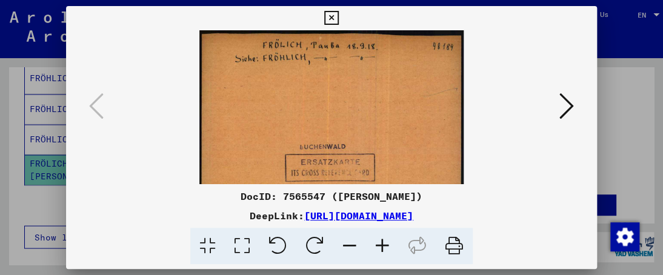
click at [382, 247] on icon at bounding box center [382, 246] width 33 height 37
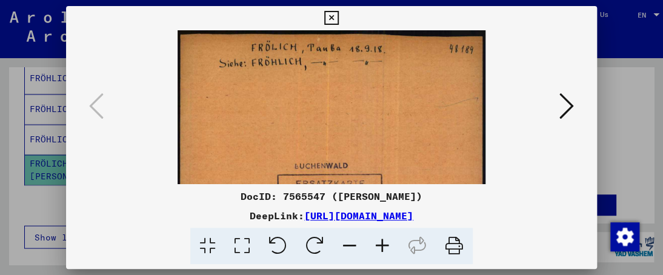
click at [382, 246] on icon at bounding box center [382, 246] width 33 height 37
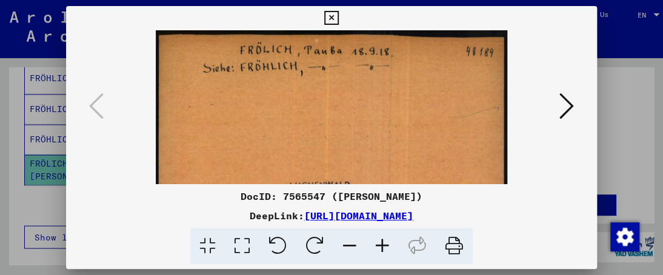
click at [382, 246] on icon at bounding box center [382, 246] width 33 height 37
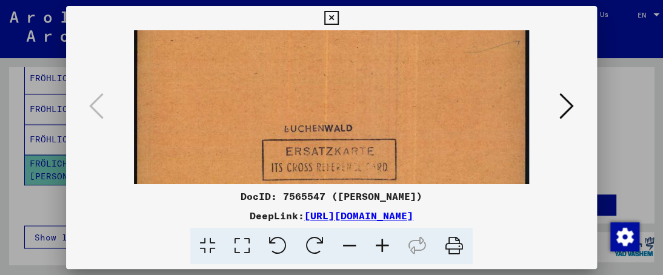
scroll to position [22, 0]
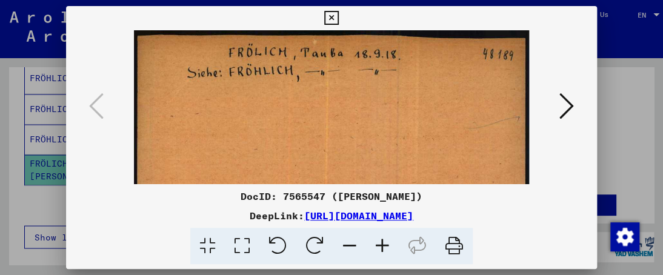
drag, startPoint x: 409, startPoint y: 160, endPoint x: 377, endPoint y: 196, distance: 48.4
click at [377, 198] on div "DocID: 7565547 ([PERSON_NAME]) DeepLink: [URL][DOMAIN_NAME]" at bounding box center [331, 135] width 530 height 259
drag, startPoint x: 381, startPoint y: 121, endPoint x: 368, endPoint y: 148, distance: 30.1
click at [368, 148] on img at bounding box center [331, 167] width 394 height 275
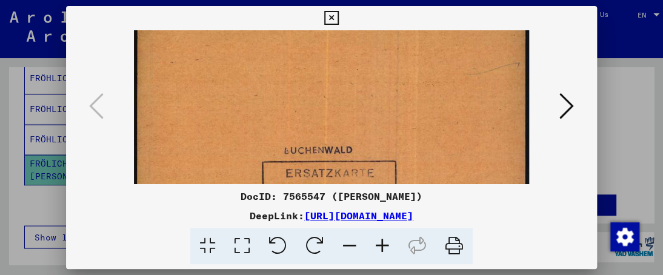
drag, startPoint x: 359, startPoint y: 96, endPoint x: 357, endPoint y: 66, distance: 30.3
click at [357, 66] on img at bounding box center [331, 113] width 394 height 275
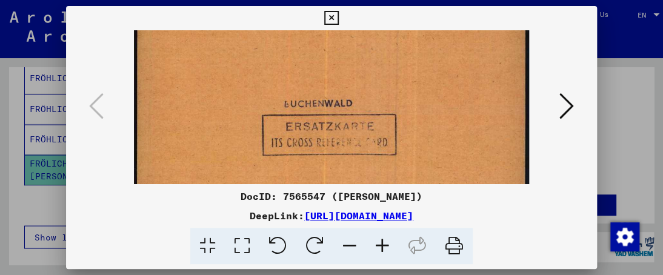
scroll to position [102, 0]
drag, startPoint x: 359, startPoint y: 100, endPoint x: 354, endPoint y: 70, distance: 30.0
click at [354, 70] on img at bounding box center [331, 66] width 394 height 275
click at [333, 14] on icon at bounding box center [331, 18] width 14 height 15
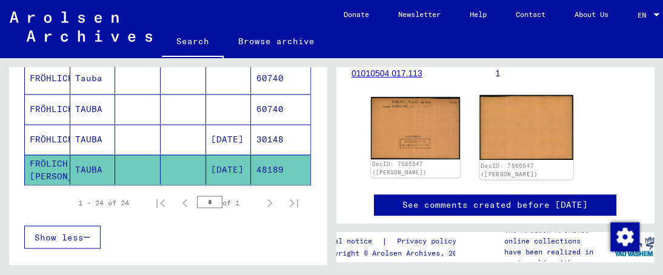
click at [514, 113] on img at bounding box center [525, 127] width 93 height 65
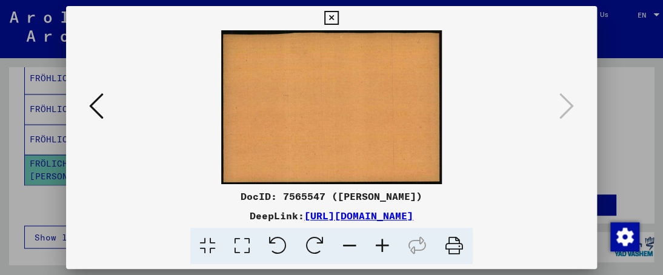
click at [332, 16] on icon at bounding box center [331, 18] width 14 height 15
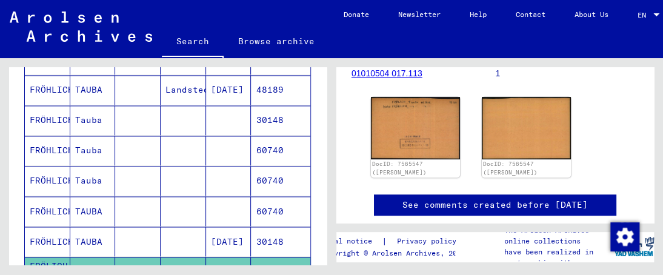
scroll to position [666, 0]
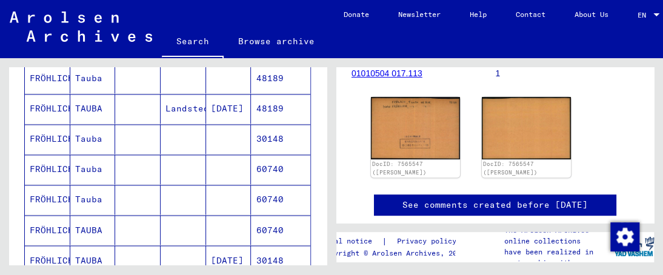
click at [52, 223] on icon at bounding box center [50, 226] width 30 height 48
click at [53, 222] on icon at bounding box center [50, 226] width 30 height 48
click at [97, 196] on mat-cell "Tauba" at bounding box center [92, 200] width 45 height 30
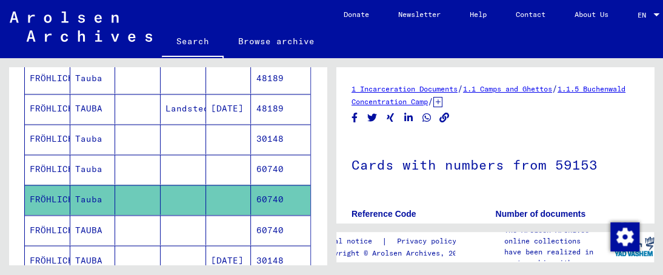
click at [78, 162] on mat-cell "Tauba" at bounding box center [92, 169] width 45 height 30
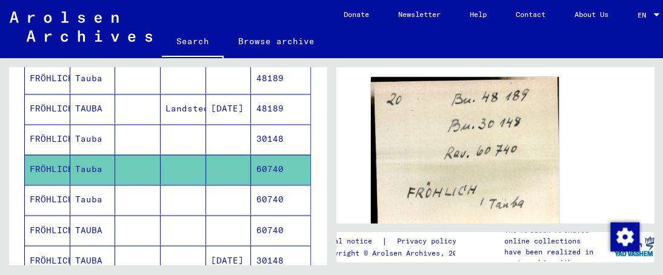
scroll to position [242, 0]
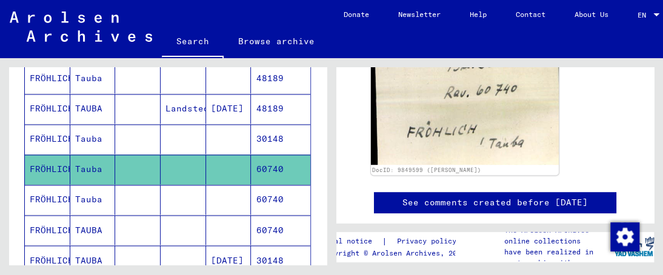
click at [82, 133] on mat-cell "Tauba" at bounding box center [92, 139] width 45 height 30
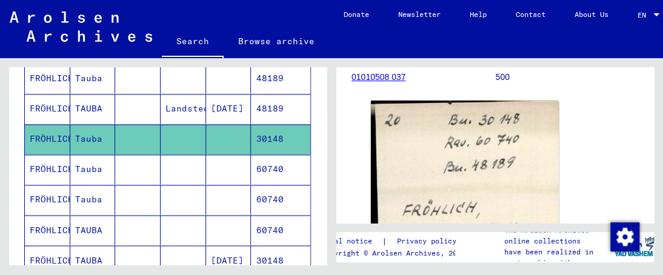
scroll to position [182, 0]
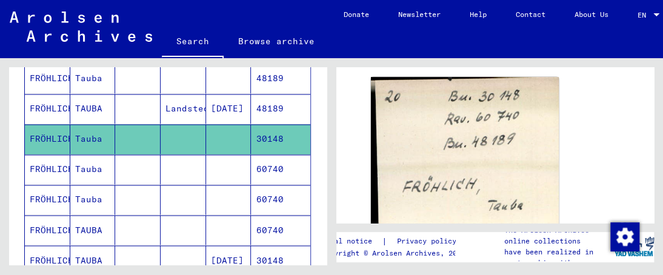
click at [87, 101] on mat-cell "TAUBA" at bounding box center [92, 109] width 45 height 30
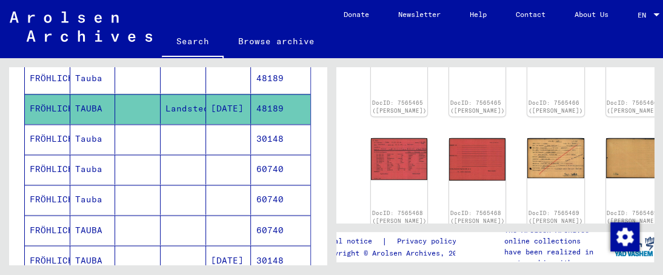
scroll to position [136, 0]
